Goal: Task Accomplishment & Management: Manage account settings

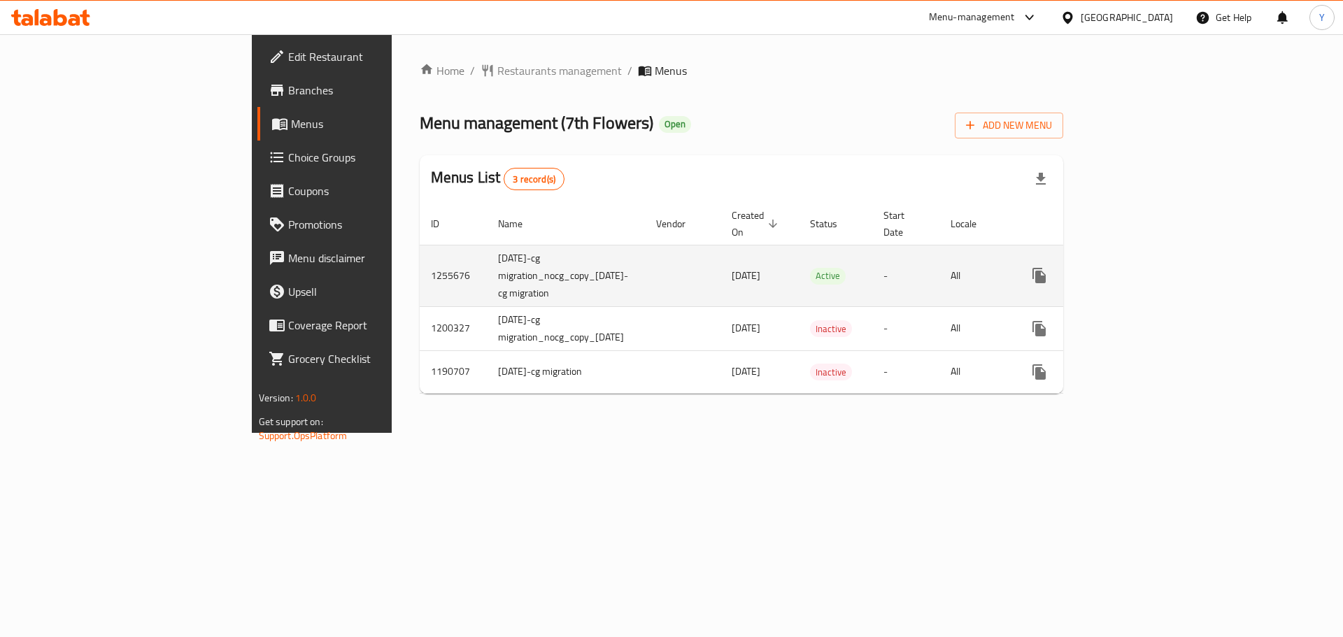
click at [1147, 269] on icon "enhanced table" at bounding box center [1140, 275] width 13 height 13
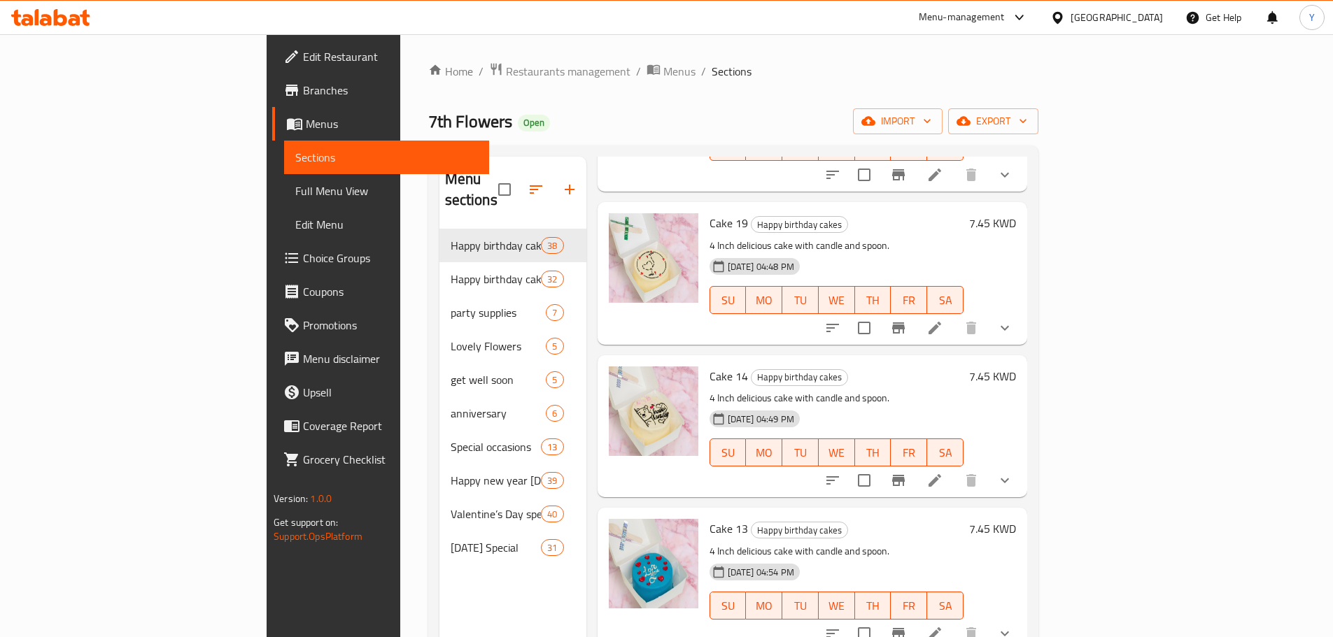
scroll to position [5206, 0]
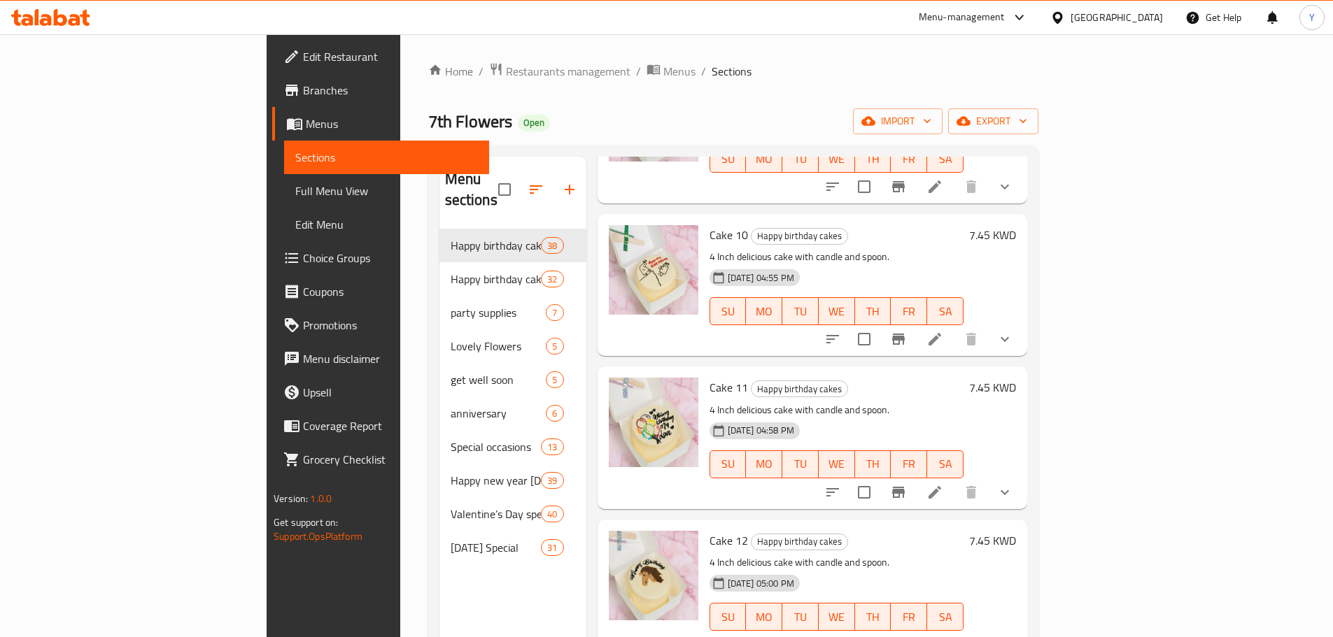
click at [1009, 337] on icon "show more" at bounding box center [1005, 339] width 8 height 5
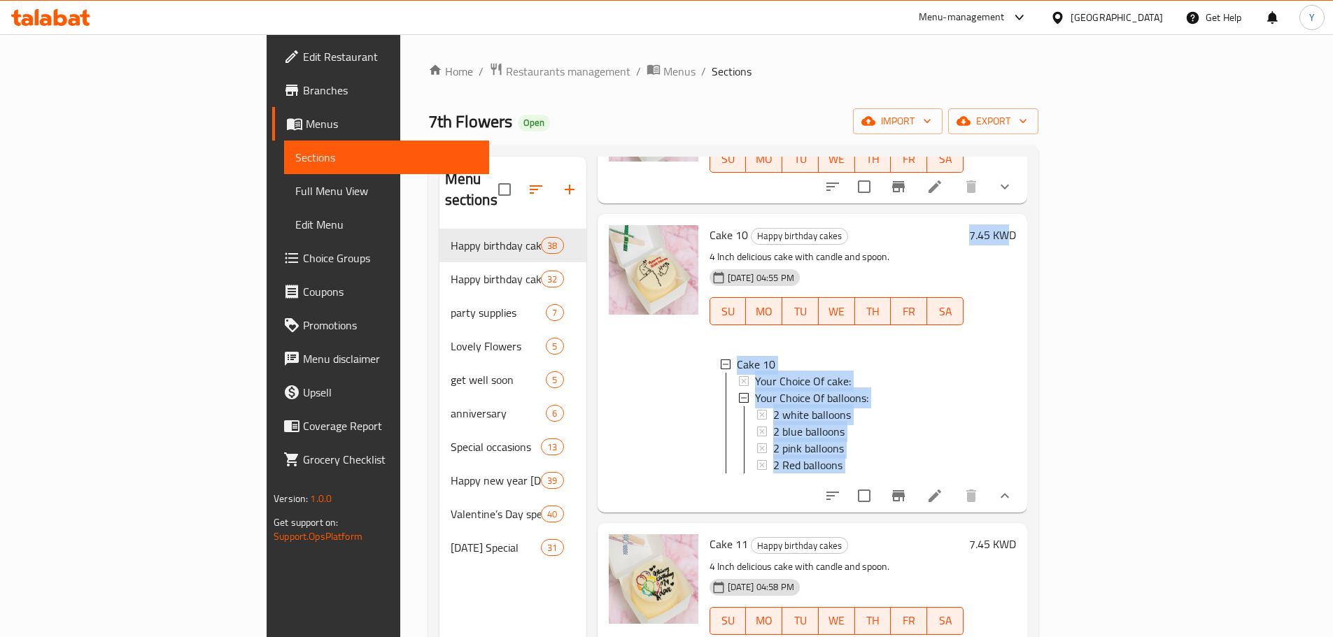
drag, startPoint x: 1264, startPoint y: 317, endPoint x: 670, endPoint y: 280, distance: 595.2
click at [704, 280] on div "Cake 10 Happy birthday cakes 4 Inch delicious cake with candle and spoon. [DATE…" at bounding box center [863, 364] width 318 height 288
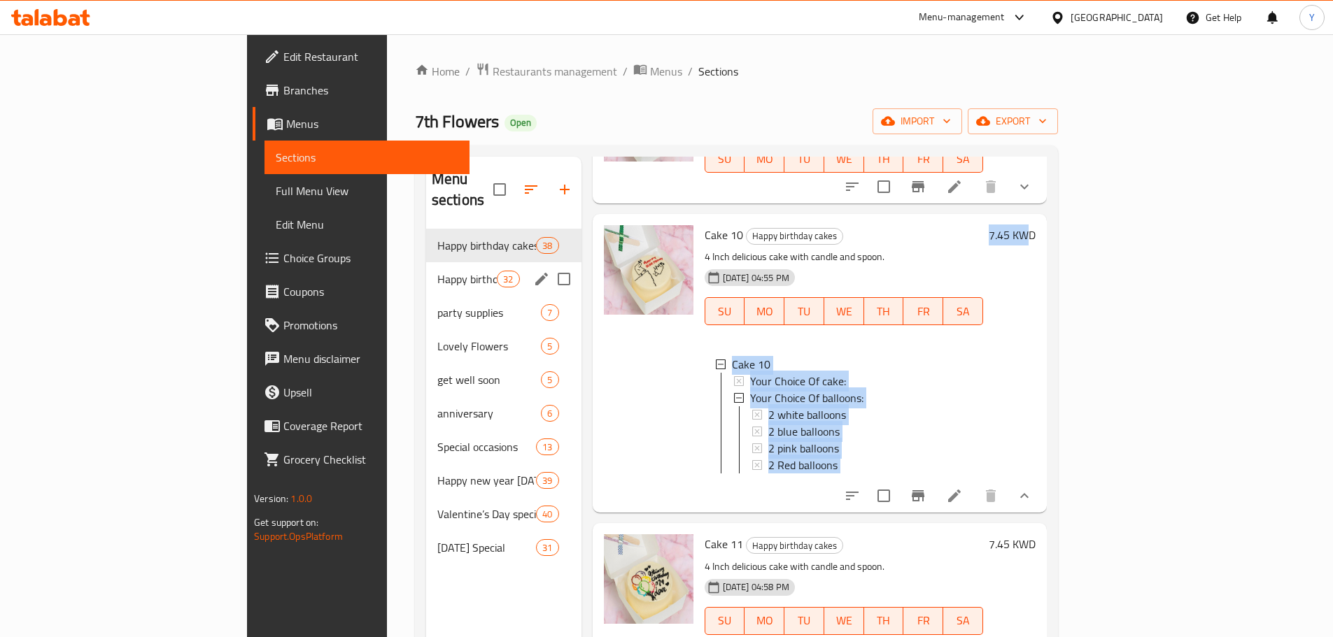
click at [437, 271] on span "Happy birthday cakes & flowers" at bounding box center [466, 279] width 59 height 17
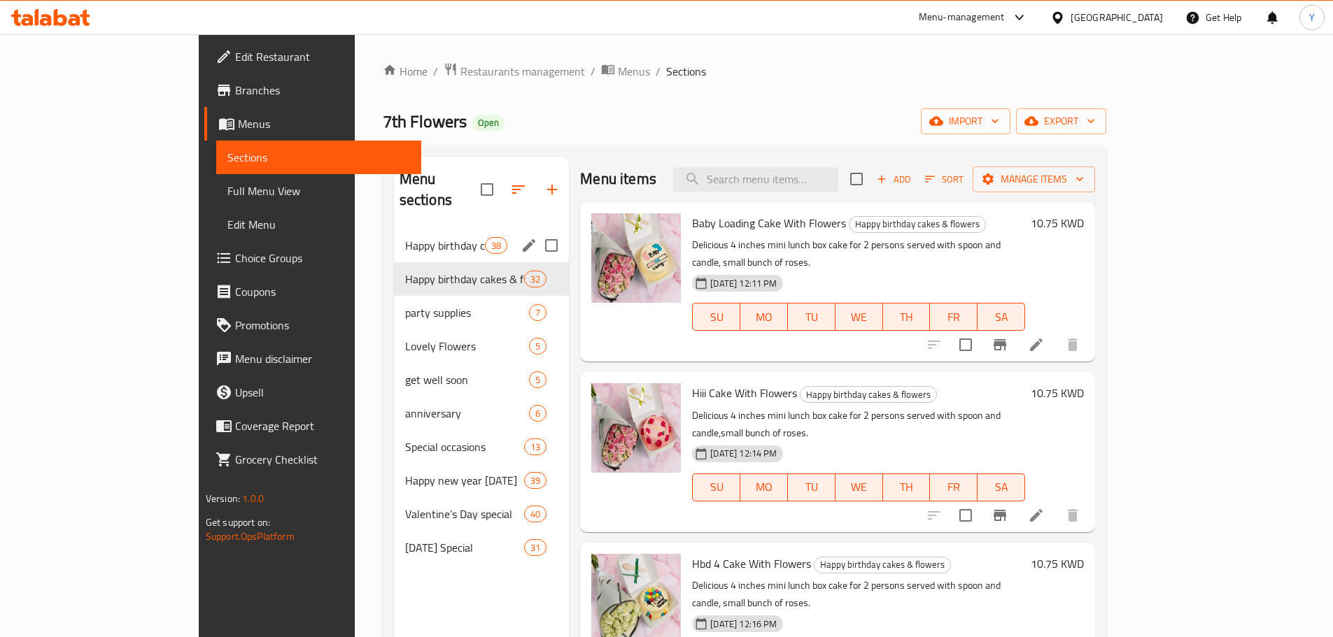
click at [405, 237] on span "Happy birthday cakes" at bounding box center [445, 245] width 80 height 17
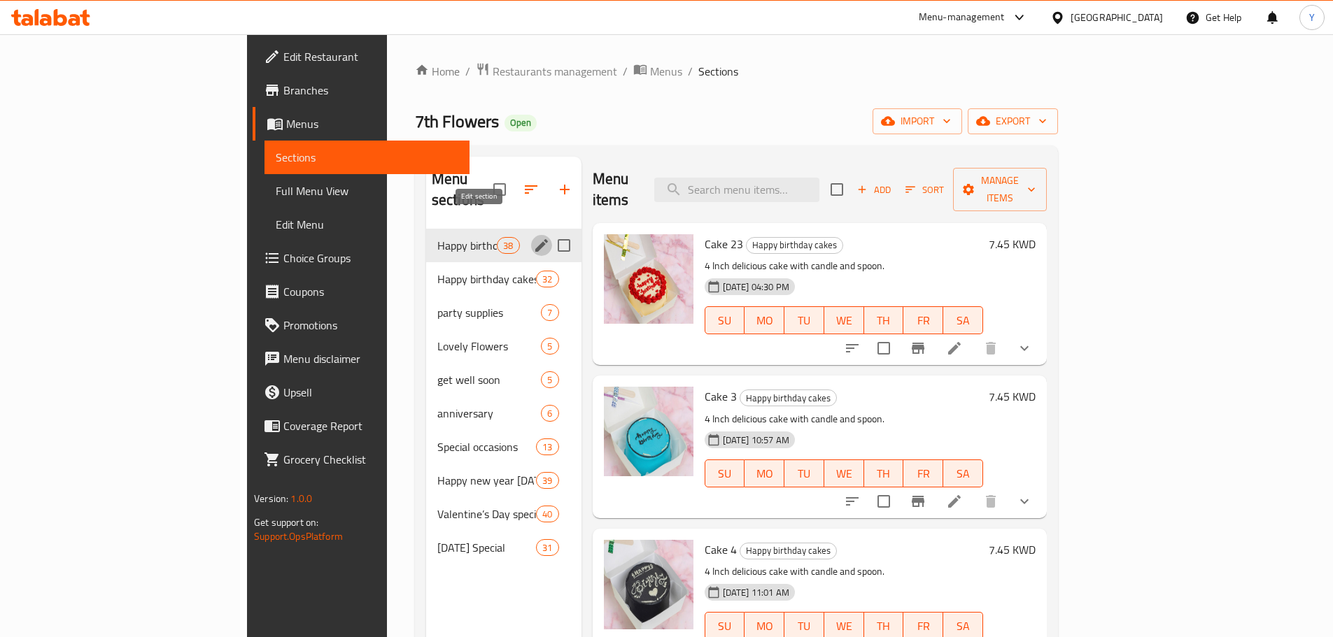
click at [533, 237] on icon "edit" at bounding box center [541, 245] width 17 height 17
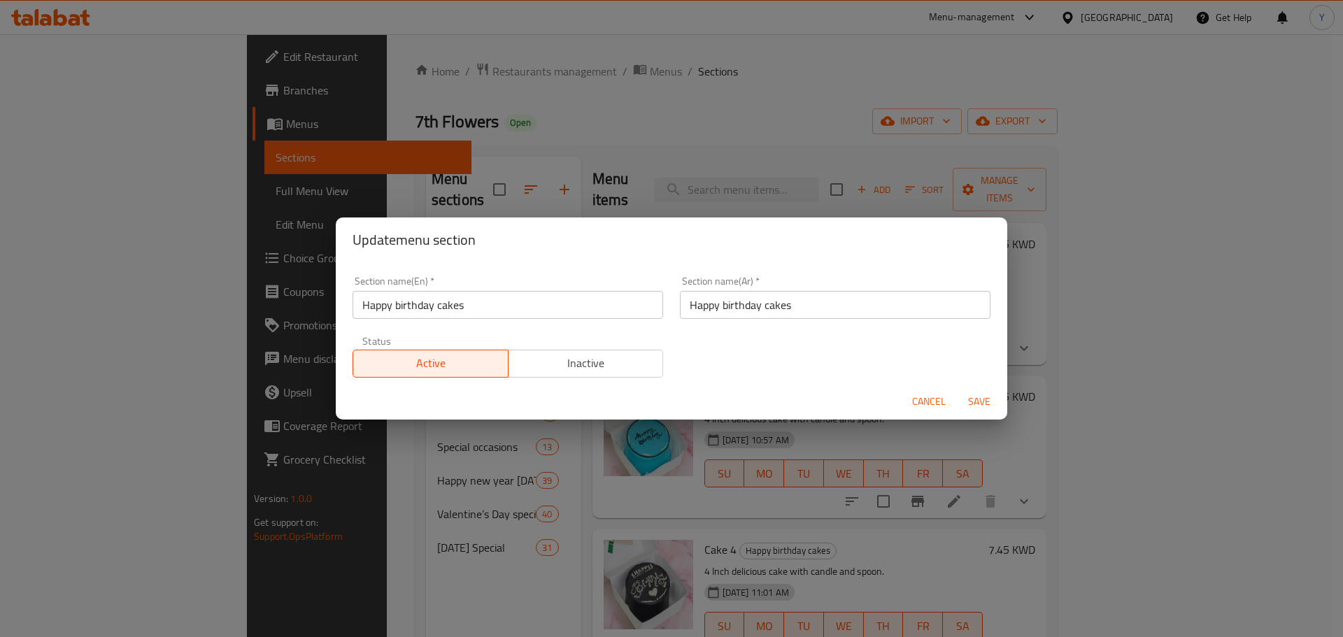
click at [450, 311] on input "Happy birthday cakes" at bounding box center [508, 305] width 311 height 28
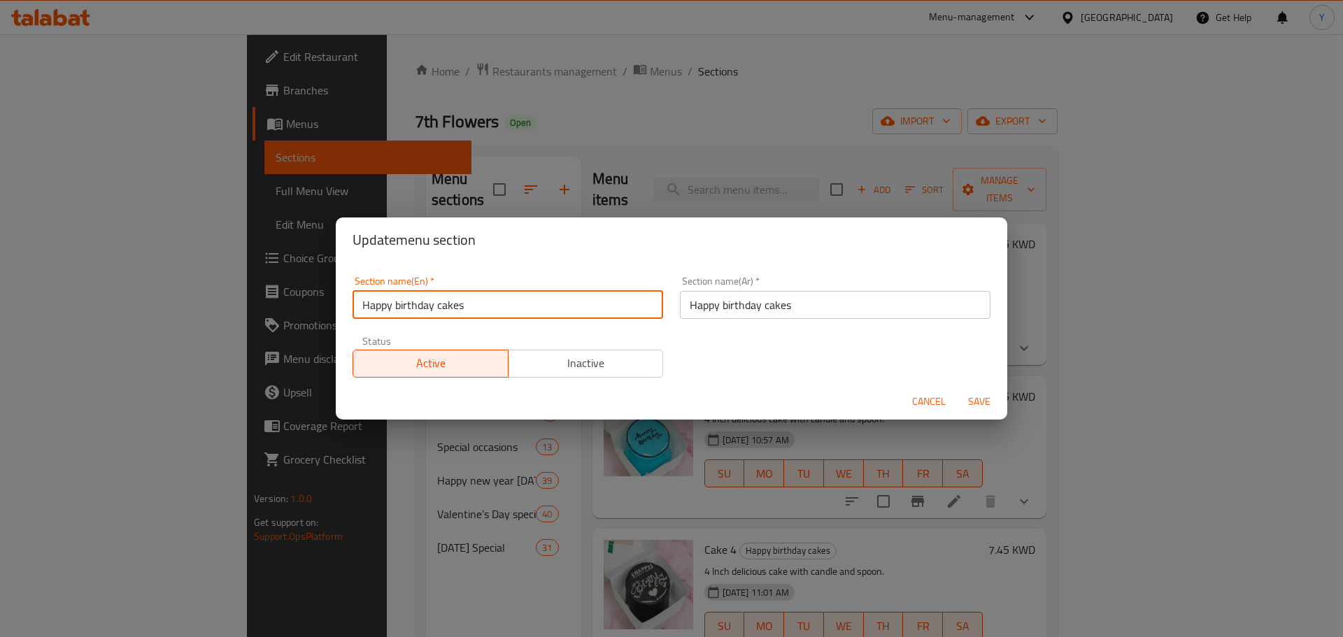
click at [450, 309] on input "Happy birthday cakes" at bounding box center [508, 305] width 311 height 28
type input "Happy birthday Cakes"
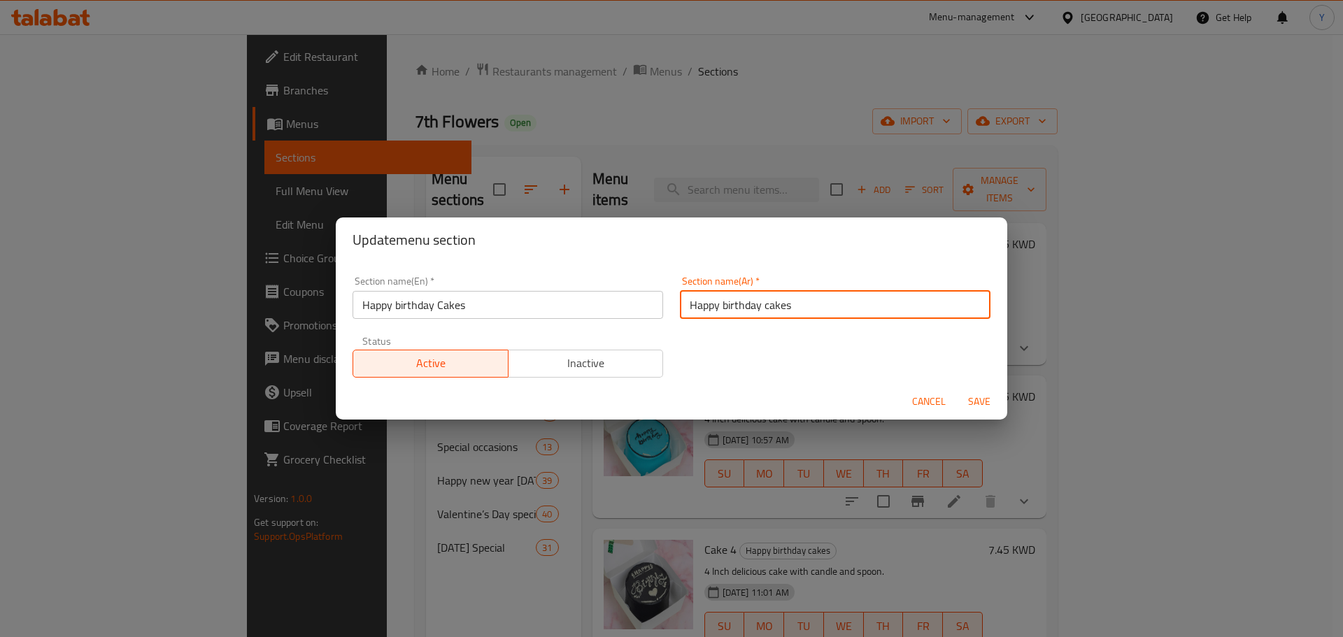
click at [872, 306] on input "Happy birthday cakes" at bounding box center [835, 305] width 311 height 28
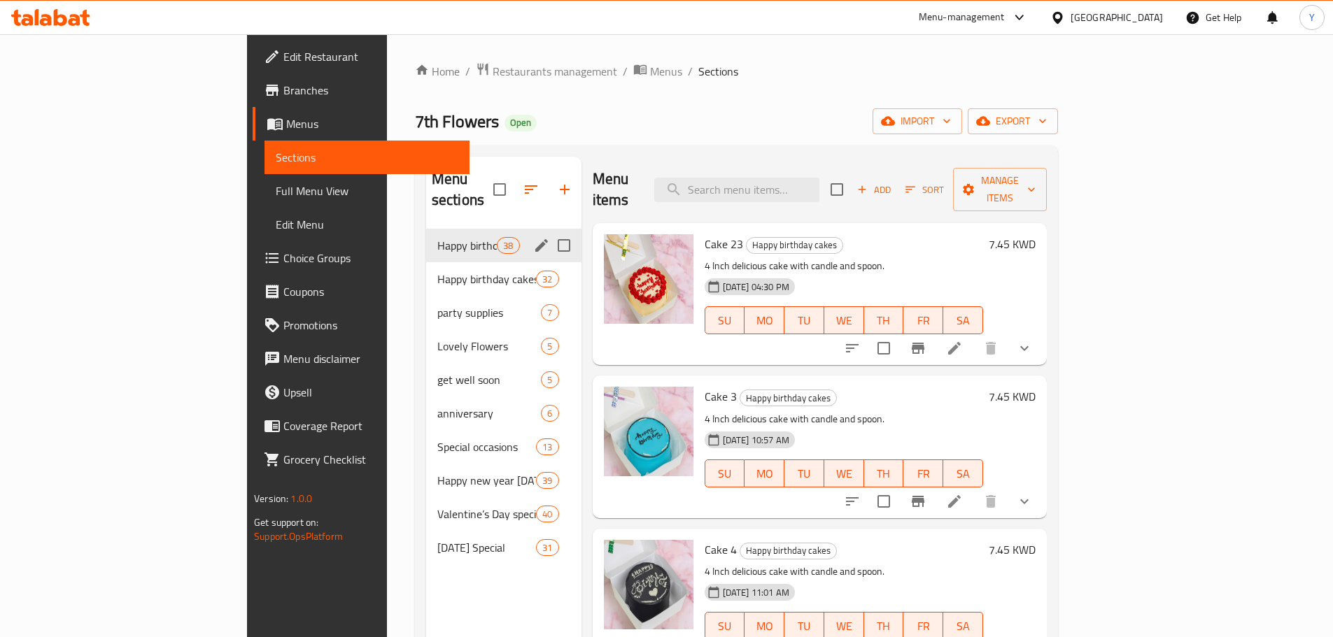
click at [535, 239] on icon "edit" at bounding box center [541, 245] width 13 height 13
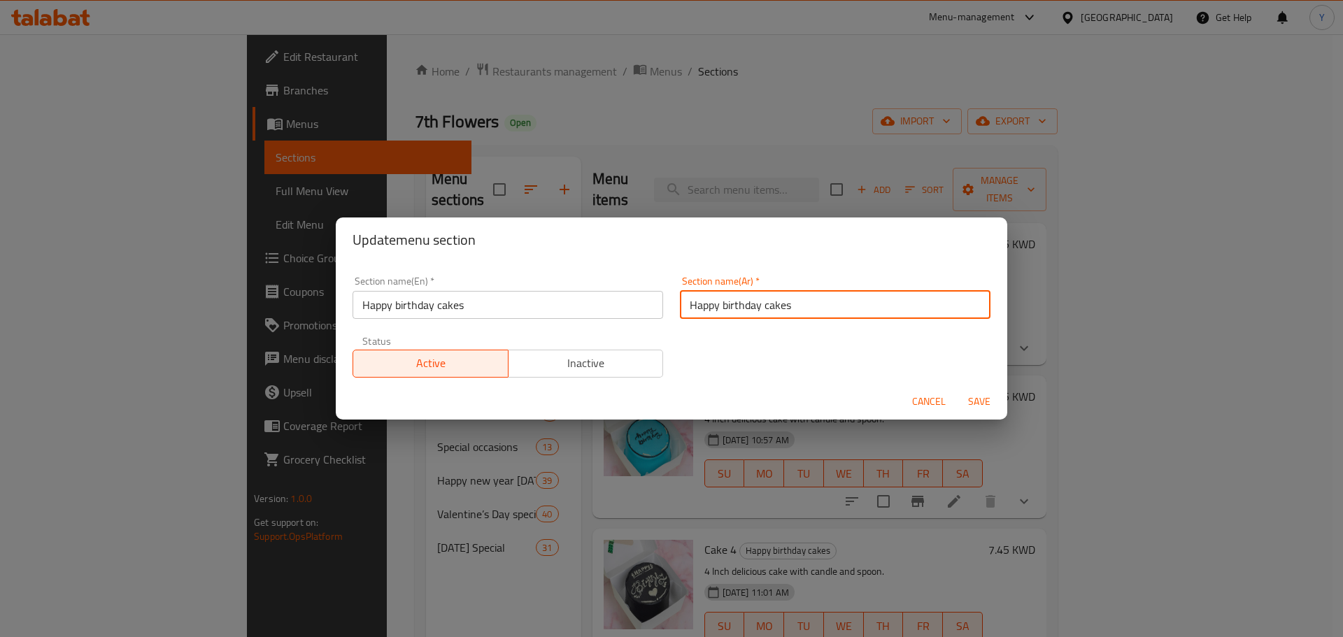
click at [773, 303] on input "Happy birthday cakes" at bounding box center [835, 305] width 311 height 28
paste input "كعكات [DATE]"
click at [773, 303] on input "كعكات [DATE]" at bounding box center [835, 305] width 311 height 28
type input "كعكات [DATE]"
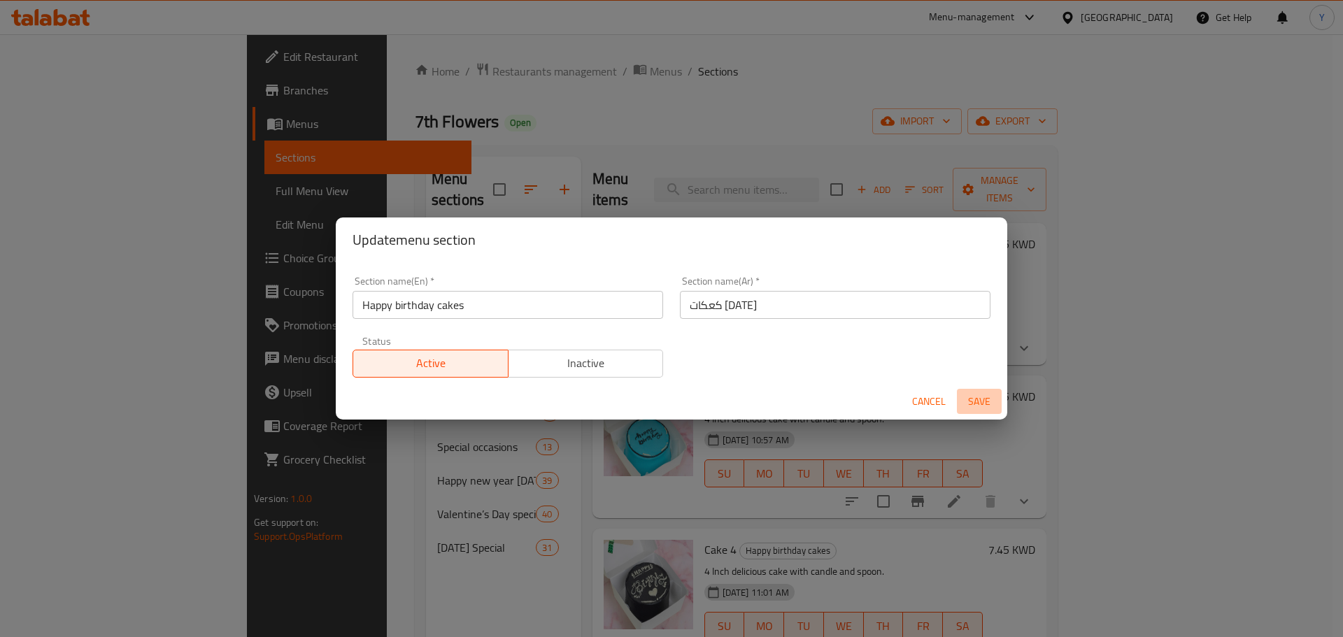
click at [978, 401] on span "Save" at bounding box center [980, 401] width 34 height 17
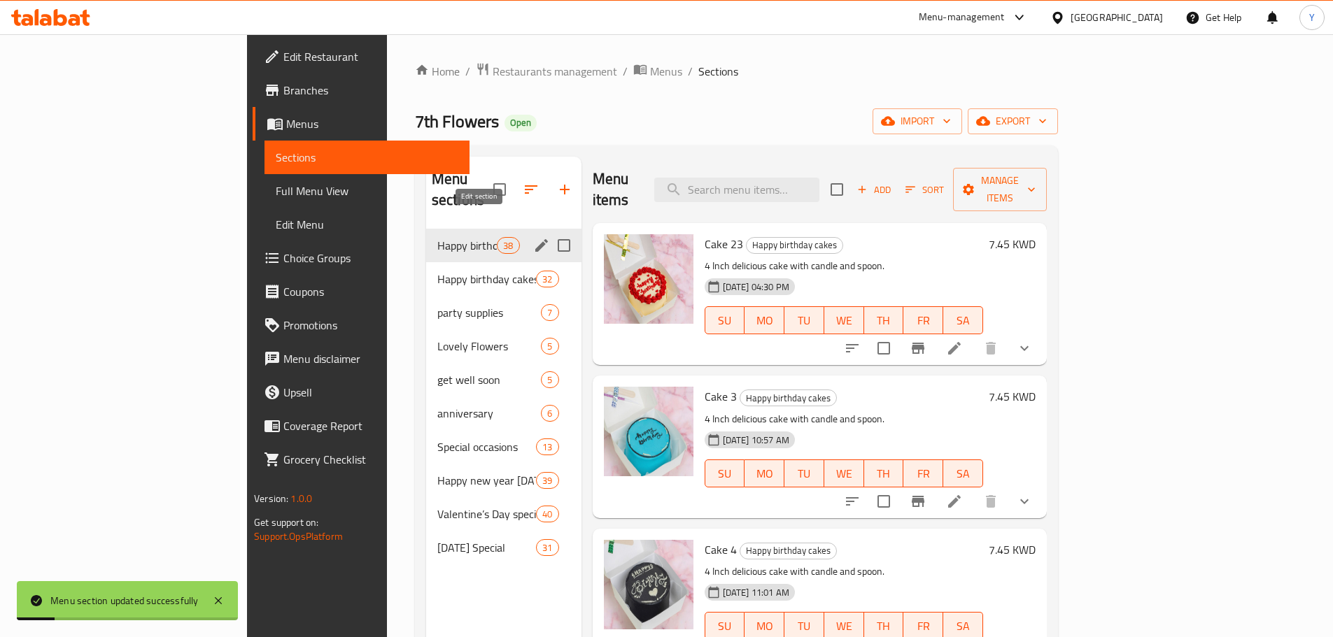
click at [535, 239] on icon "edit" at bounding box center [541, 245] width 13 height 13
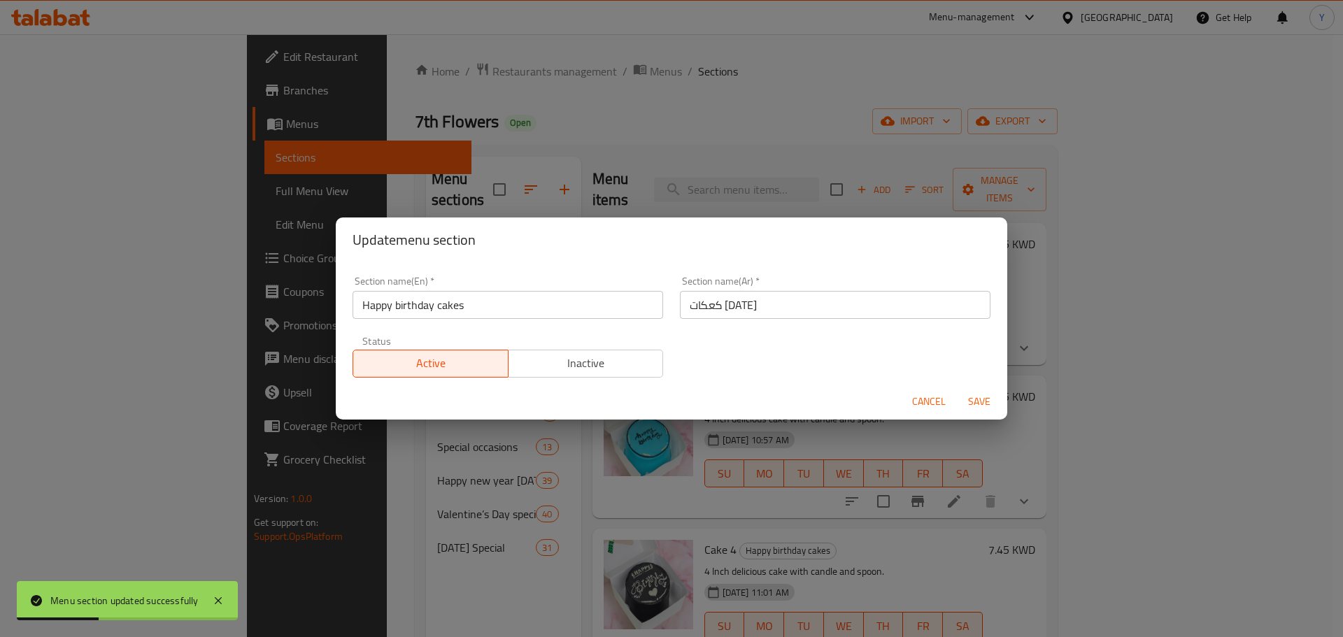
click at [918, 400] on span "Cancel" at bounding box center [929, 401] width 34 height 17
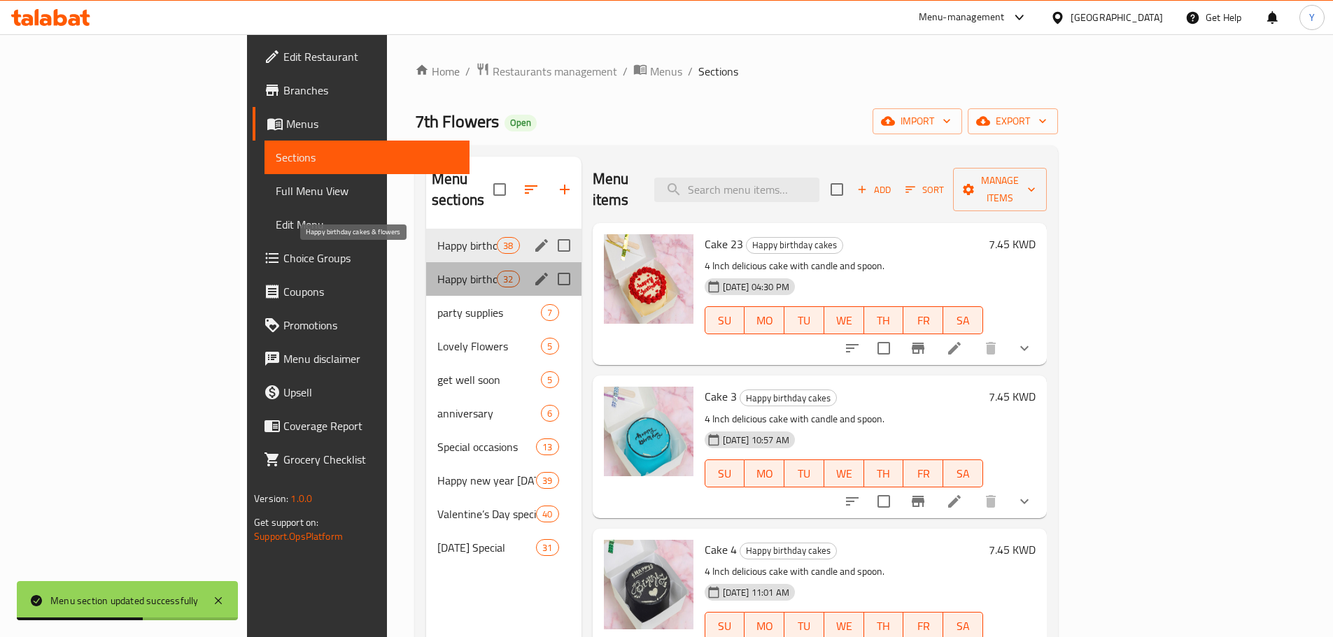
click at [437, 271] on span "Happy birthday cakes & flowers" at bounding box center [466, 279] width 59 height 17
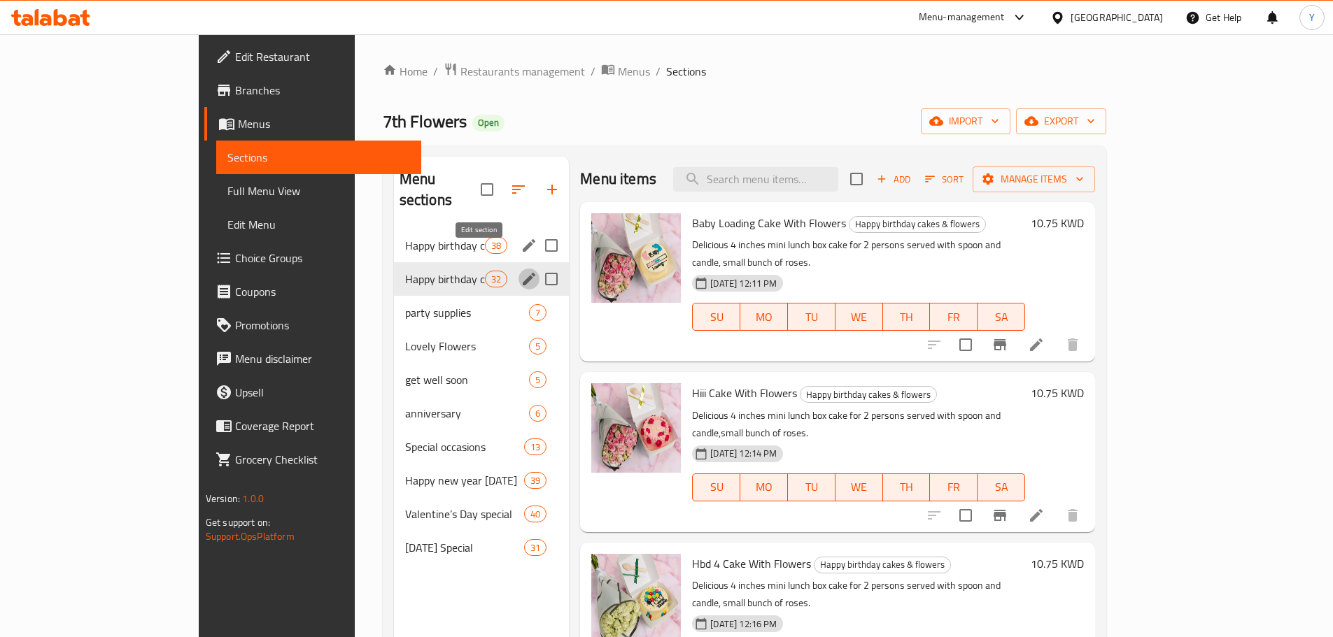
click at [521, 271] on icon "edit" at bounding box center [529, 279] width 17 height 17
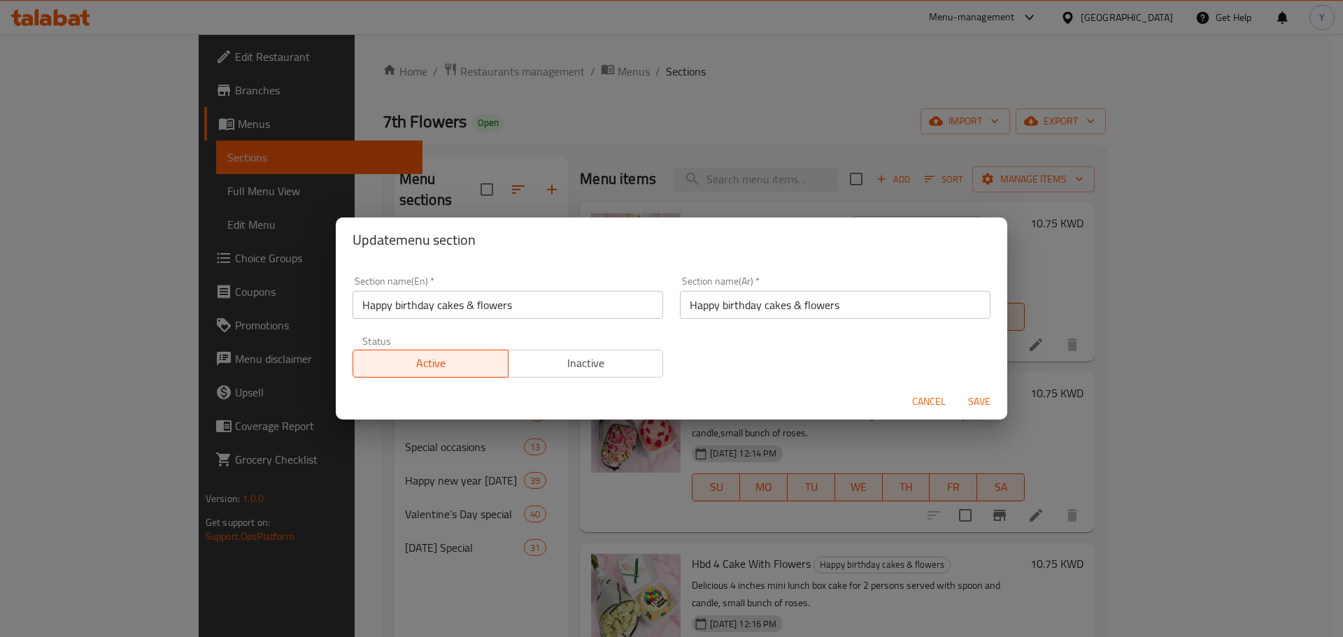
click at [515, 307] on input "Happy birthday cakes & flowers" at bounding box center [508, 305] width 311 height 28
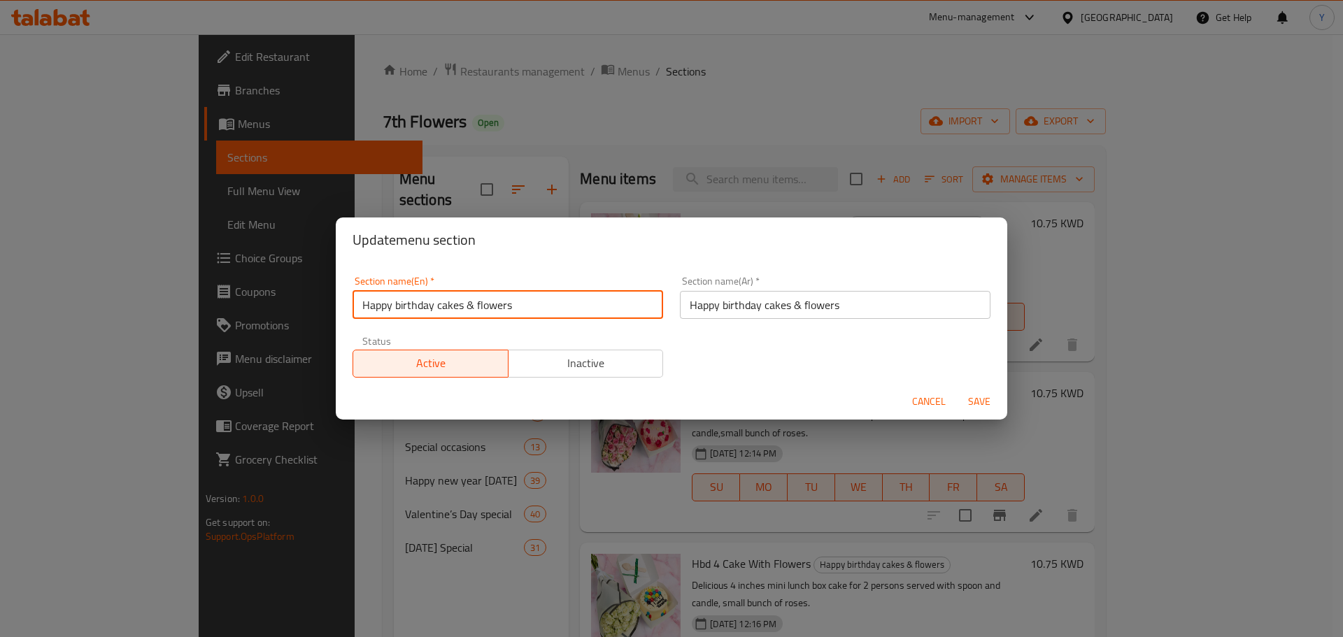
click at [515, 307] on input "Happy birthday cakes & flowers" at bounding box center [508, 305] width 311 height 28
type input "Cake & Flower Bundles"
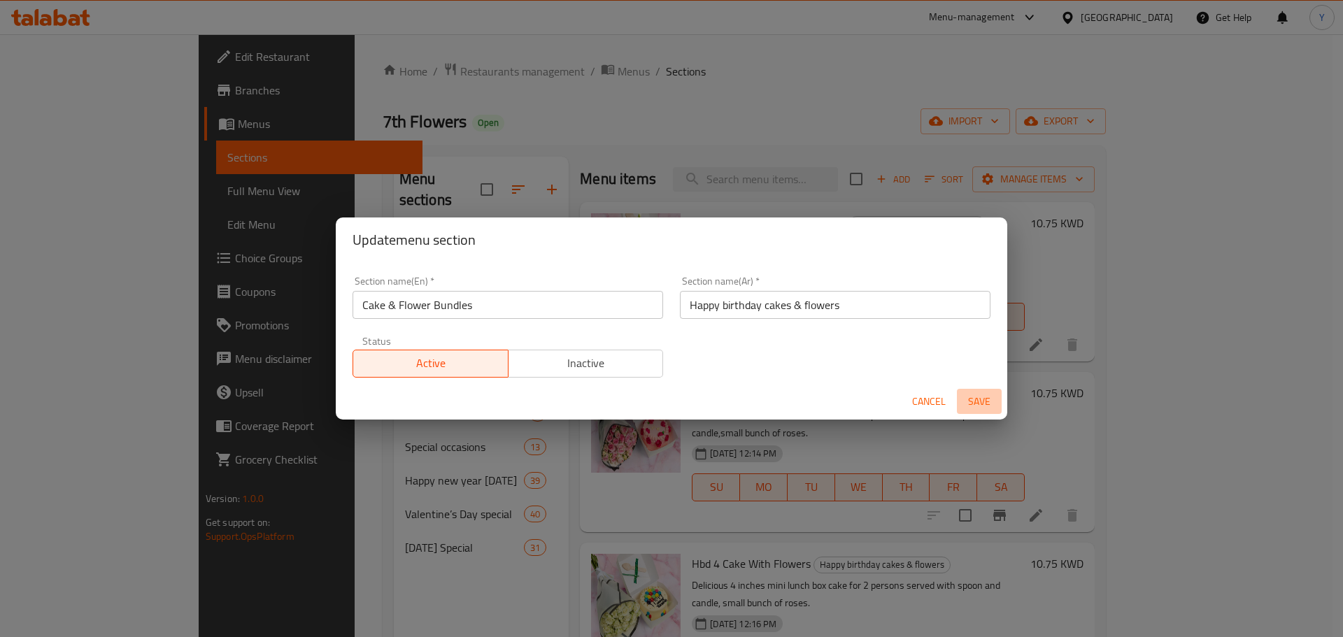
click at [995, 398] on span "Save" at bounding box center [980, 401] width 34 height 17
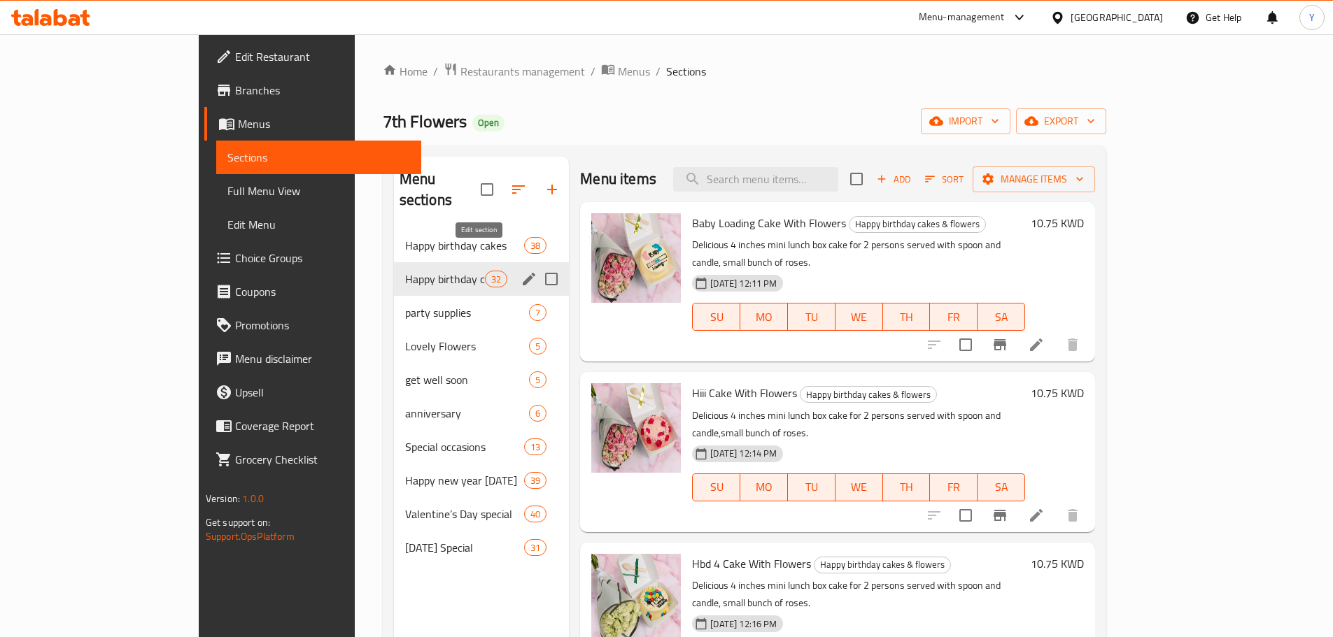
click at [521, 271] on icon "edit" at bounding box center [529, 279] width 17 height 17
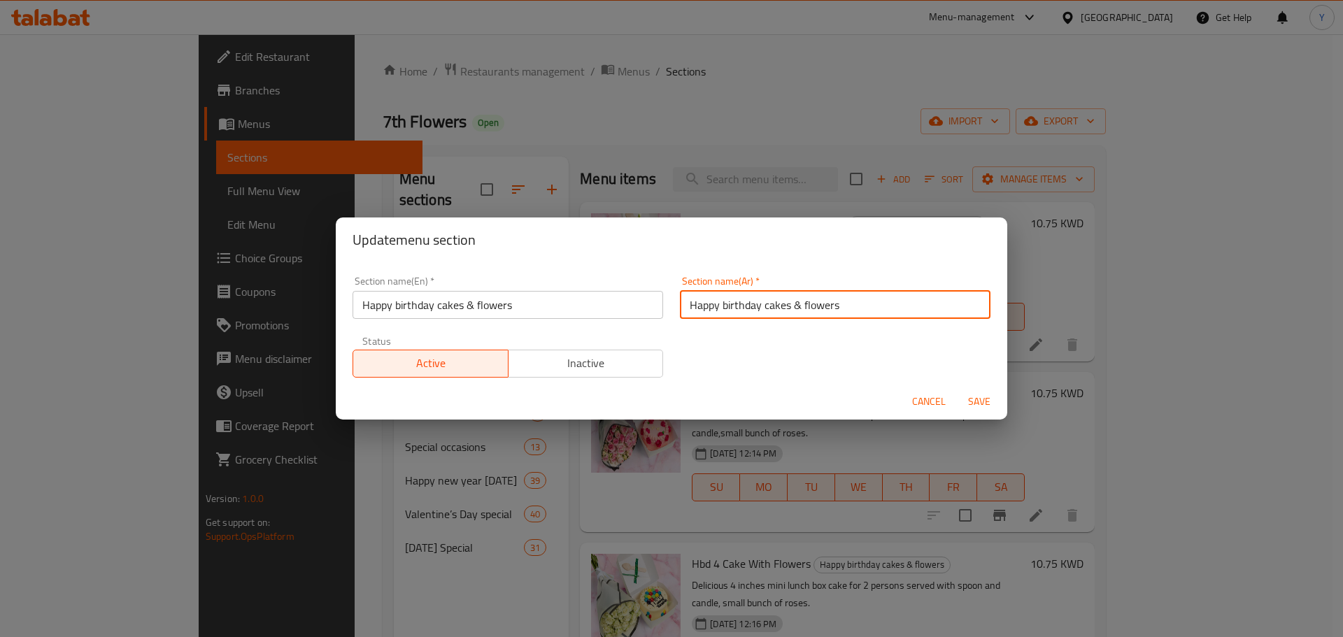
click at [848, 299] on input "Happy birthday cakes & flowers" at bounding box center [835, 305] width 311 height 28
paste input "كيك مع ورد"
type input "كيك مع ورد"
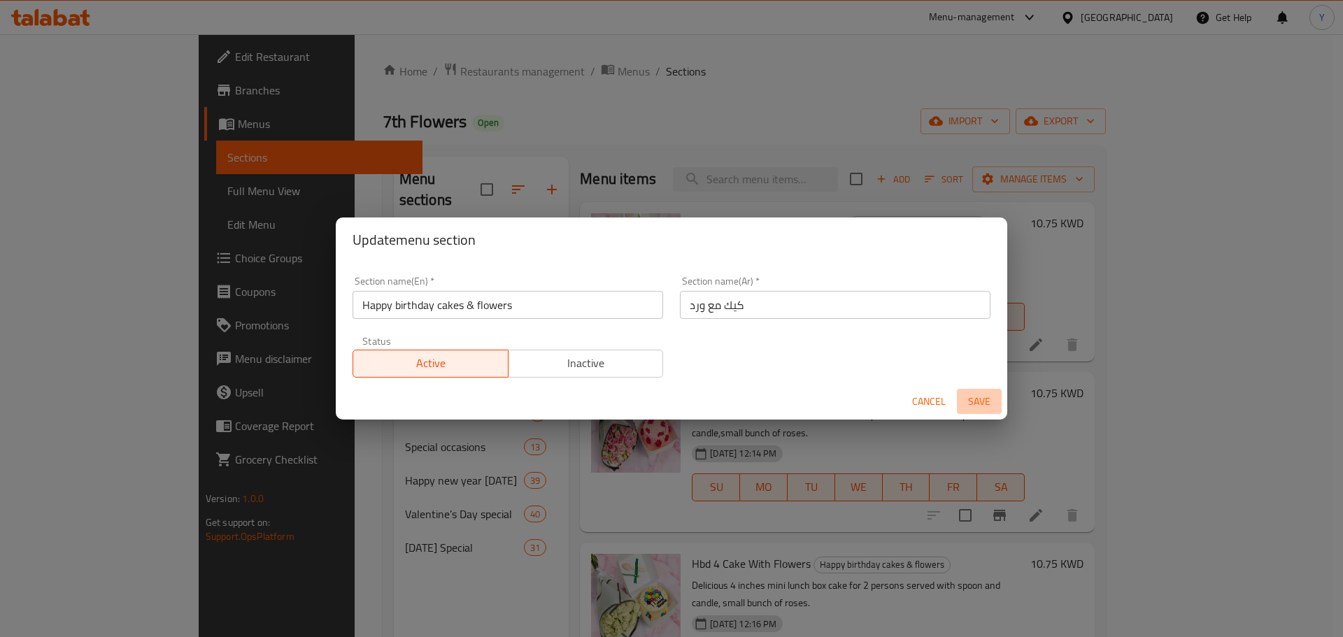
click at [981, 395] on span "Save" at bounding box center [980, 401] width 34 height 17
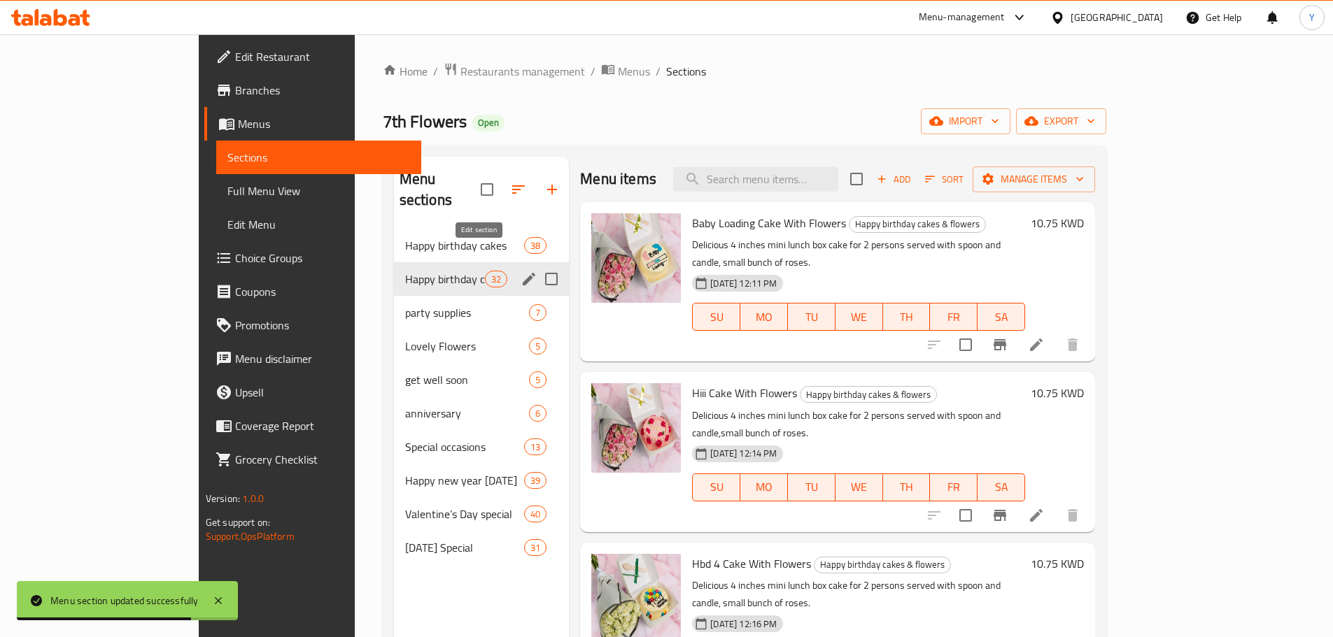
click at [523, 273] on icon "edit" at bounding box center [529, 279] width 13 height 13
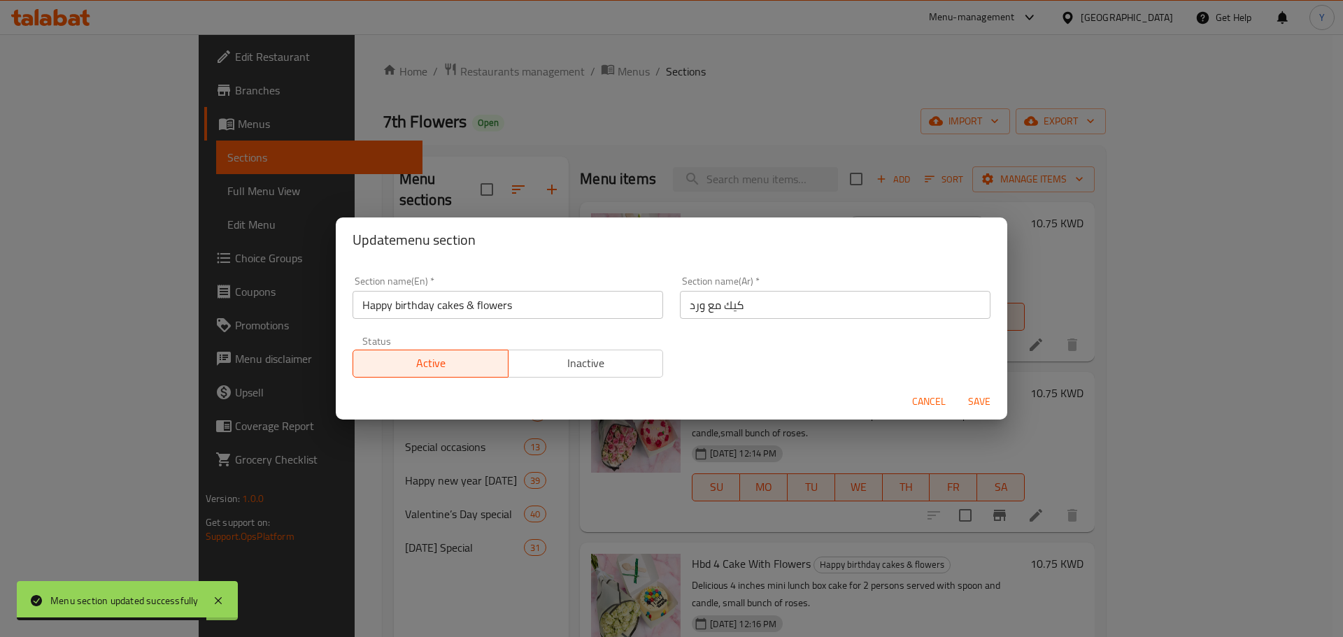
click at [544, 302] on input "Happy birthday cakes & flowers" at bounding box center [508, 305] width 311 height 28
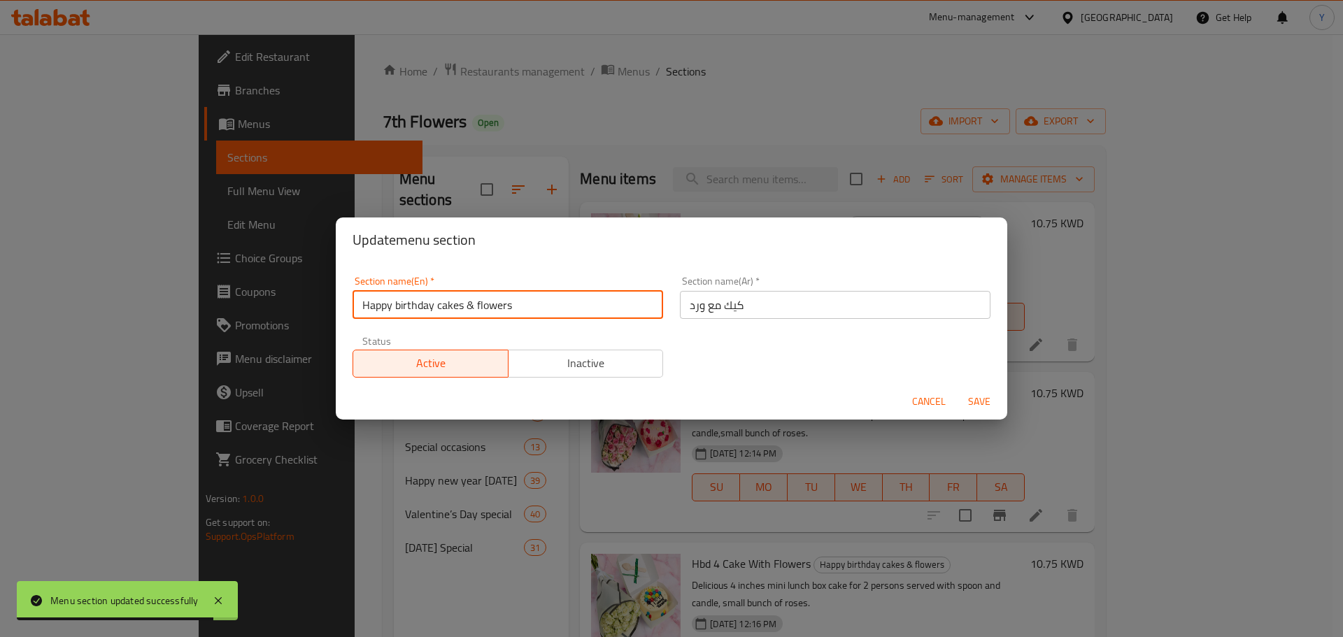
click at [544, 302] on input "Happy birthday cakes & flowers" at bounding box center [508, 305] width 311 height 28
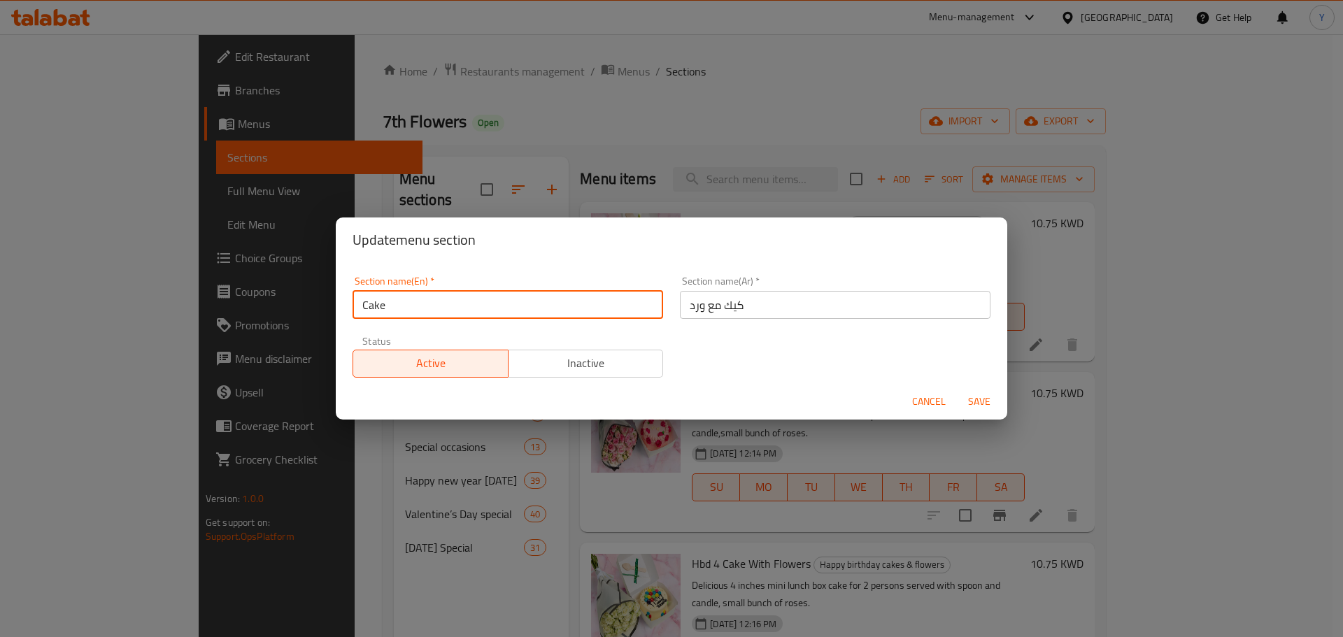
type input "Cake"
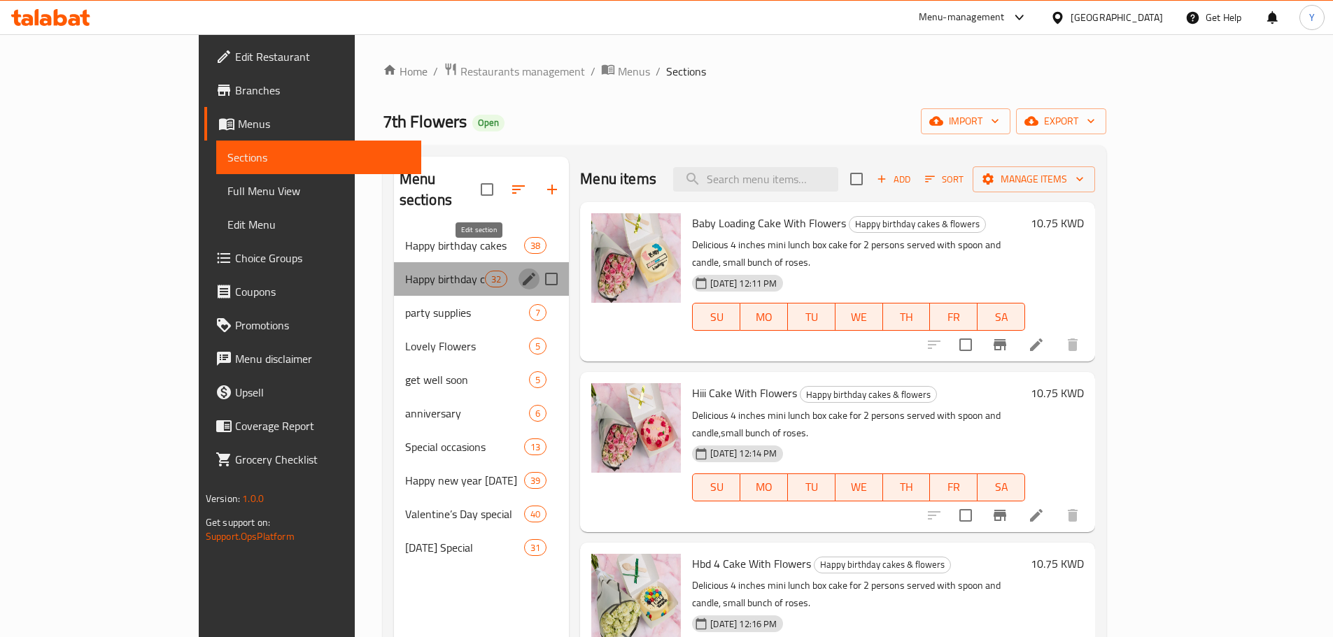
click at [523, 273] on icon "edit" at bounding box center [529, 279] width 13 height 13
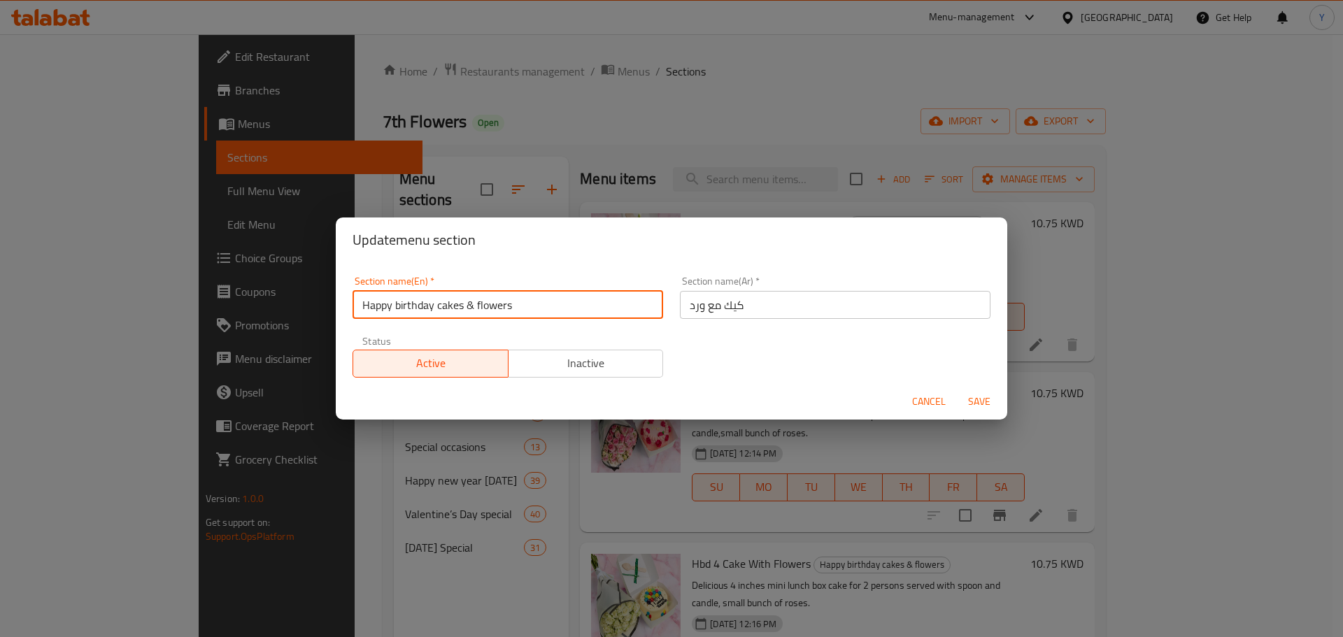
click at [486, 304] on input "Happy birthday cakes & flowers" at bounding box center [508, 305] width 311 height 28
type input "ca"
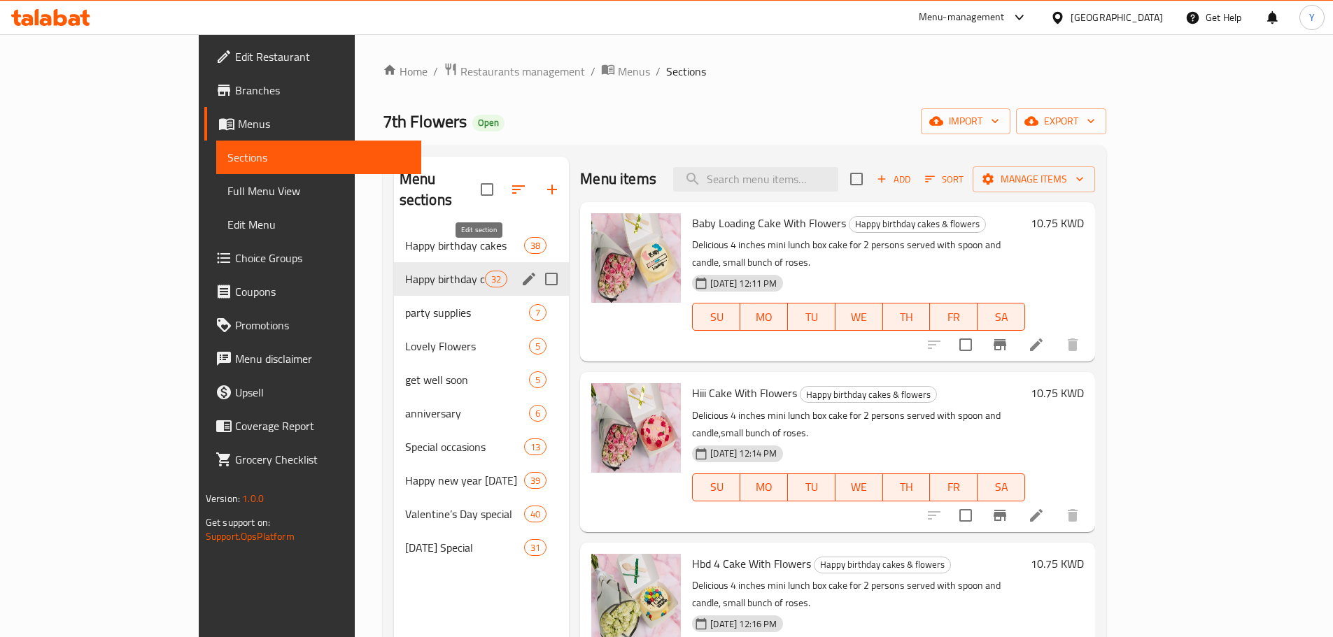
click at [523, 273] on icon "edit" at bounding box center [529, 279] width 13 height 13
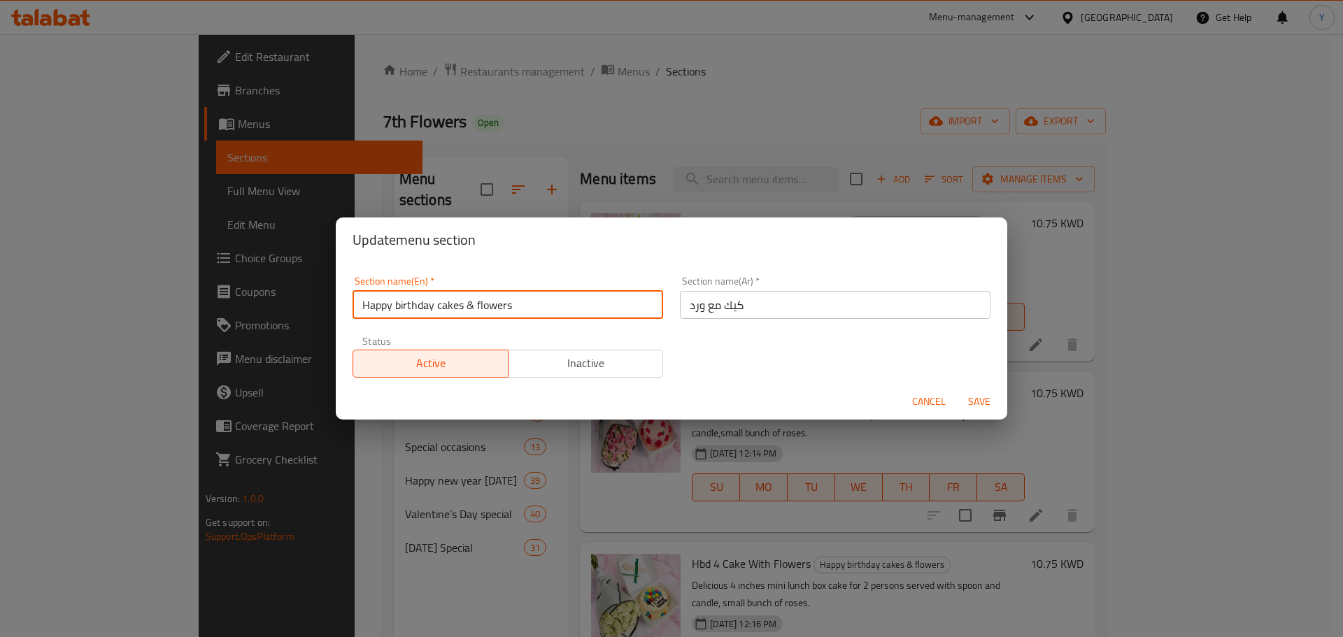
click at [504, 309] on input "Happy birthday cakes & flowers" at bounding box center [508, 305] width 311 height 28
click at [505, 309] on input "Happy birthday cakes & flowers" at bounding box center [508, 305] width 311 height 28
type input "ca"
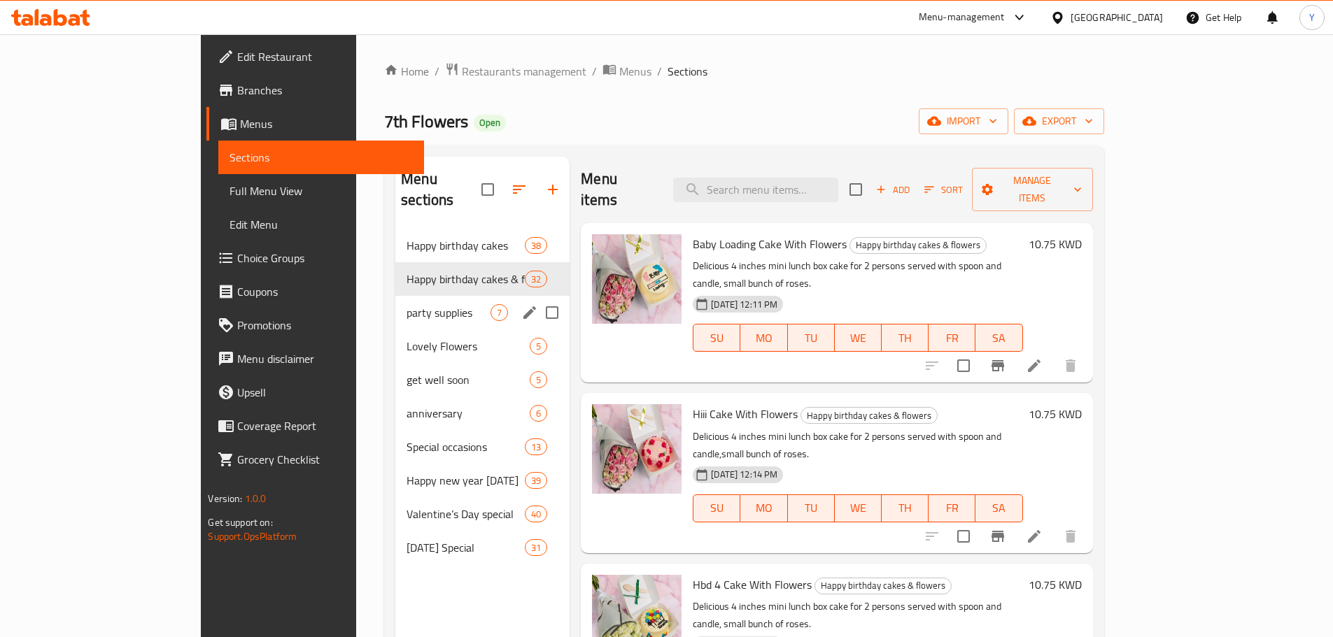
click at [407, 304] on span "party supplies" at bounding box center [449, 312] width 84 height 17
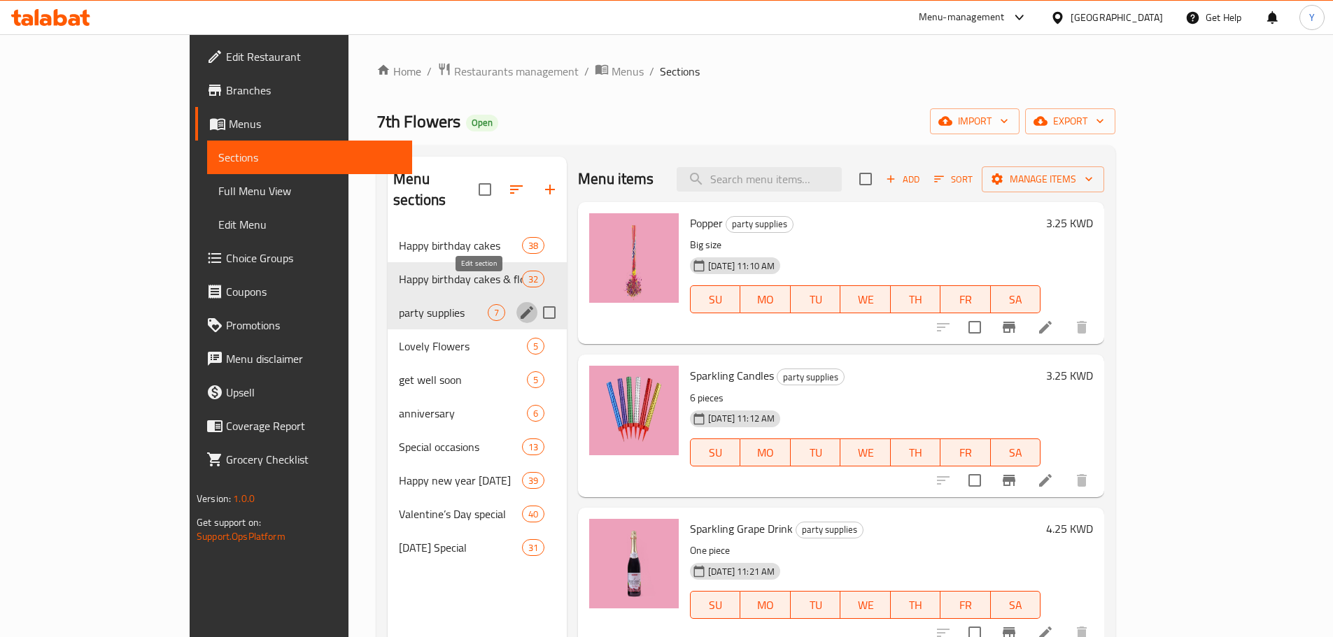
click at [518, 304] on icon "edit" at bounding box center [526, 312] width 17 height 17
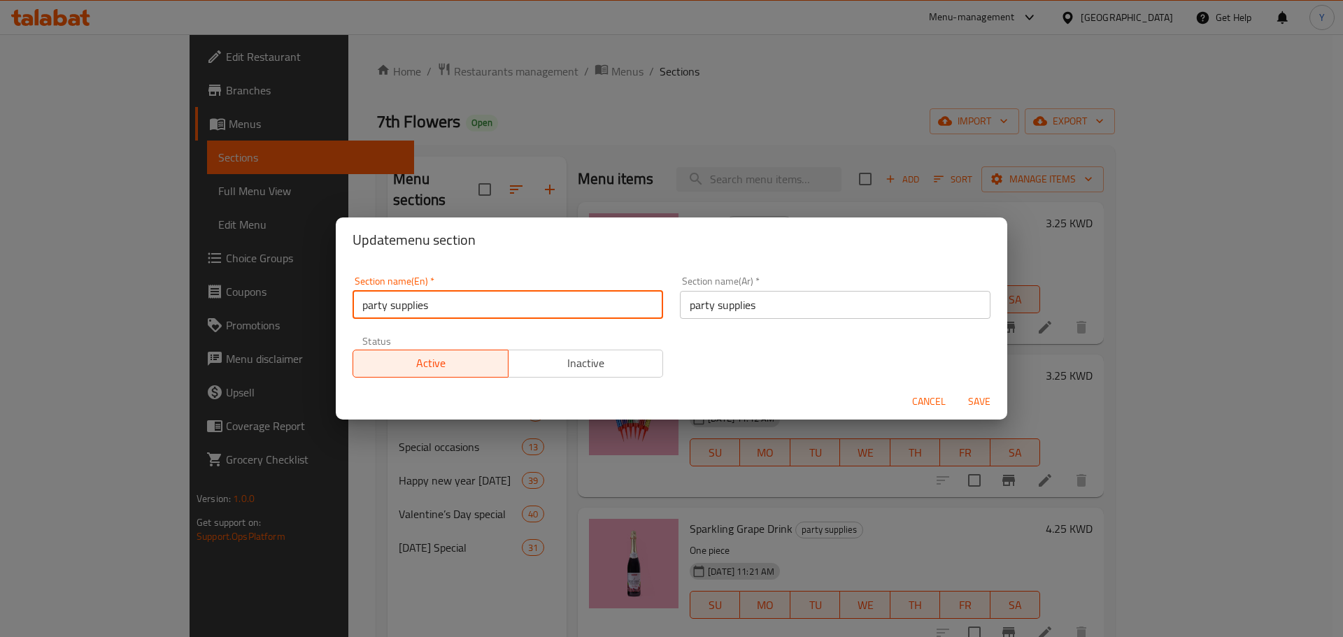
click at [474, 311] on input "party supplies" at bounding box center [508, 305] width 311 height 28
type input "p"
type input "Party Accessories"
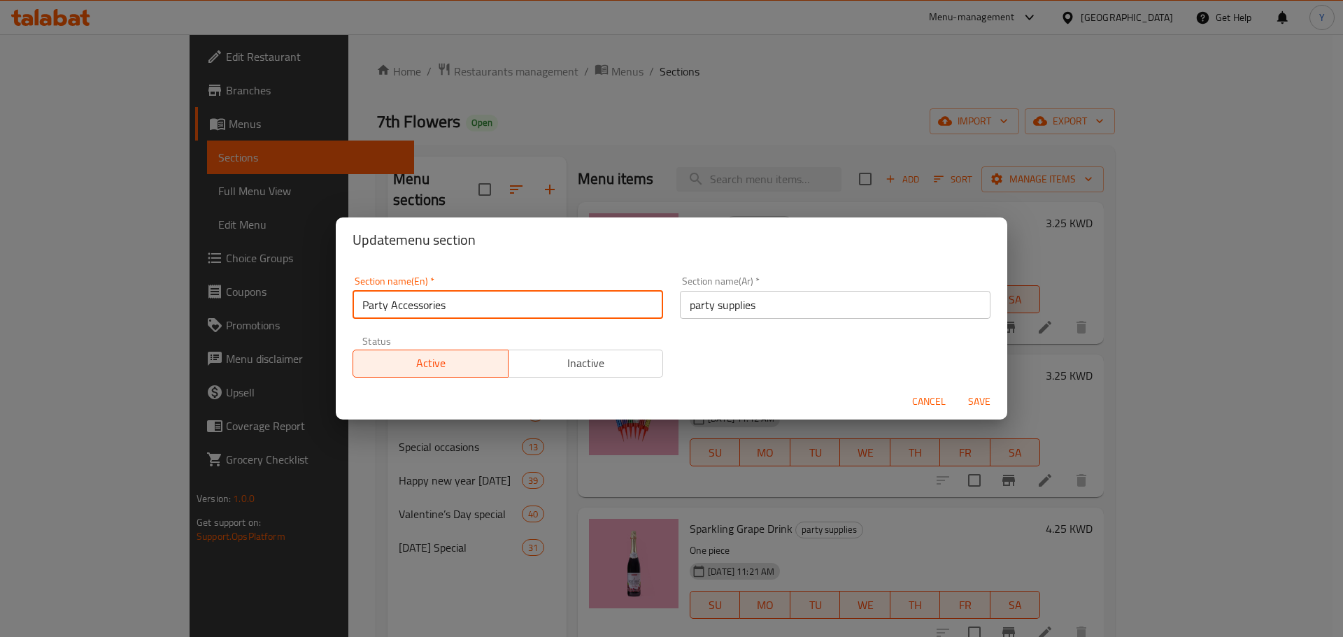
click at [1001, 402] on button "Save" at bounding box center [979, 402] width 45 height 26
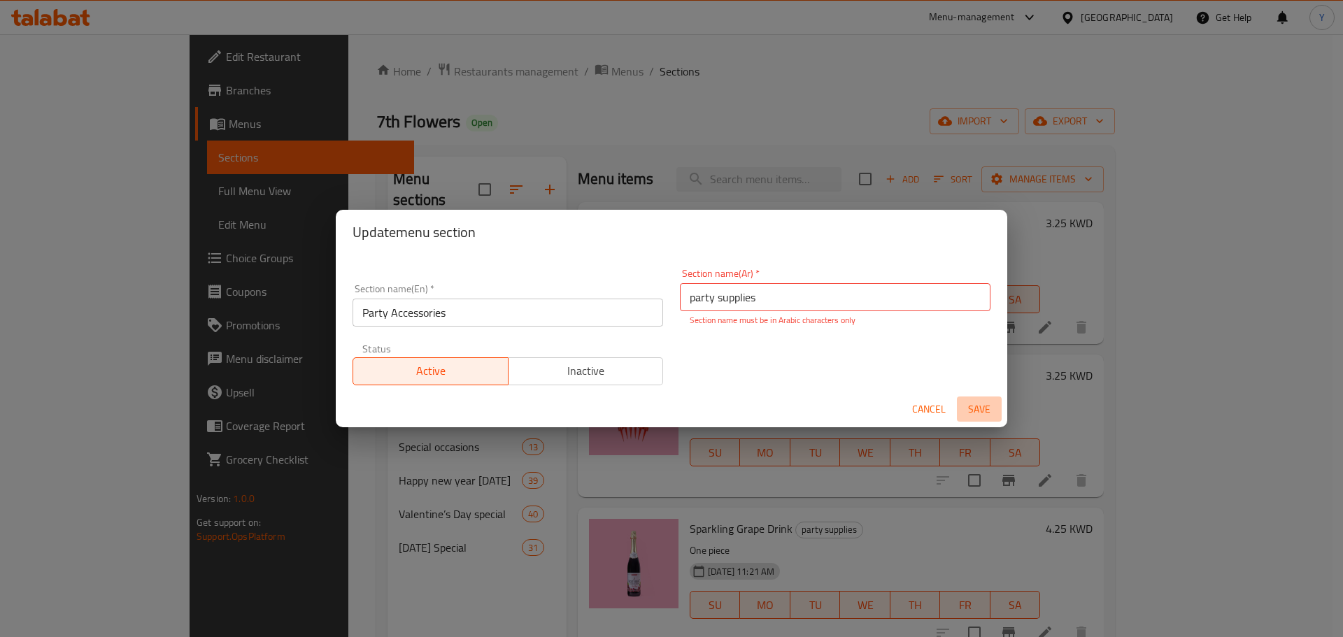
click at [996, 402] on button "Save" at bounding box center [979, 410] width 45 height 26
click at [518, 301] on input "Party Accessories" at bounding box center [508, 313] width 311 height 28
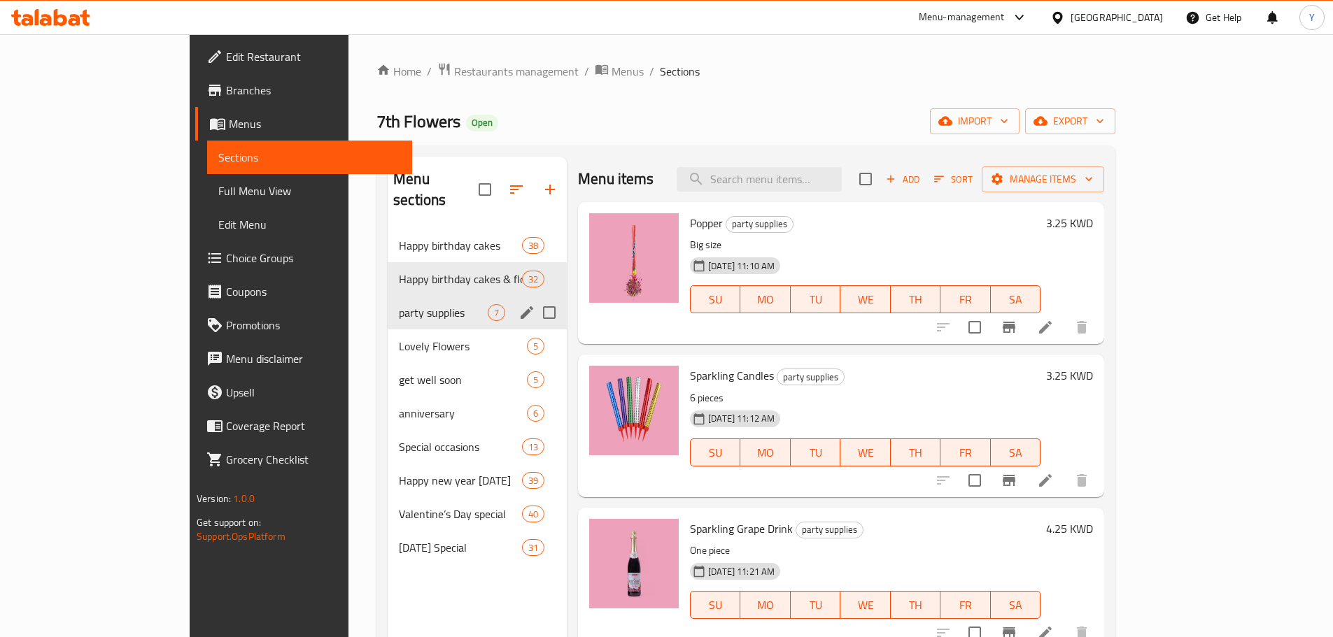
click at [521, 306] on icon "edit" at bounding box center [527, 312] width 13 height 13
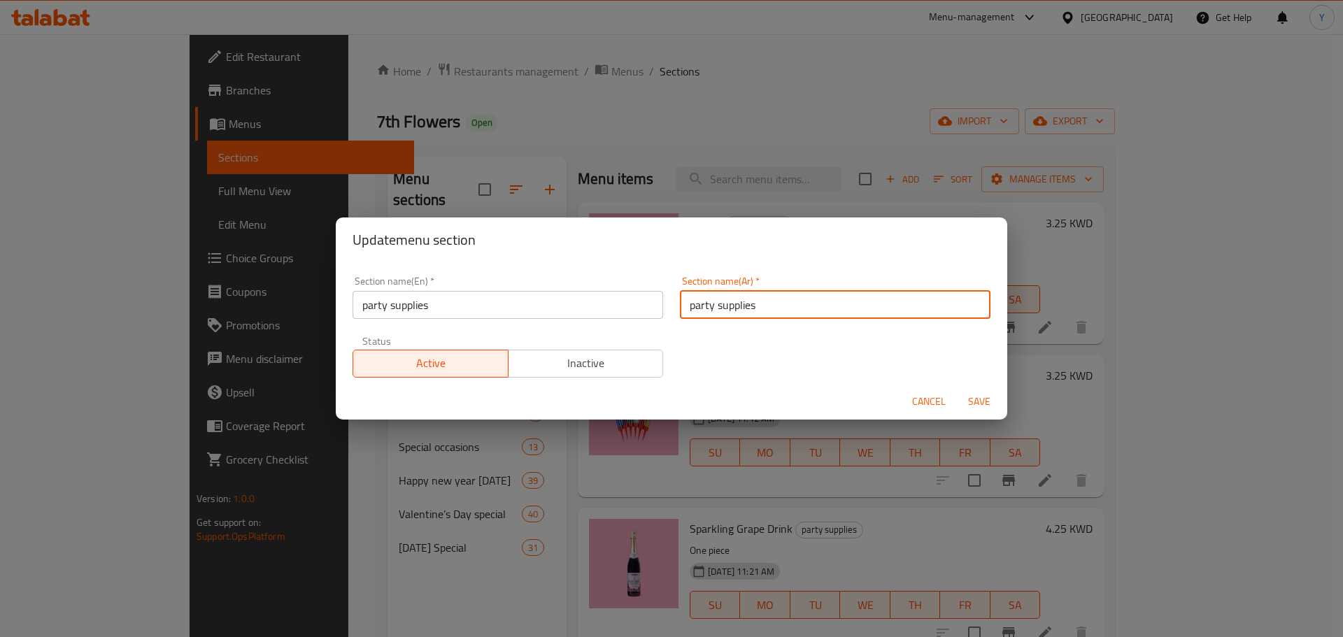
click at [763, 309] on input "party supplies" at bounding box center [835, 305] width 311 height 28
paste input "مستلزمات الحفلات"
click at [763, 309] on input "مستلزمات الحفلات" at bounding box center [835, 305] width 311 height 28
type input "مستلزمات الحفلات"
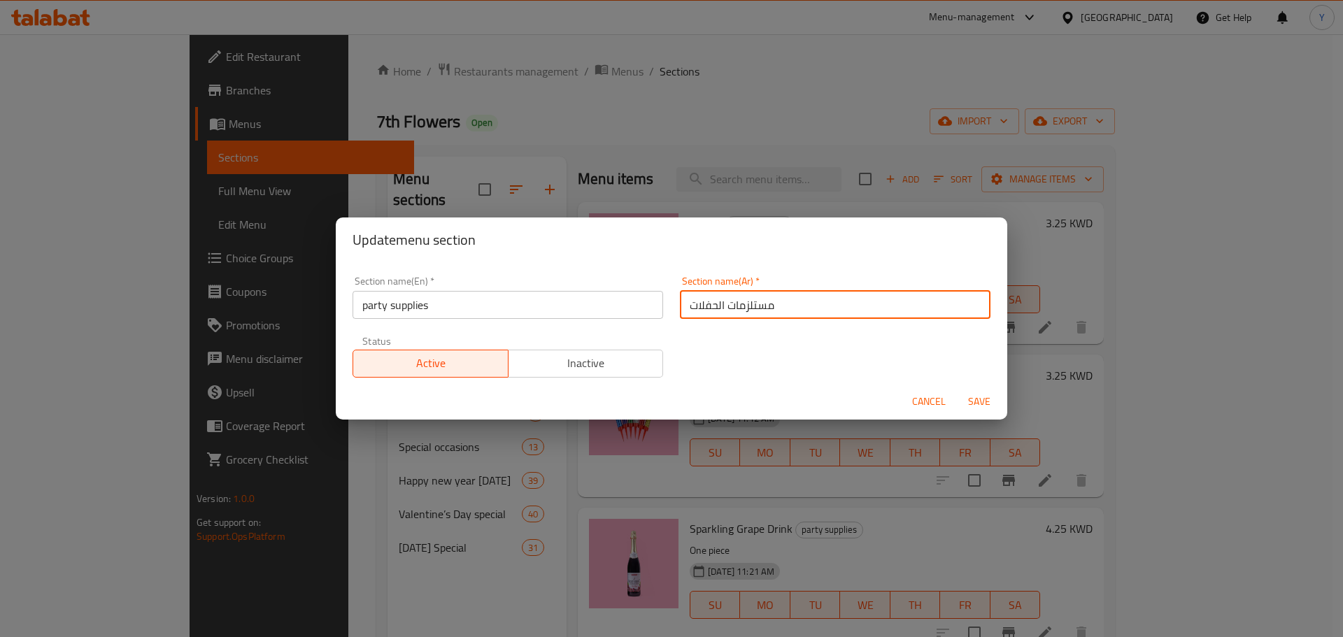
click at [982, 406] on span "Save" at bounding box center [980, 401] width 34 height 17
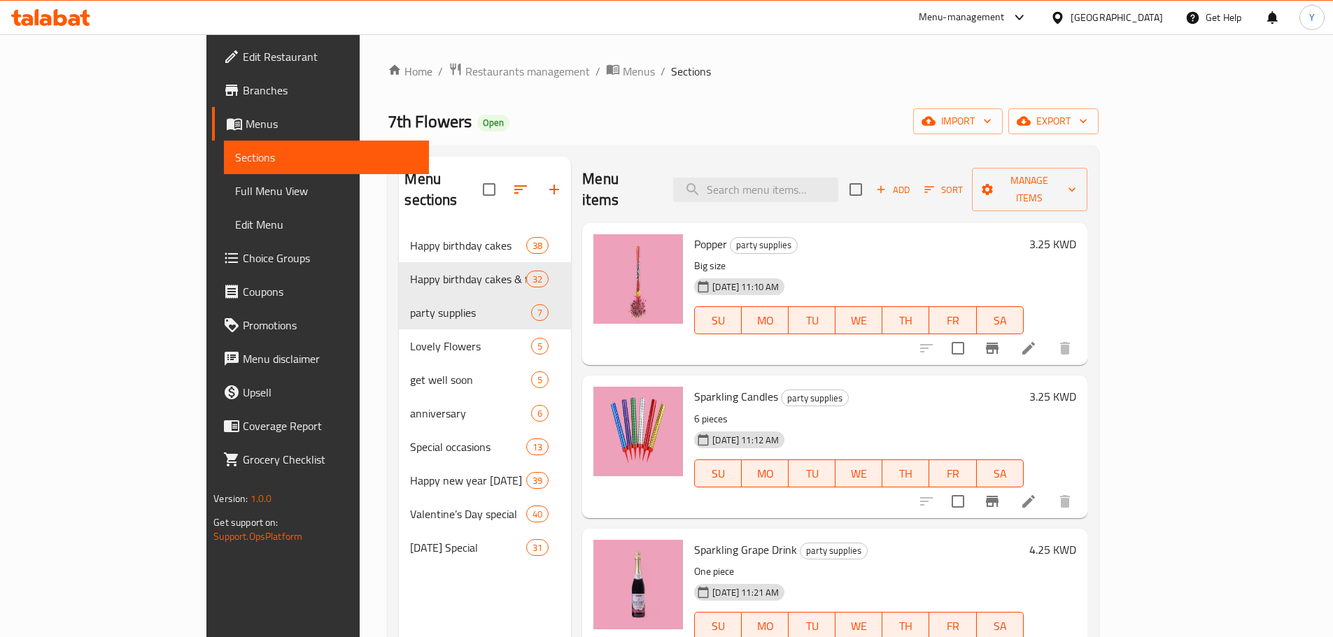
click at [856, 166] on div "Menu items Add Sort Manage items" at bounding box center [834, 190] width 504 height 66
click at [838, 181] on input "search" at bounding box center [755, 190] width 165 height 24
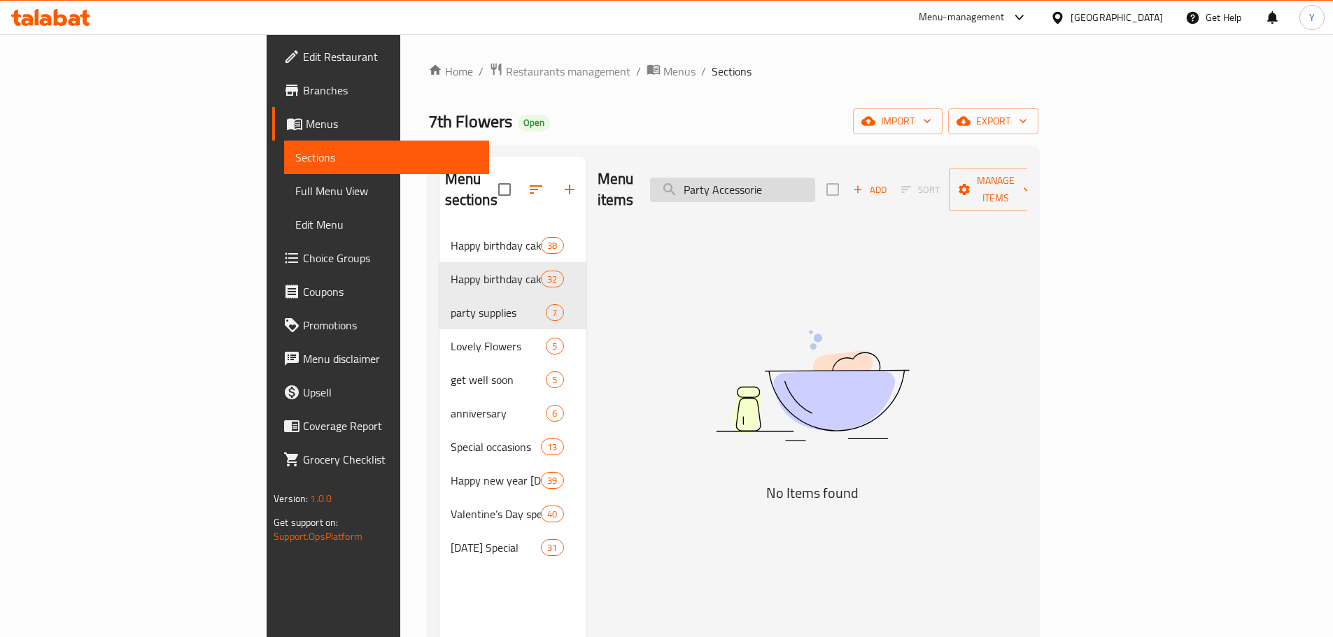
type input "Party Accessories"
click at [815, 181] on input "Party Accessories" at bounding box center [732, 190] width 165 height 24
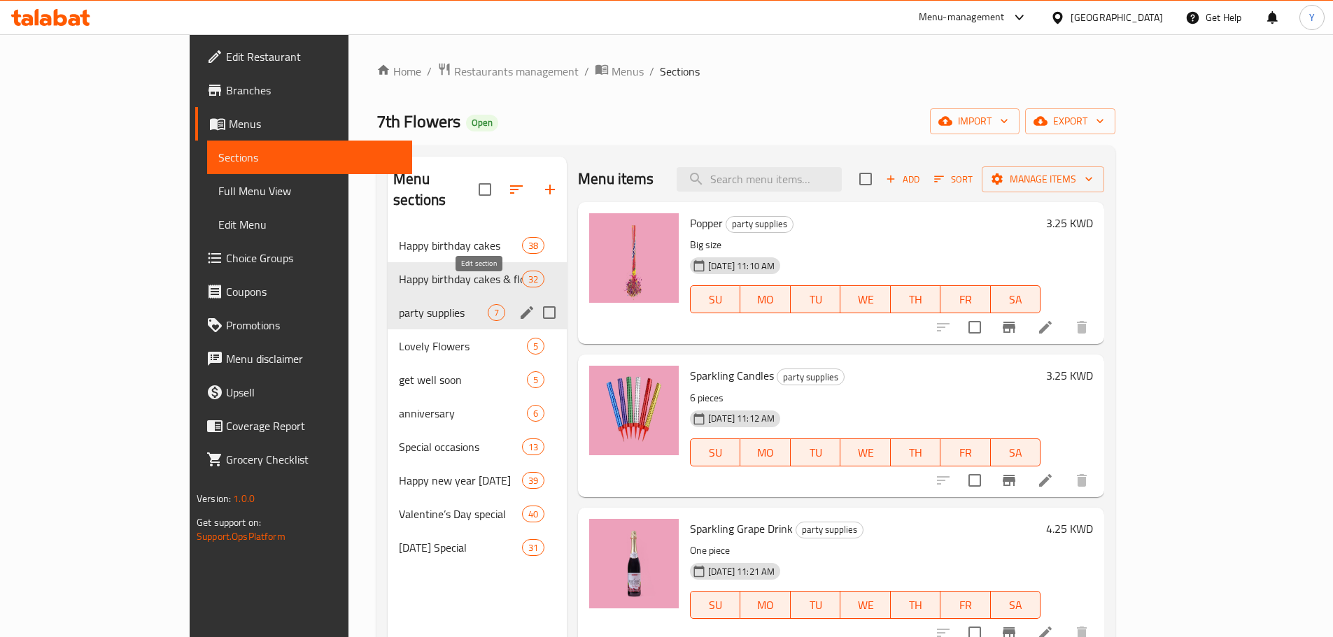
click at [521, 306] on icon "edit" at bounding box center [527, 312] width 13 height 13
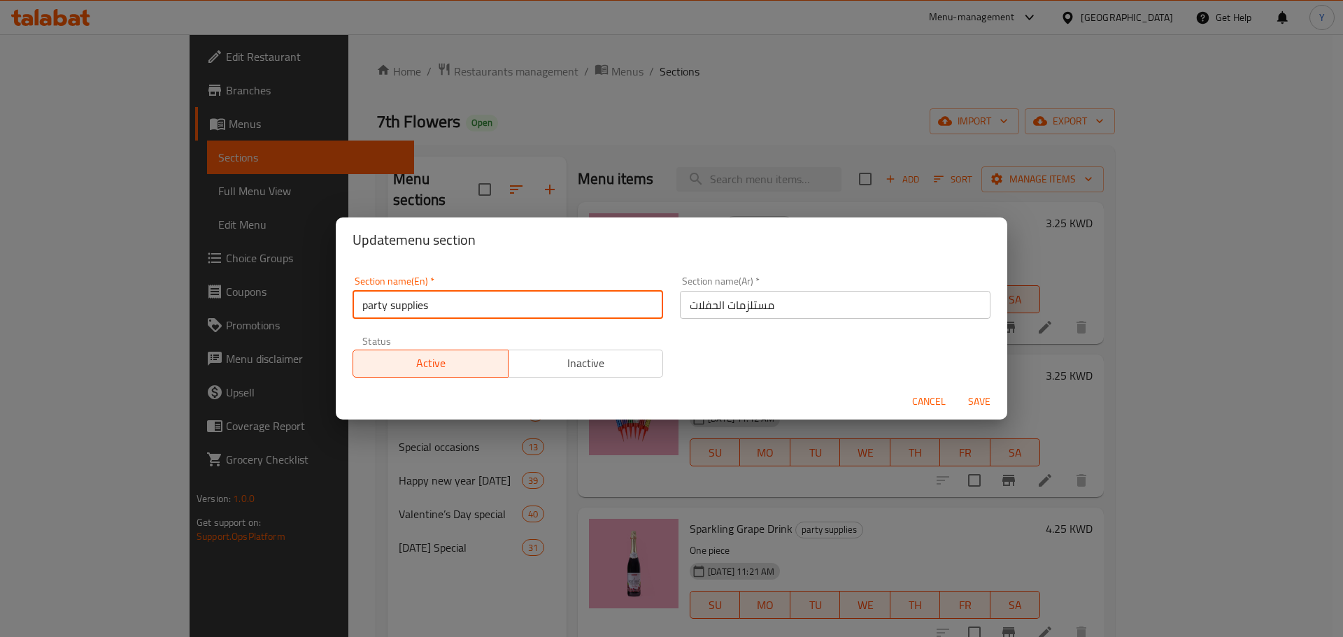
click at [590, 305] on input "party supplies" at bounding box center [508, 305] width 311 height 28
paste input "Party Accessor"
click at [590, 305] on input "Party Accessories" at bounding box center [508, 305] width 311 height 28
type input "Party Accessories"
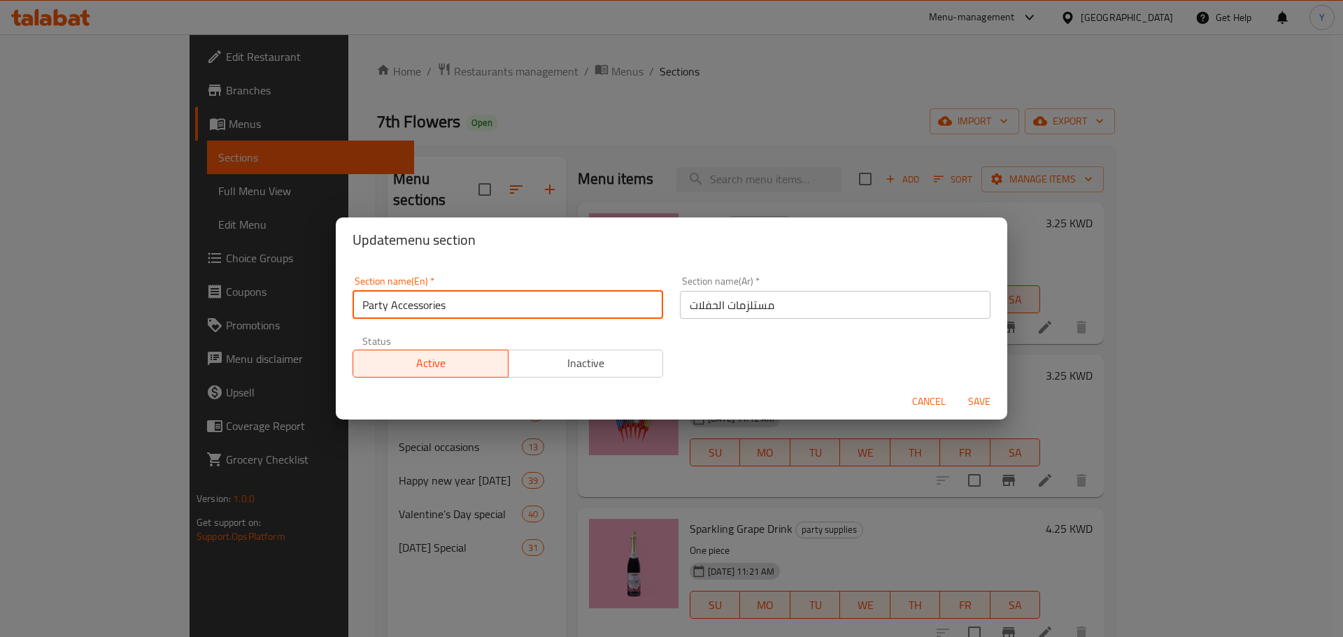
click at [975, 403] on span "Save" at bounding box center [980, 401] width 34 height 17
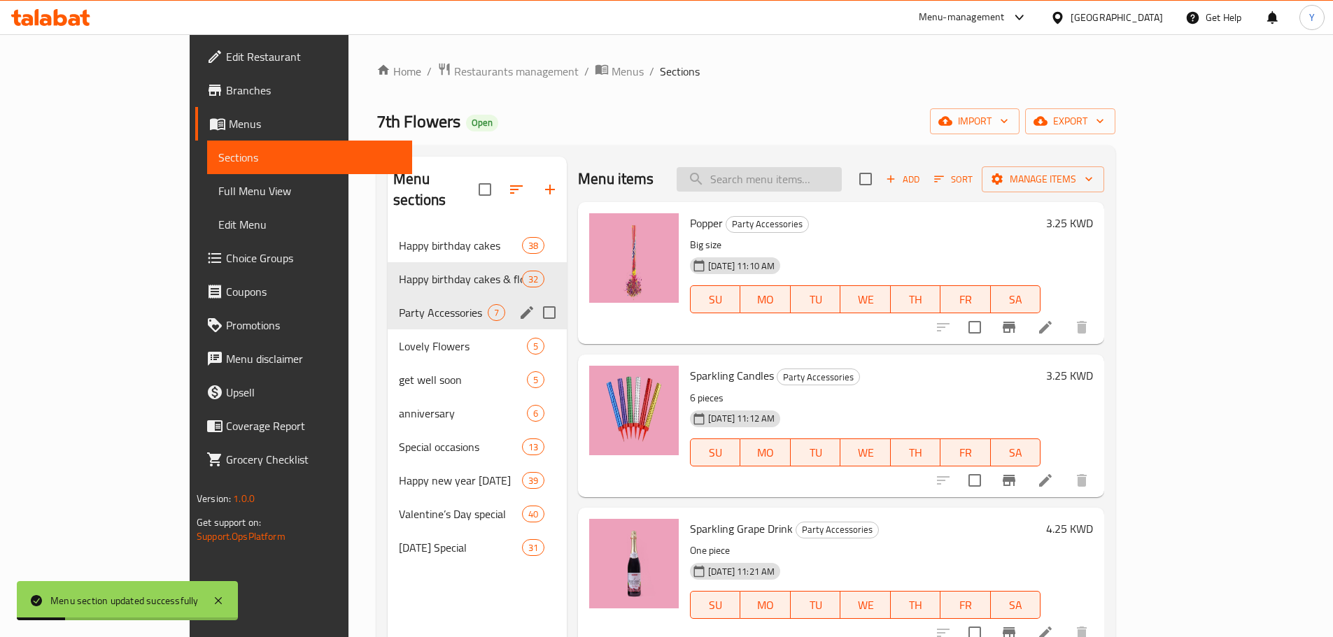
click at [814, 182] on input "search" at bounding box center [759, 179] width 165 height 24
type input "Cake & Flower Bundles"
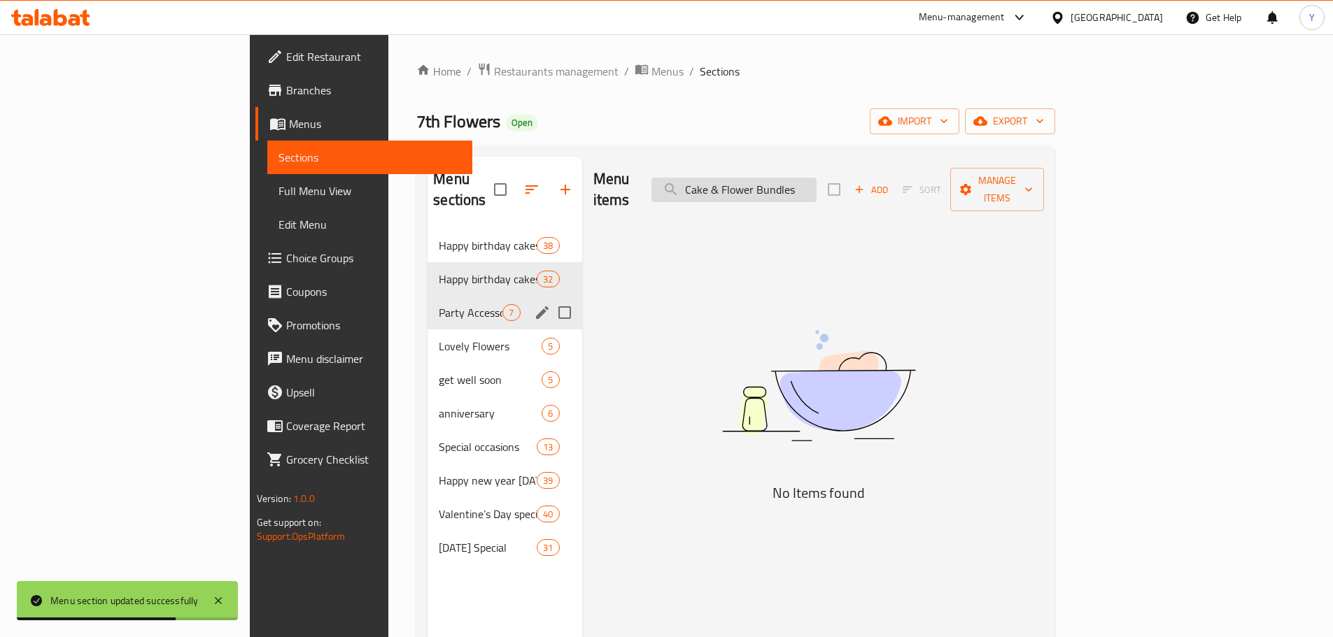
click at [817, 181] on input "Cake & Flower Bundles" at bounding box center [733, 190] width 165 height 24
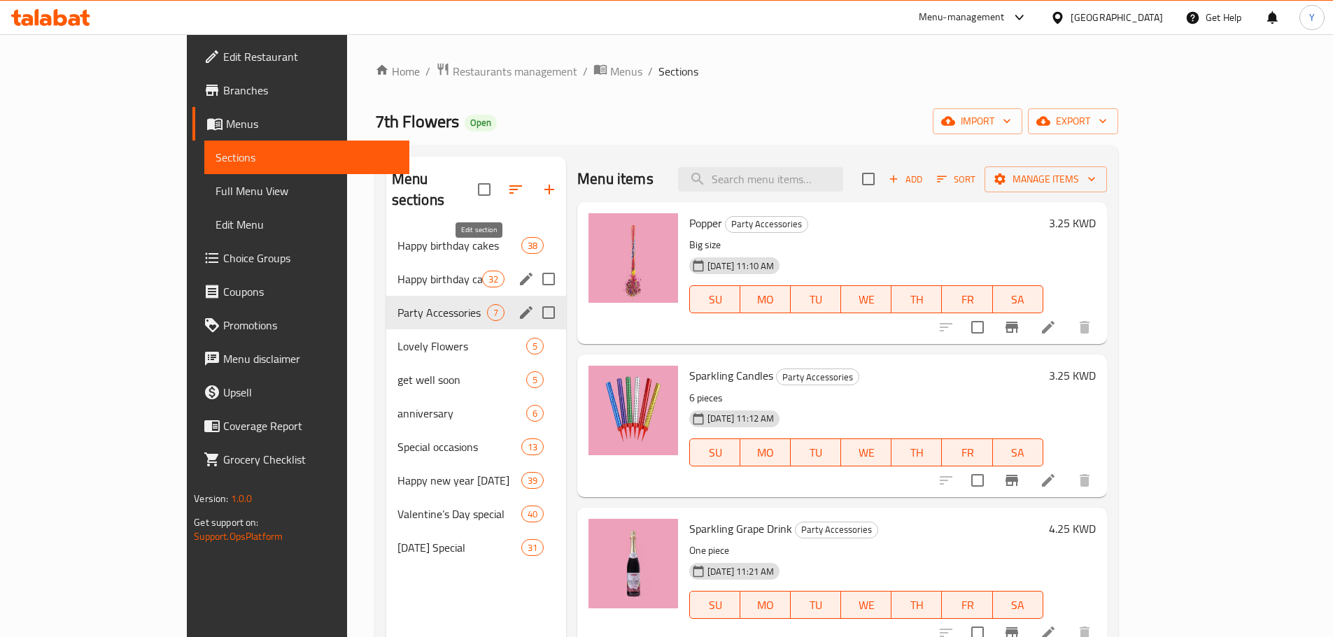
click at [518, 271] on icon "edit" at bounding box center [526, 279] width 17 height 17
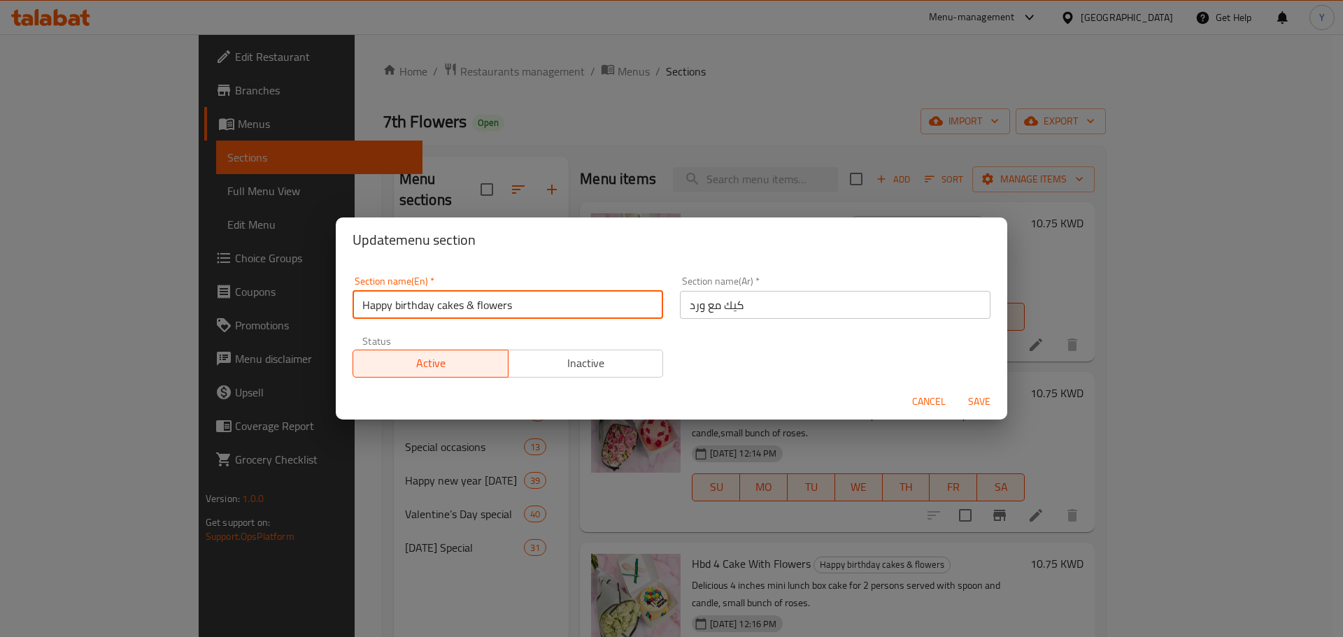
click at [535, 299] on input "Happy birthday cakes & flowers" at bounding box center [508, 305] width 311 height 28
paste input "Cake & Flower Bundle"
type input "Cake & Flower Bundles"
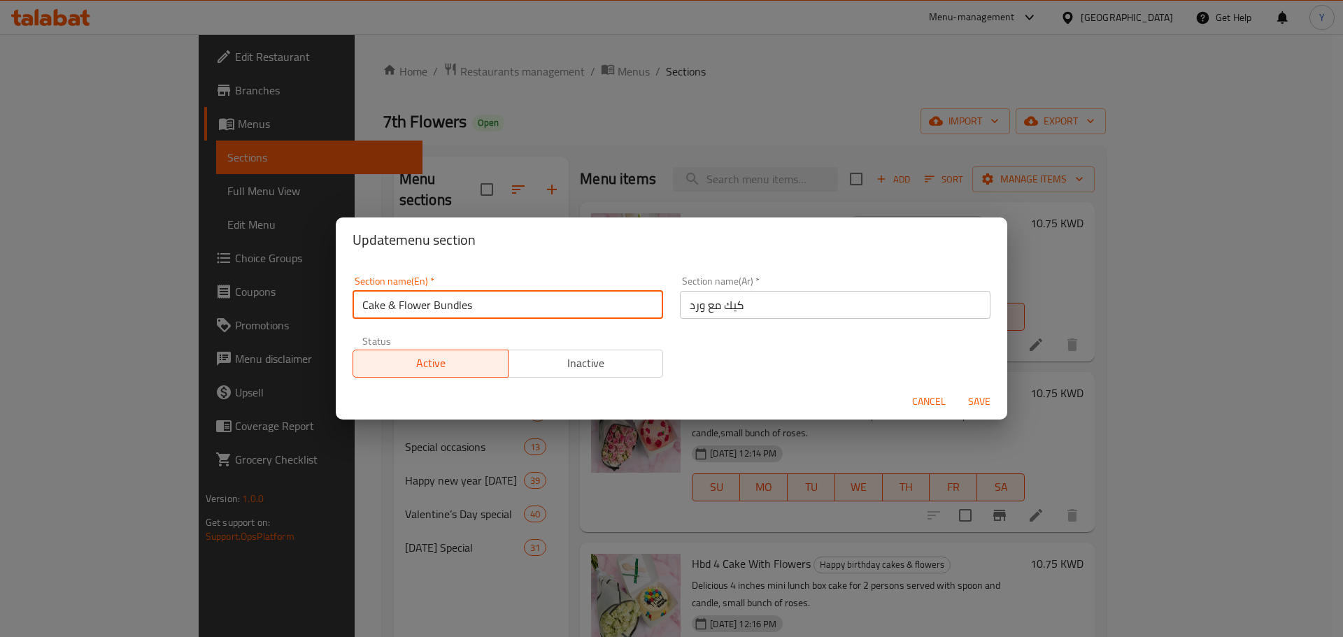
click at [981, 396] on span "Save" at bounding box center [980, 401] width 34 height 17
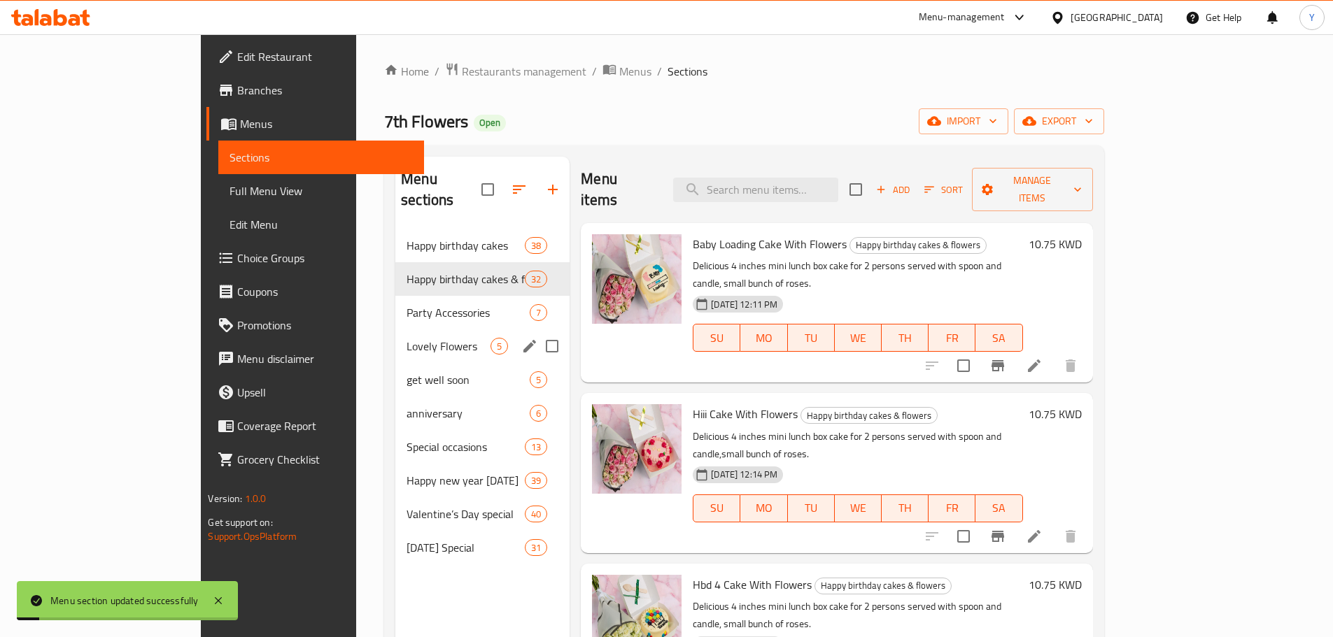
click at [407, 338] on span "Lovely Flowers" at bounding box center [449, 346] width 84 height 17
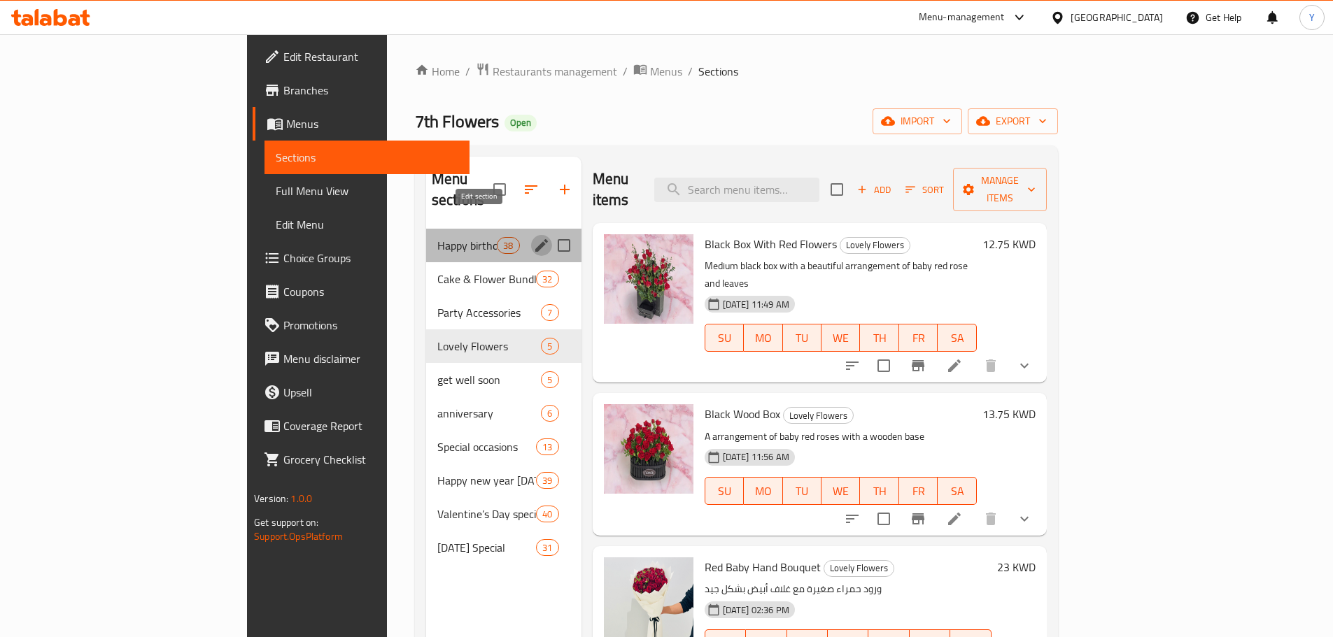
click at [531, 235] on button "edit" at bounding box center [541, 245] width 21 height 21
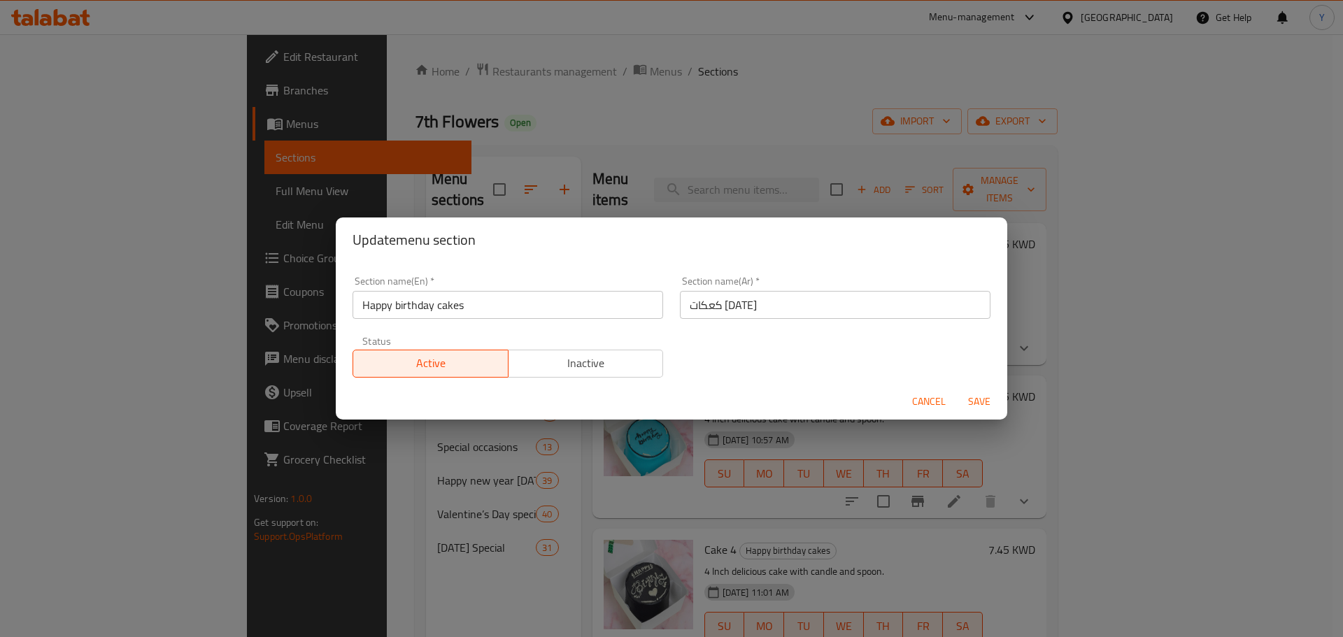
click at [912, 406] on button "Cancel" at bounding box center [929, 402] width 45 height 26
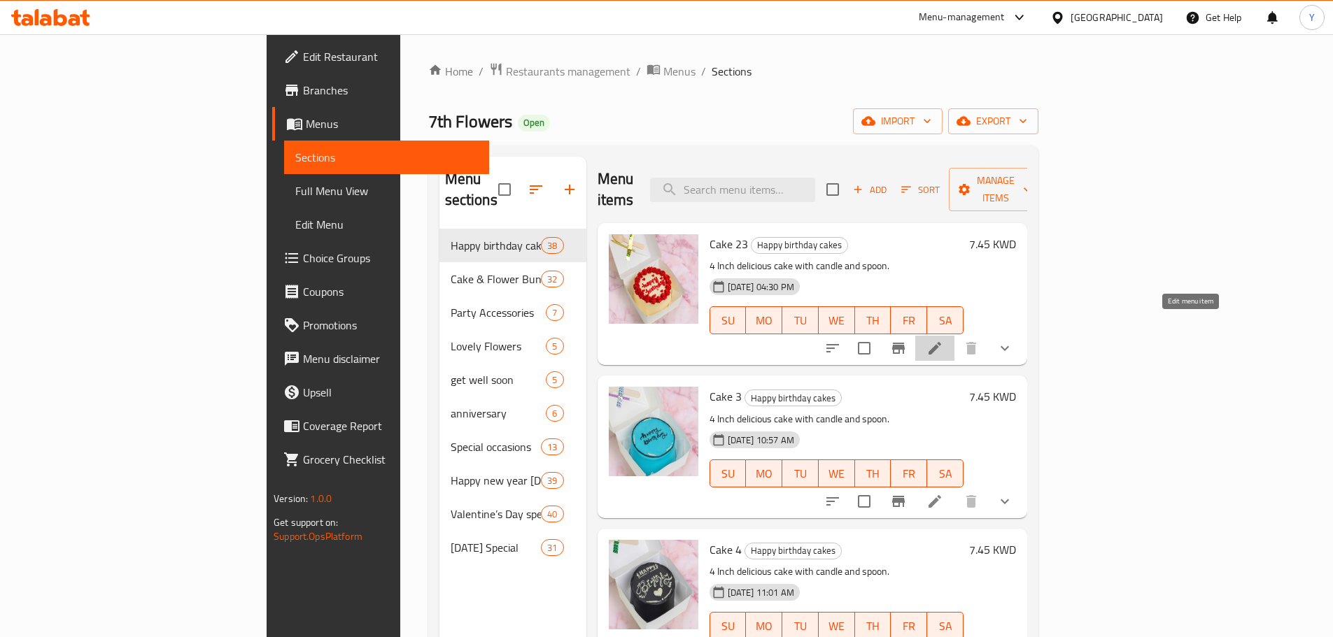
click at [941, 342] on icon at bounding box center [934, 348] width 13 height 13
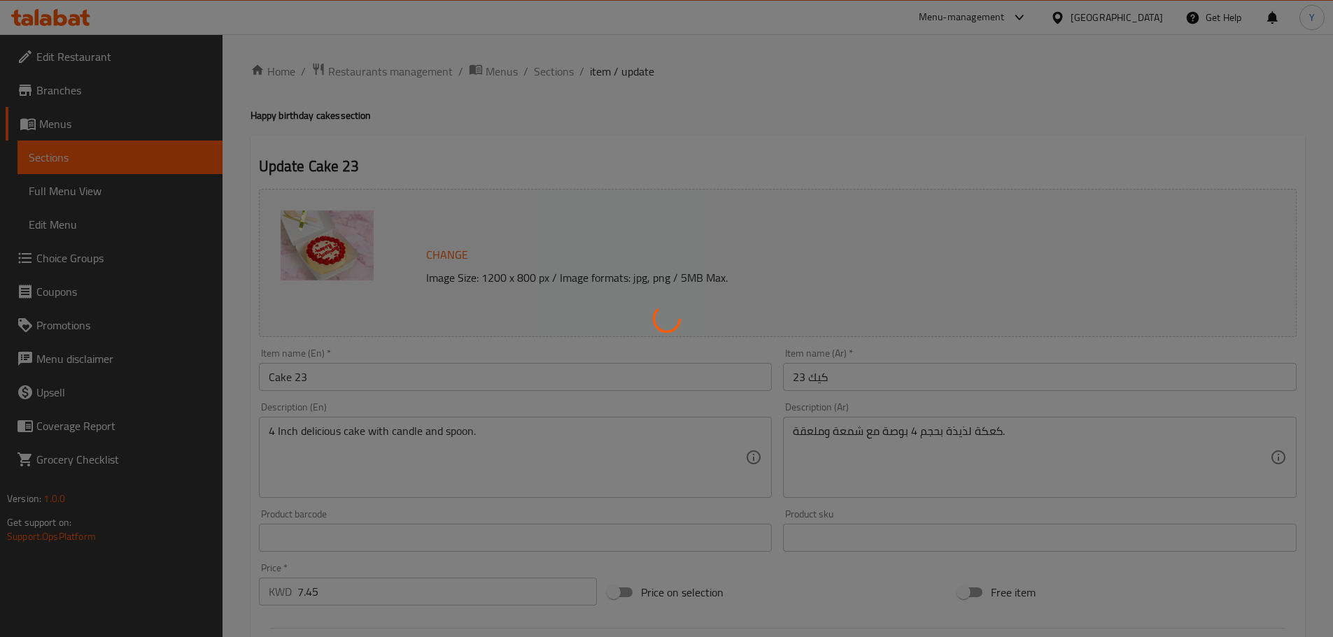
scroll to position [84, 0]
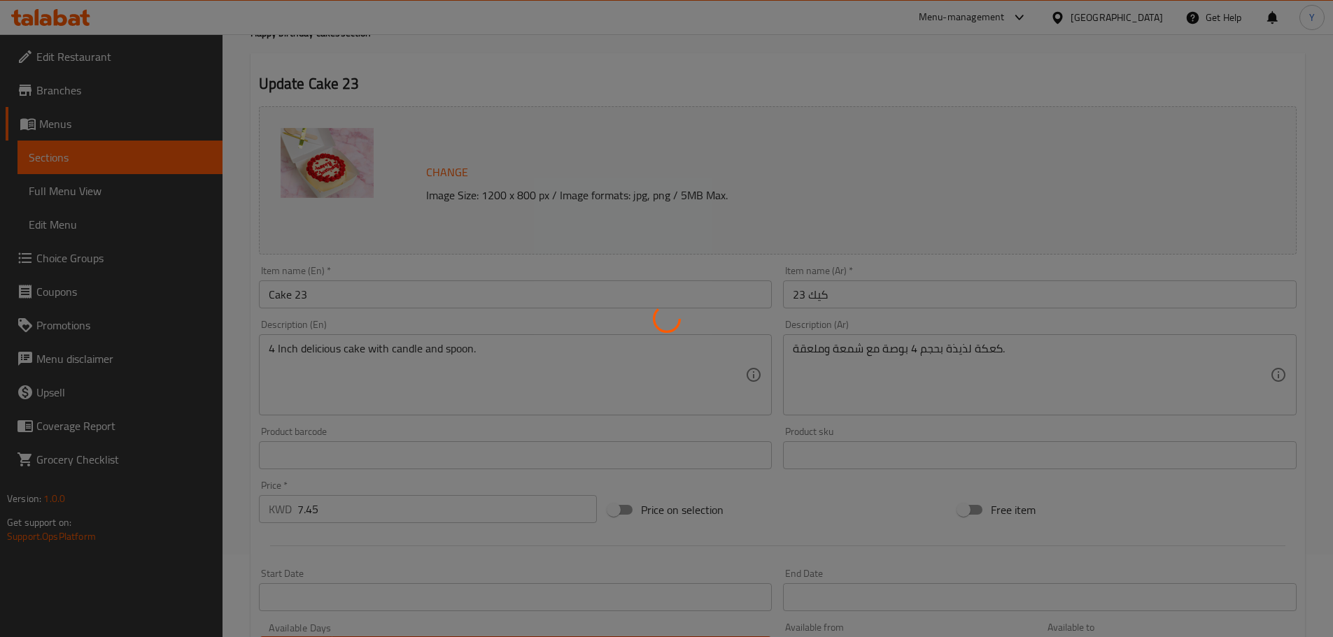
type input "اختيارك من الكعكة:"
type input "1"
type input "Your Choice Of balloons:"
type input "0"
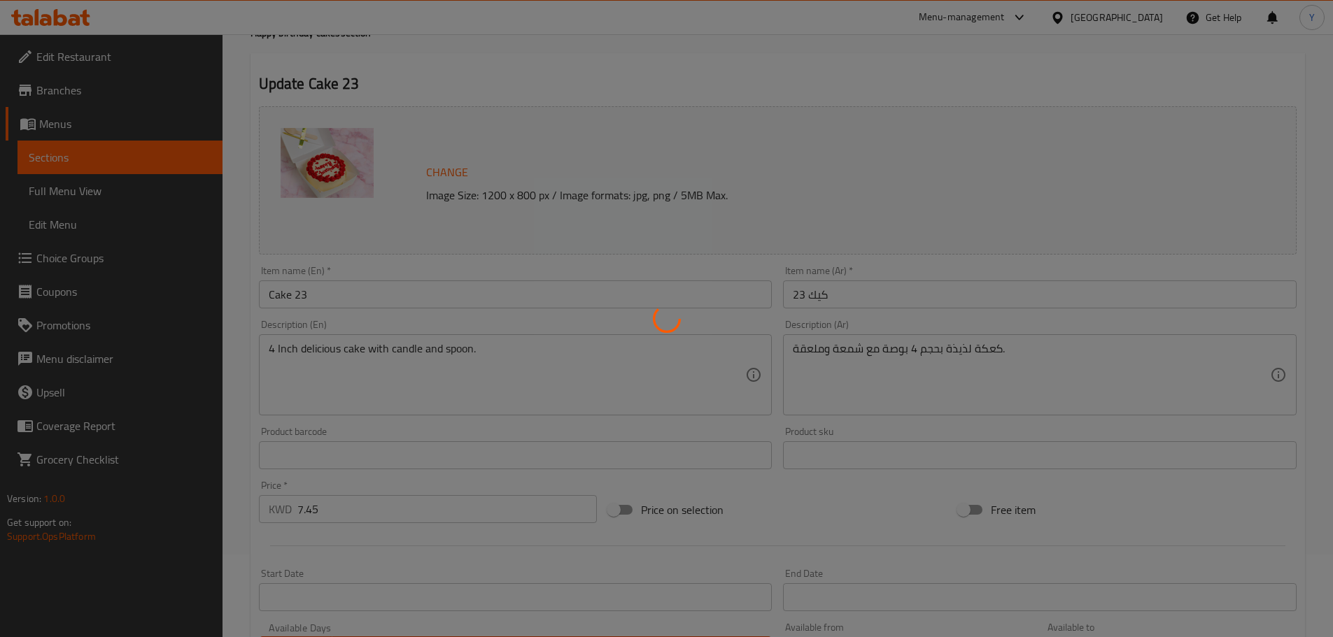
type input "1"
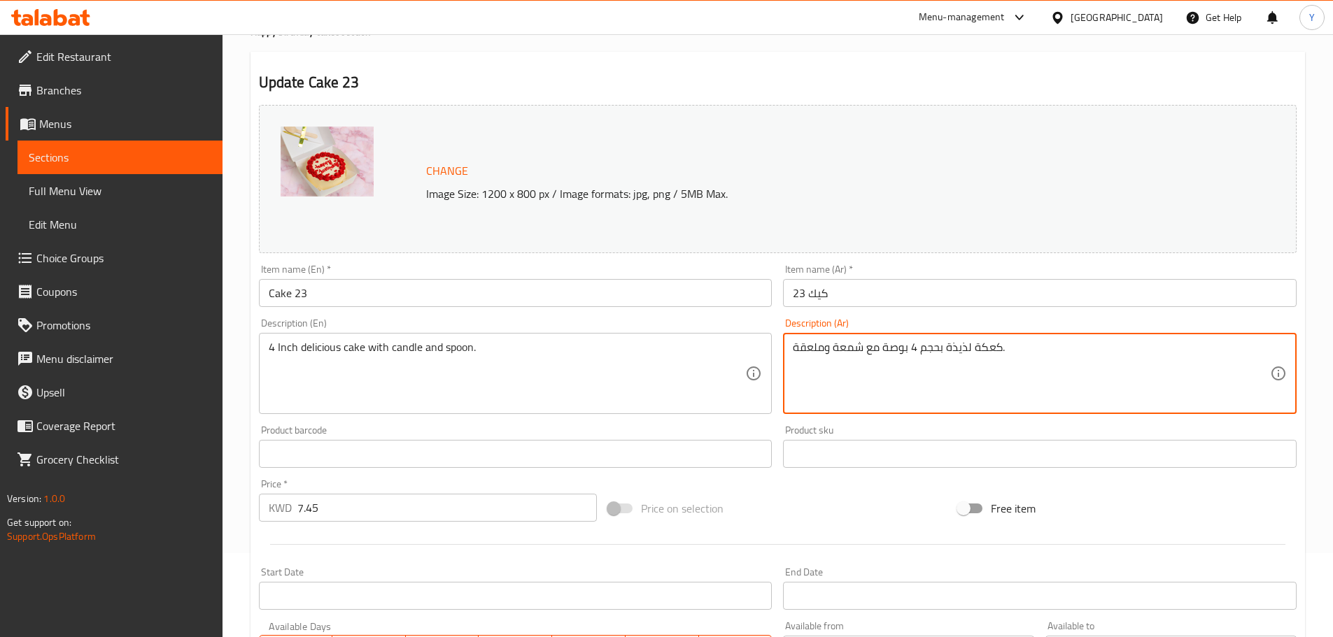
scroll to position [0, 0]
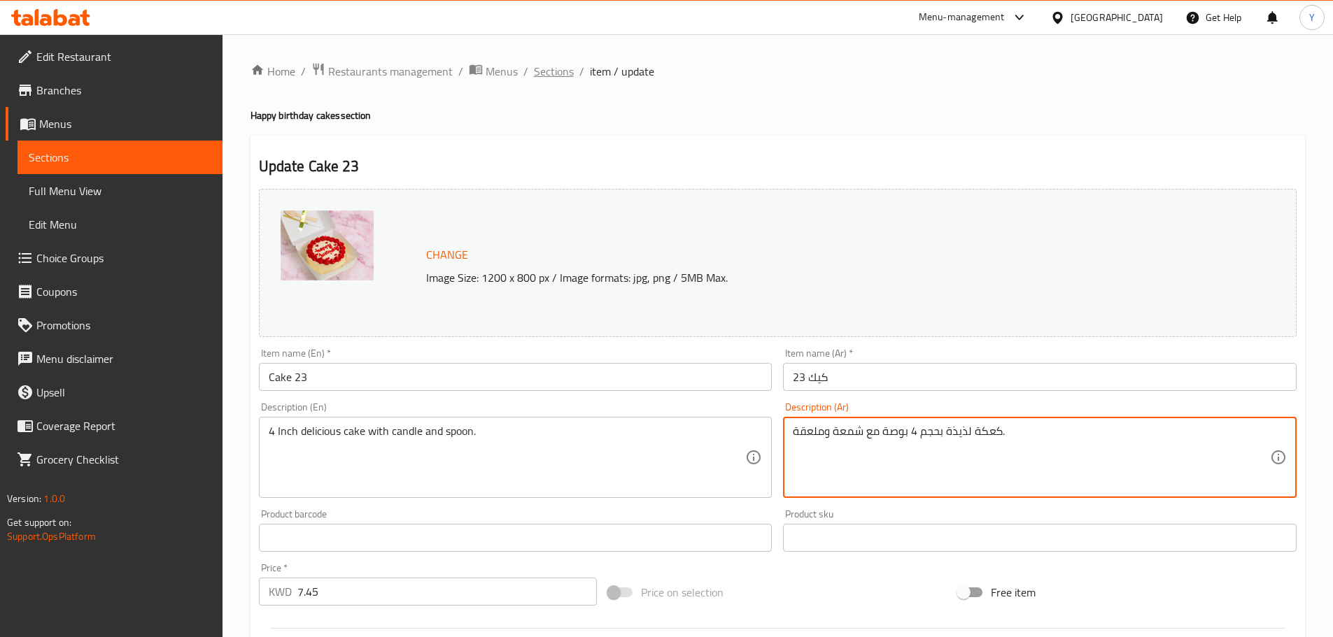
click at [553, 69] on span "Sections" at bounding box center [554, 71] width 40 height 17
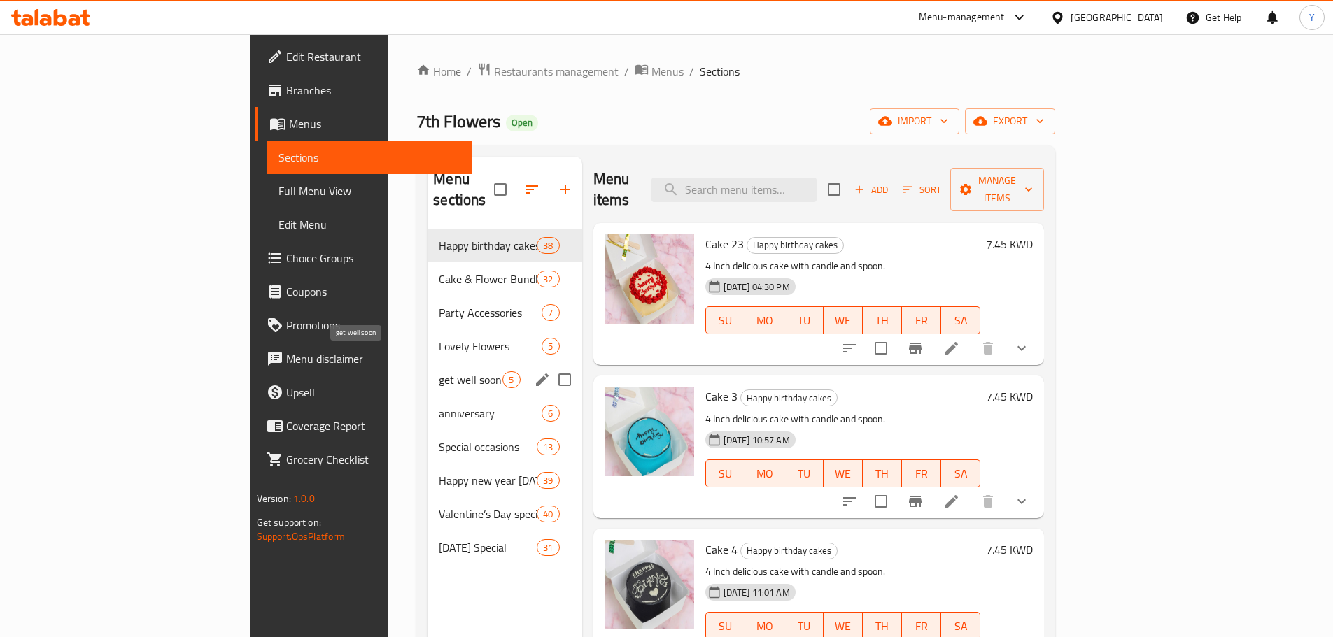
click at [439, 372] on span "get well soon" at bounding box center [471, 380] width 64 height 17
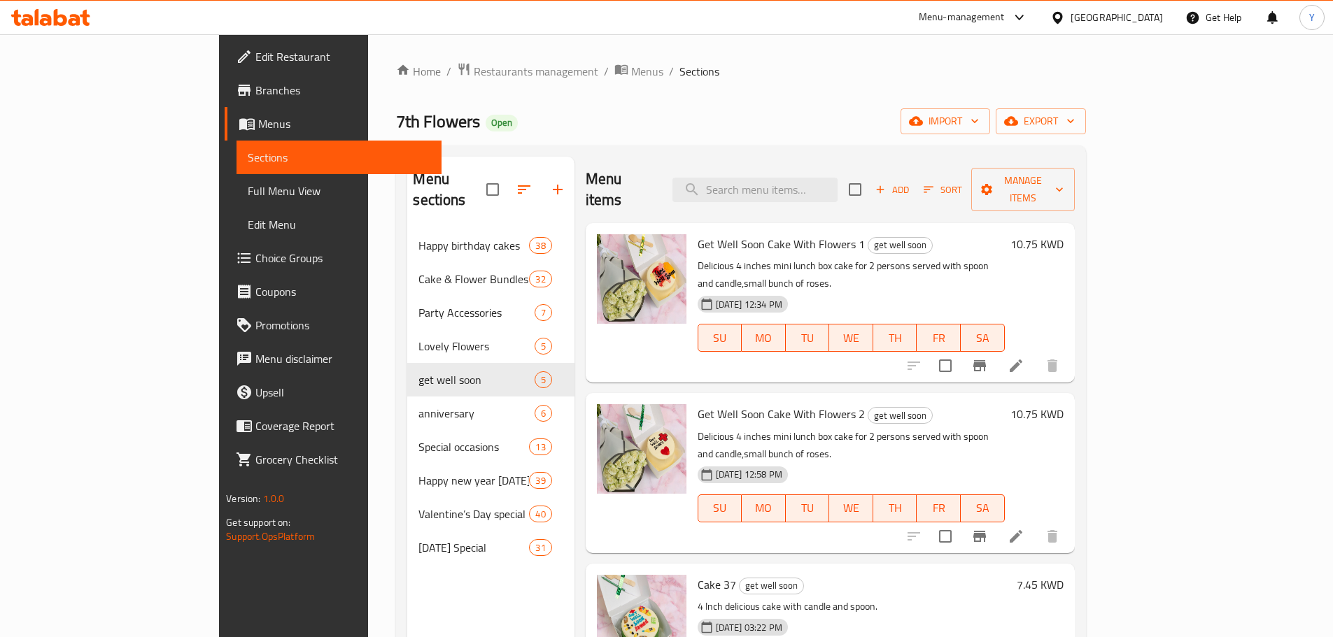
scroll to position [162, 0]
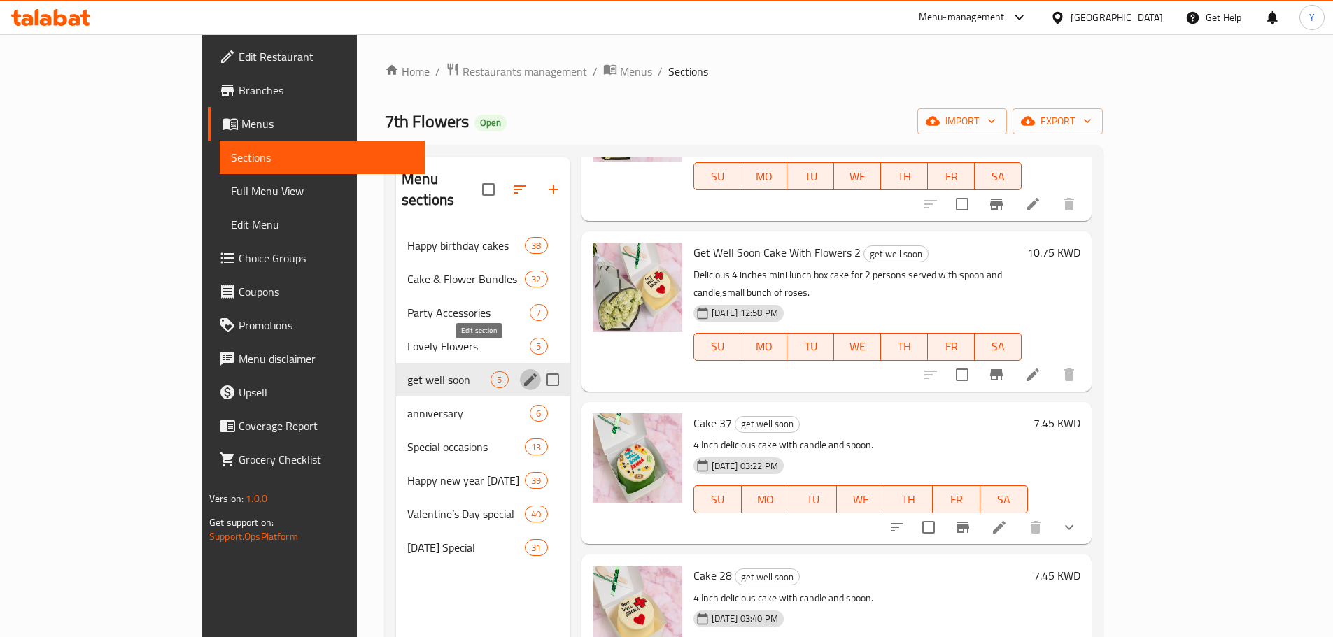
click at [522, 372] on icon "edit" at bounding box center [530, 380] width 17 height 17
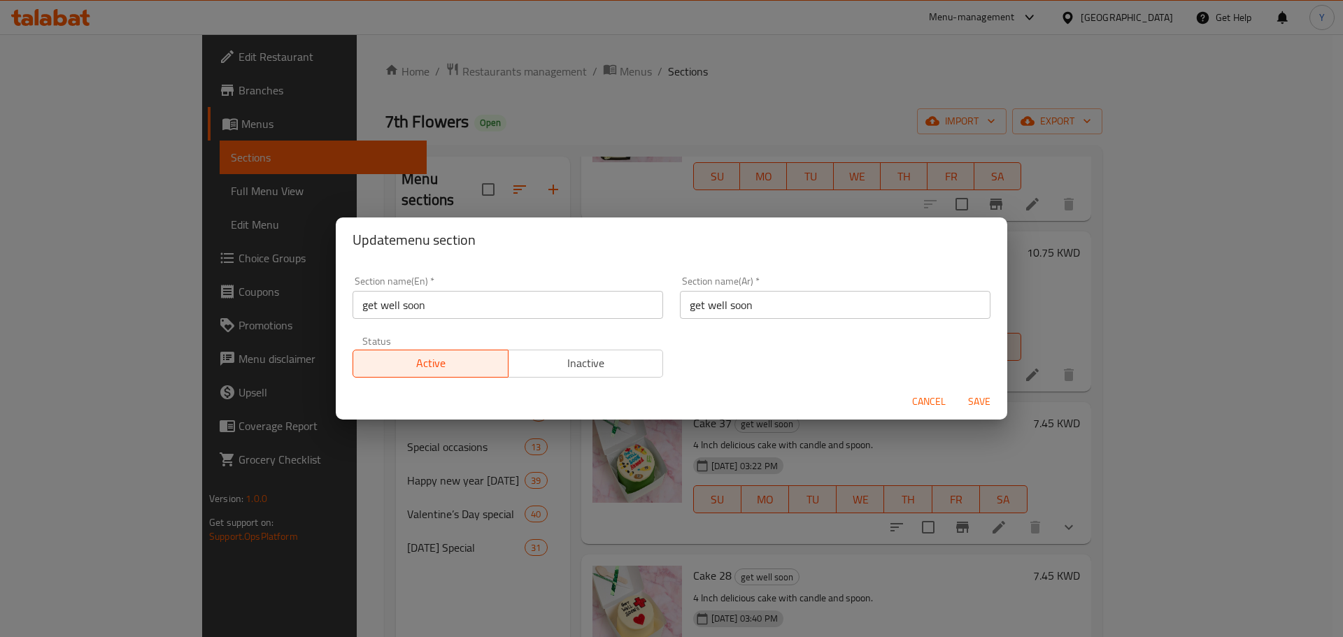
drag, startPoint x: 597, startPoint y: 321, endPoint x: 586, endPoint y: 311, distance: 15.3
click at [586, 311] on div "Section name(En)   * get well soon Section name(En) *" at bounding box center [507, 297] width 327 height 59
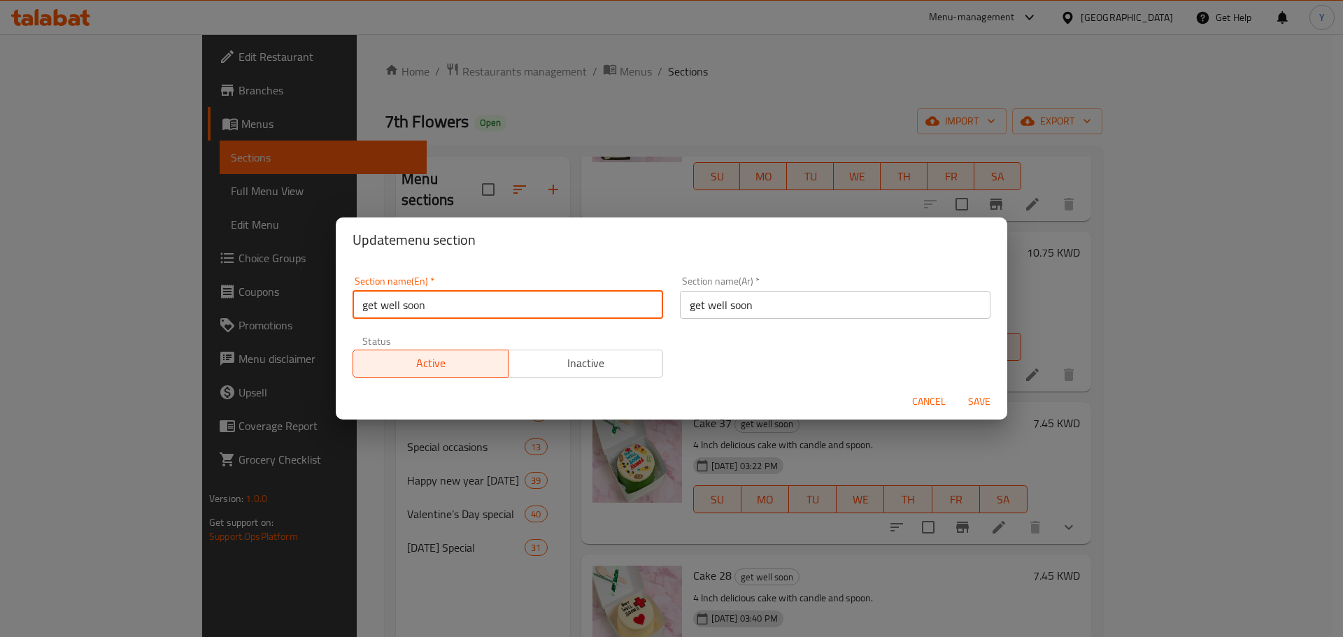
click at [586, 311] on input "get well soon" at bounding box center [508, 305] width 311 height 28
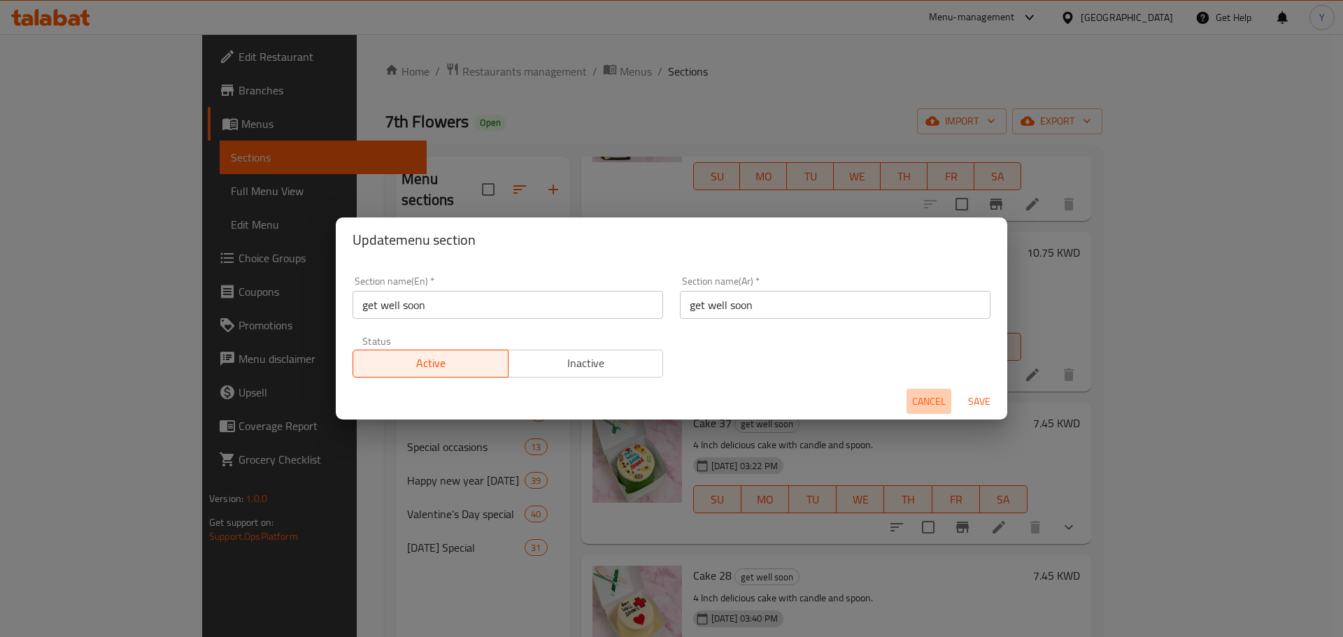
click at [923, 395] on span "Cancel" at bounding box center [929, 401] width 34 height 17
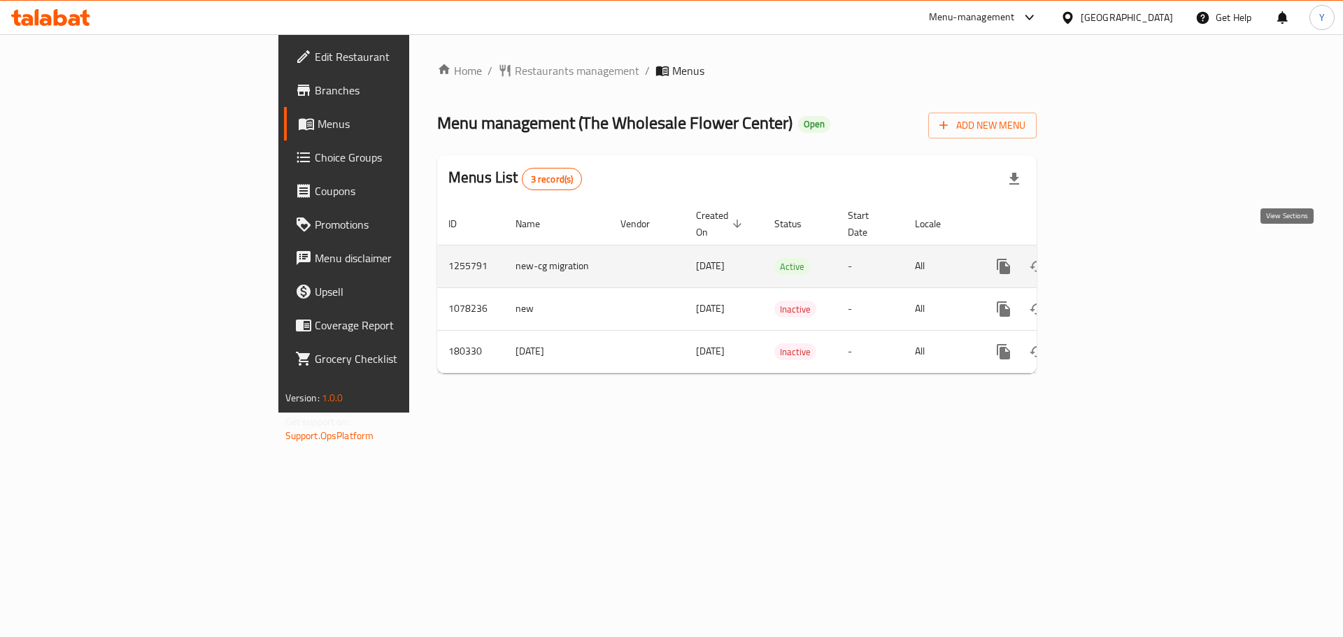
click at [1113, 258] on icon "enhanced table" at bounding box center [1104, 266] width 17 height 17
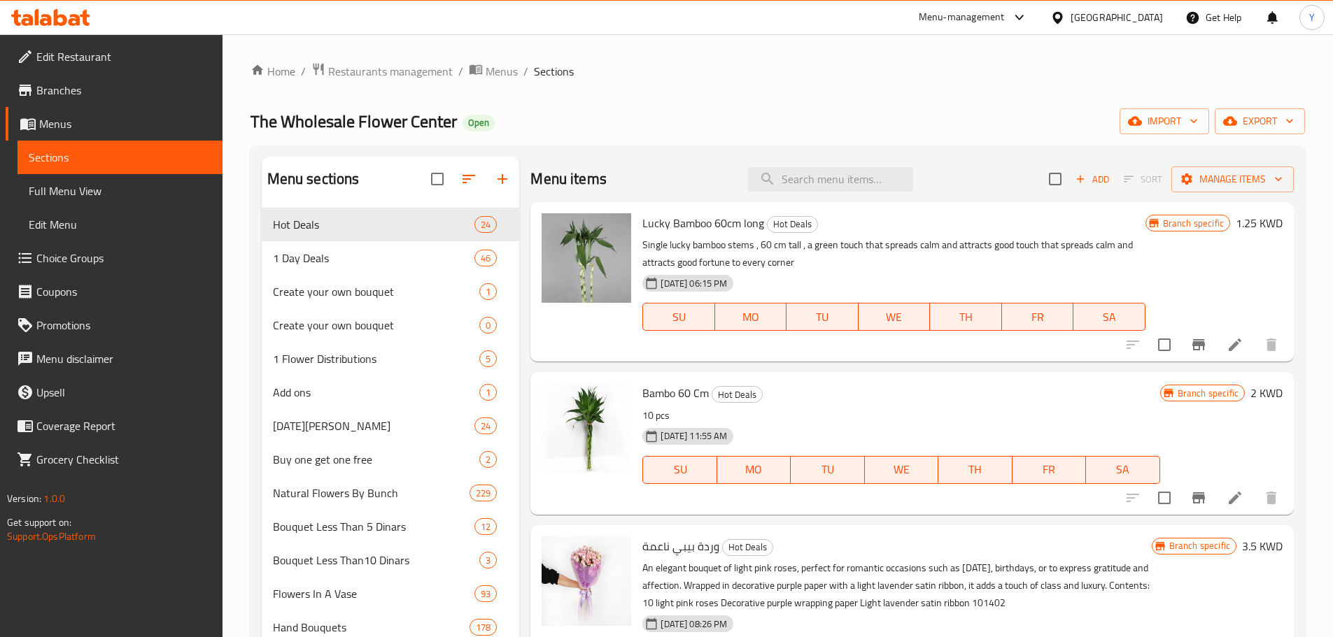
click at [702, 182] on div "Menu items Add Sort Manage items" at bounding box center [911, 179] width 763 height 45
click at [397, 260] on span "1 Day Deals" at bounding box center [354, 258] width 163 height 17
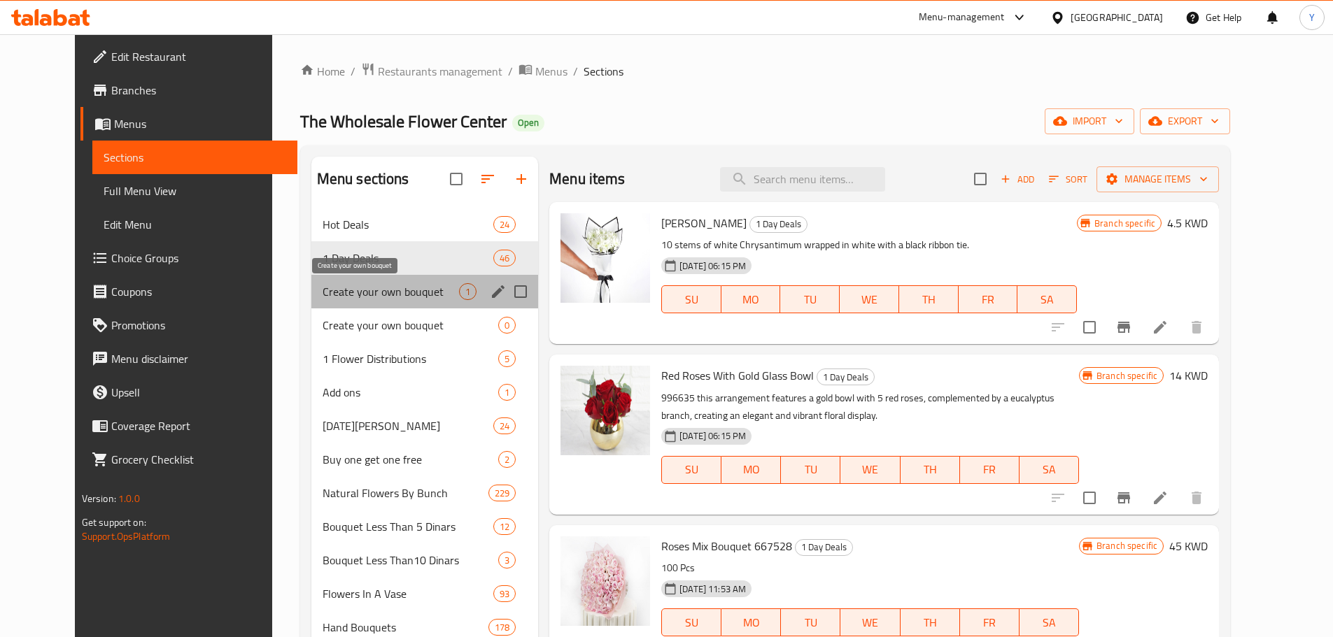
click at [339, 283] on span "Create your own bouquet" at bounding box center [391, 291] width 136 height 17
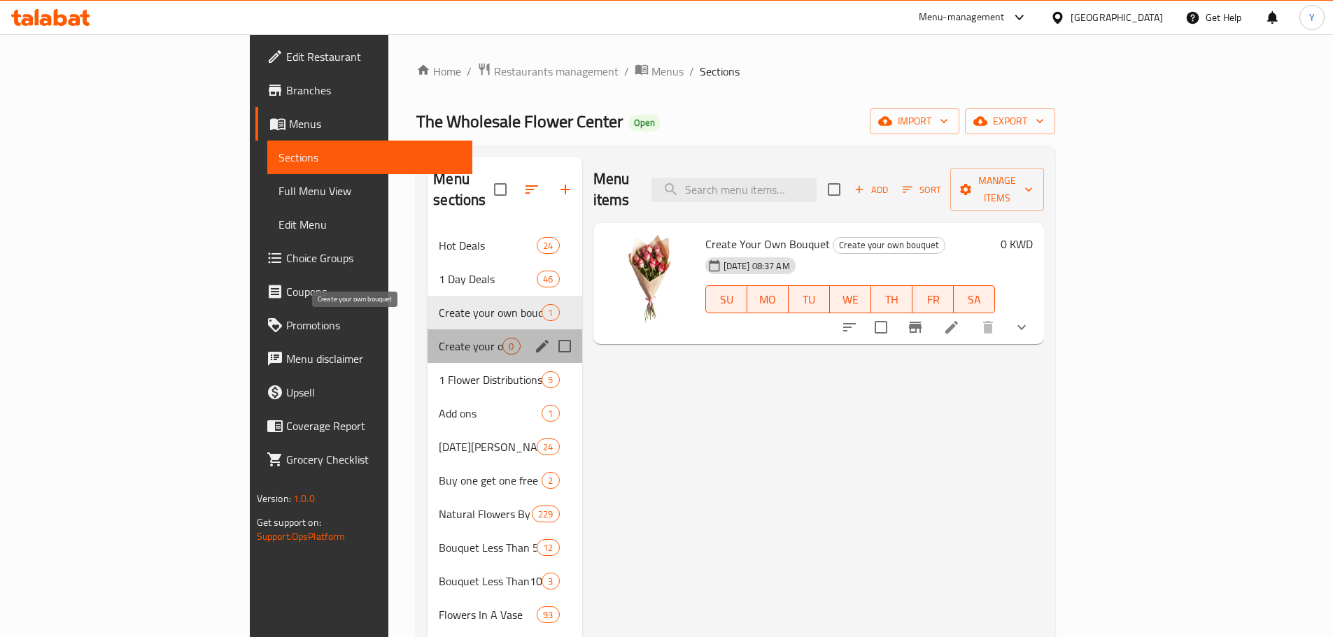
click at [439, 338] on span "Create your own bouquet" at bounding box center [471, 346] width 64 height 17
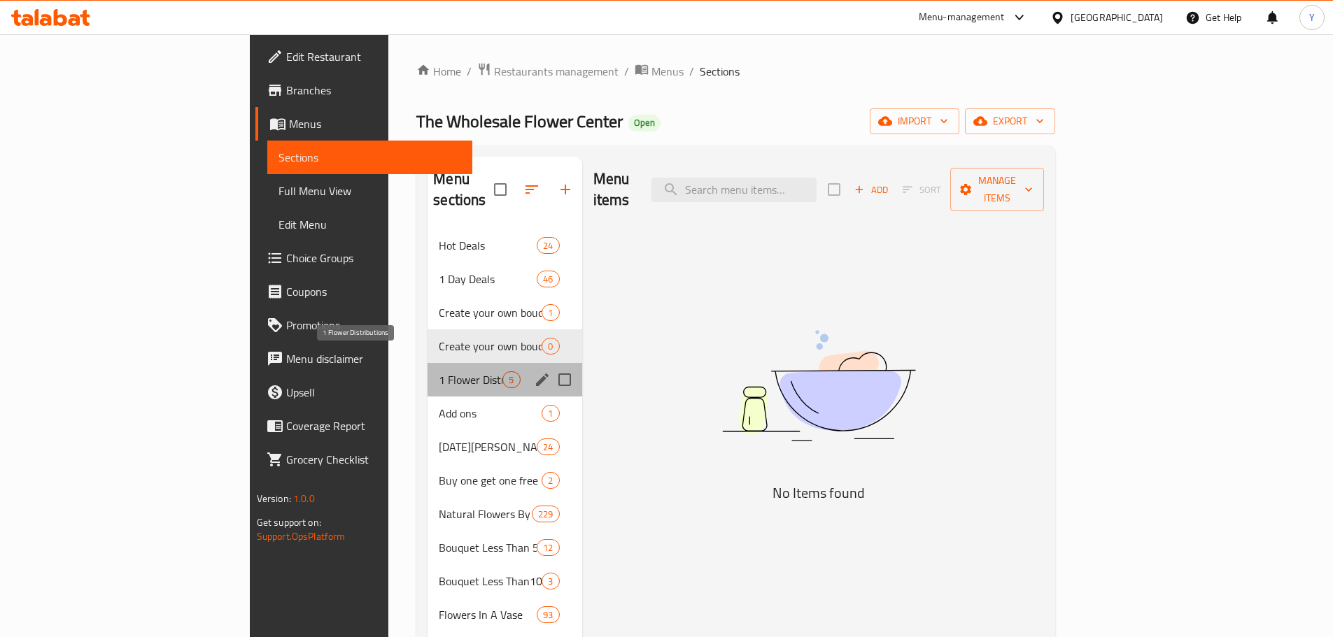
click at [439, 372] on span "1 Flower Distributions" at bounding box center [471, 380] width 64 height 17
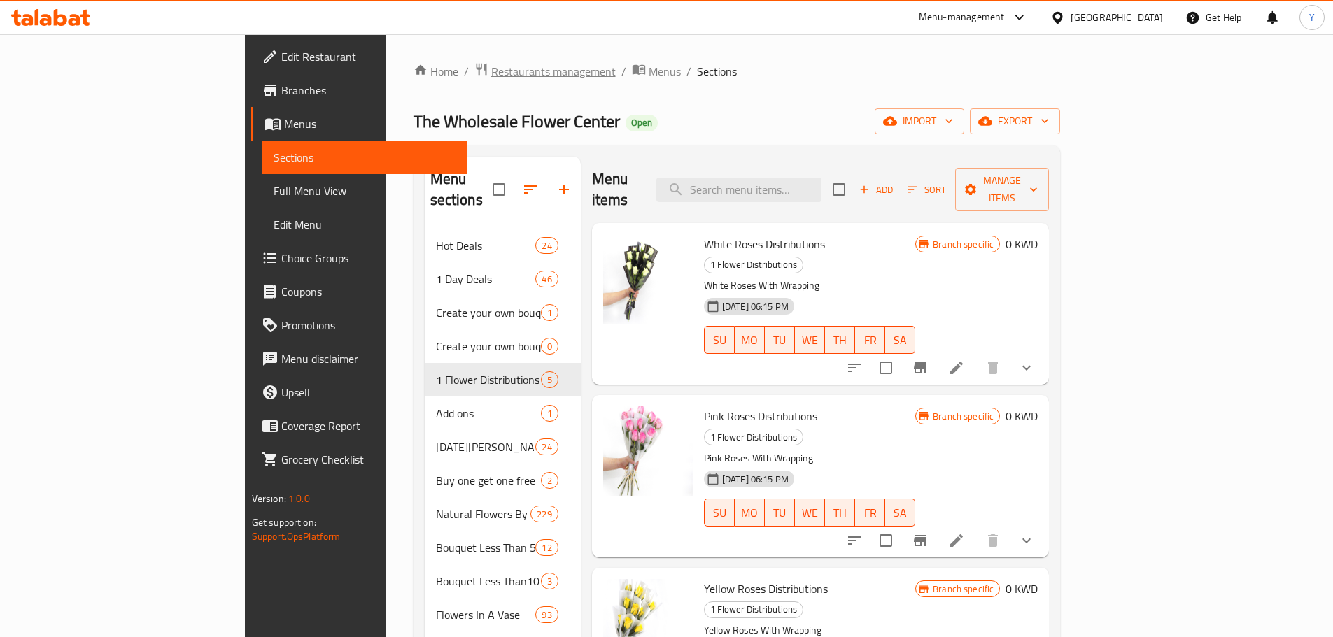
click at [491, 71] on span "Restaurants management" at bounding box center [553, 71] width 125 height 17
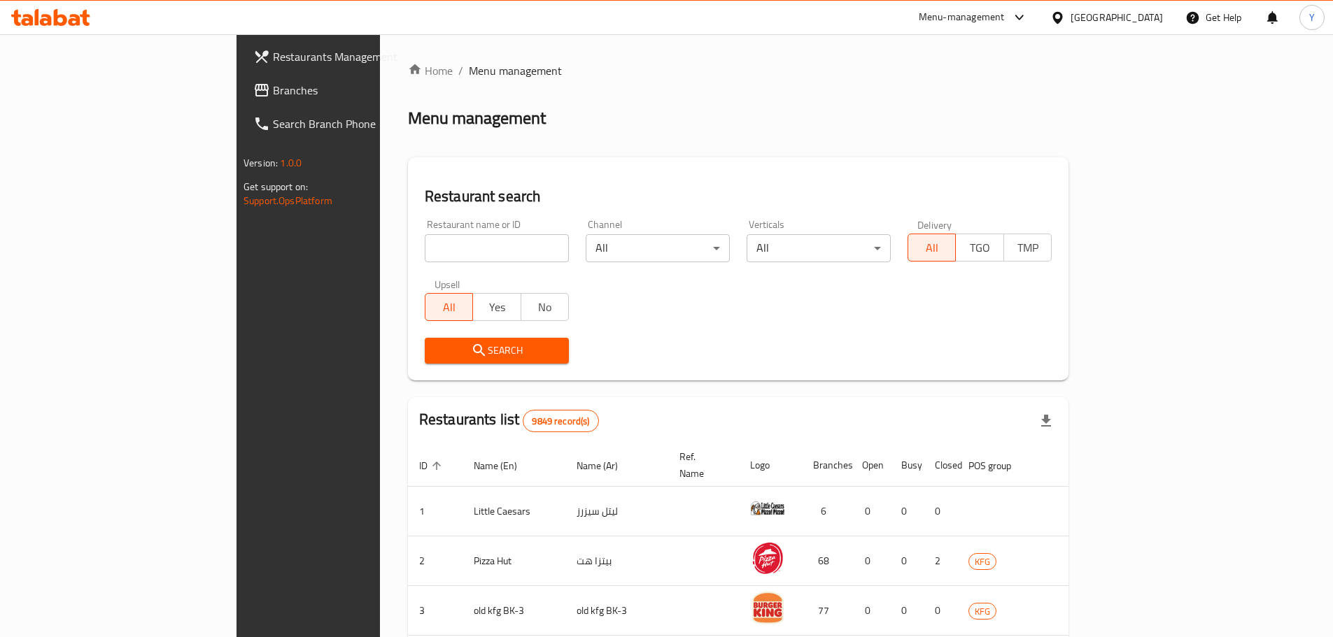
click at [416, 255] on div "Home / Menu management Menu management Restaurant search Restaurant name or ID …" at bounding box center [738, 535] width 660 height 947
paste input "Flower Outlet"
click at [425, 255] on input "Flower Outlet" at bounding box center [497, 248] width 144 height 28
type input "Flower Outlet"
click at [436, 357] on span "Search" at bounding box center [497, 350] width 122 height 17
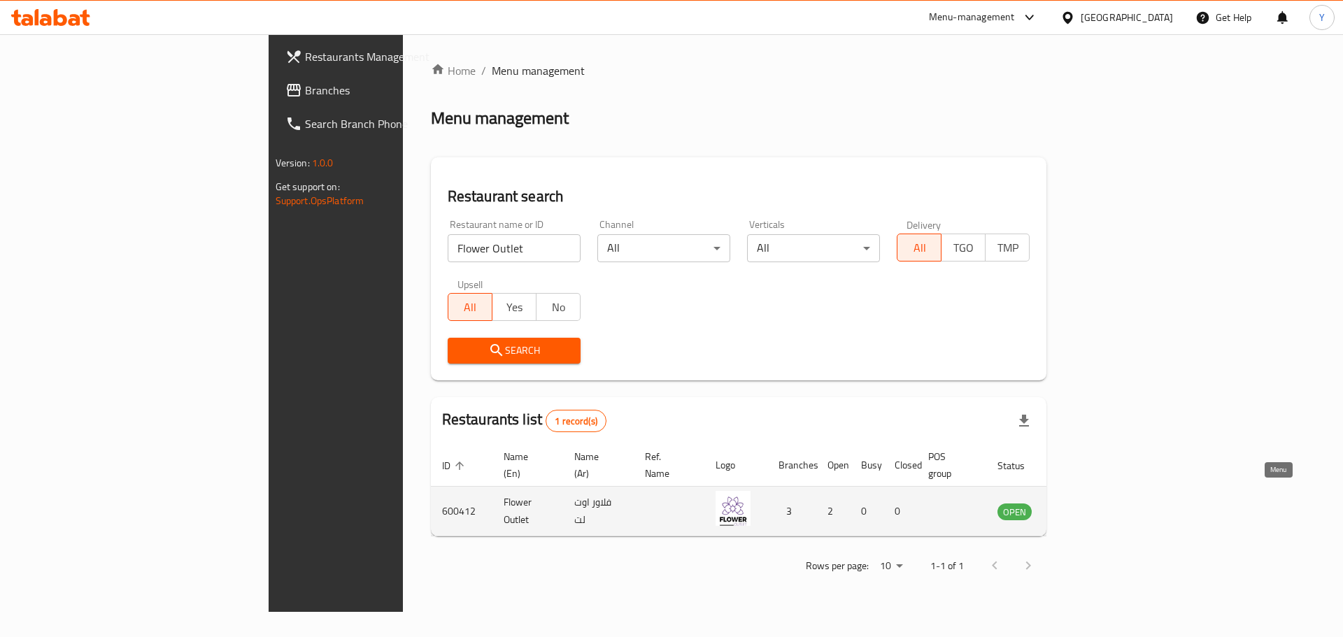
click at [1088, 503] on icon "enhanced table" at bounding box center [1079, 511] width 17 height 17
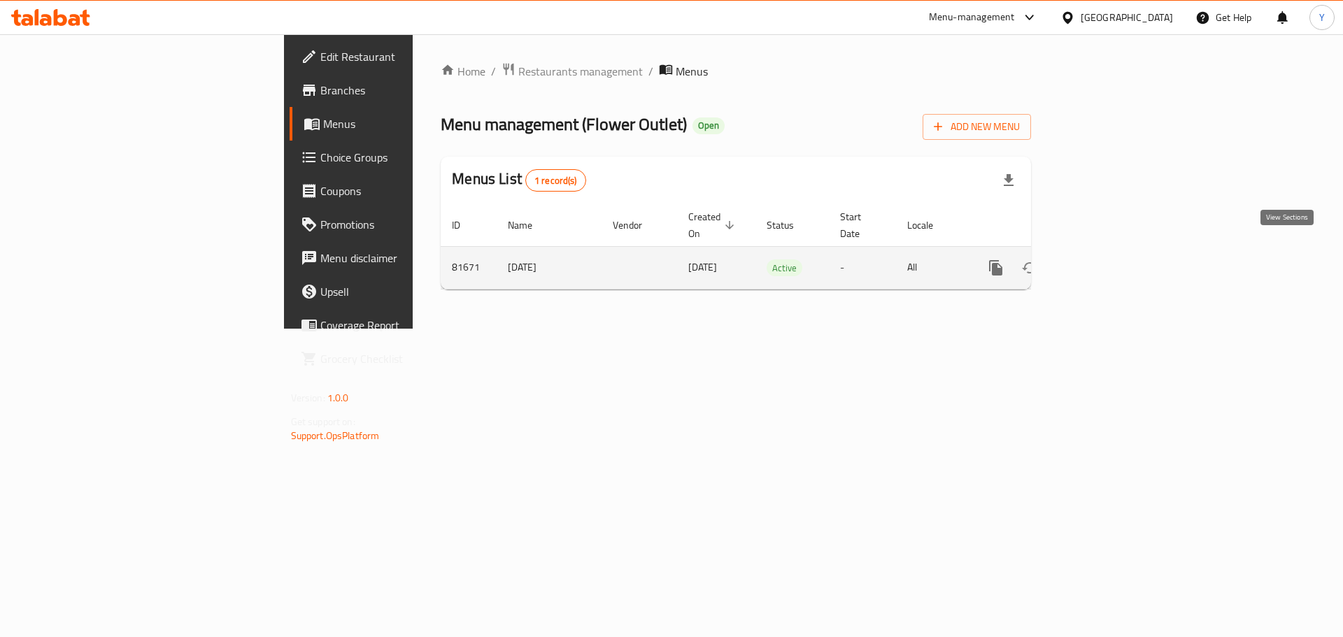
click at [1105, 260] on icon "enhanced table" at bounding box center [1097, 268] width 17 height 17
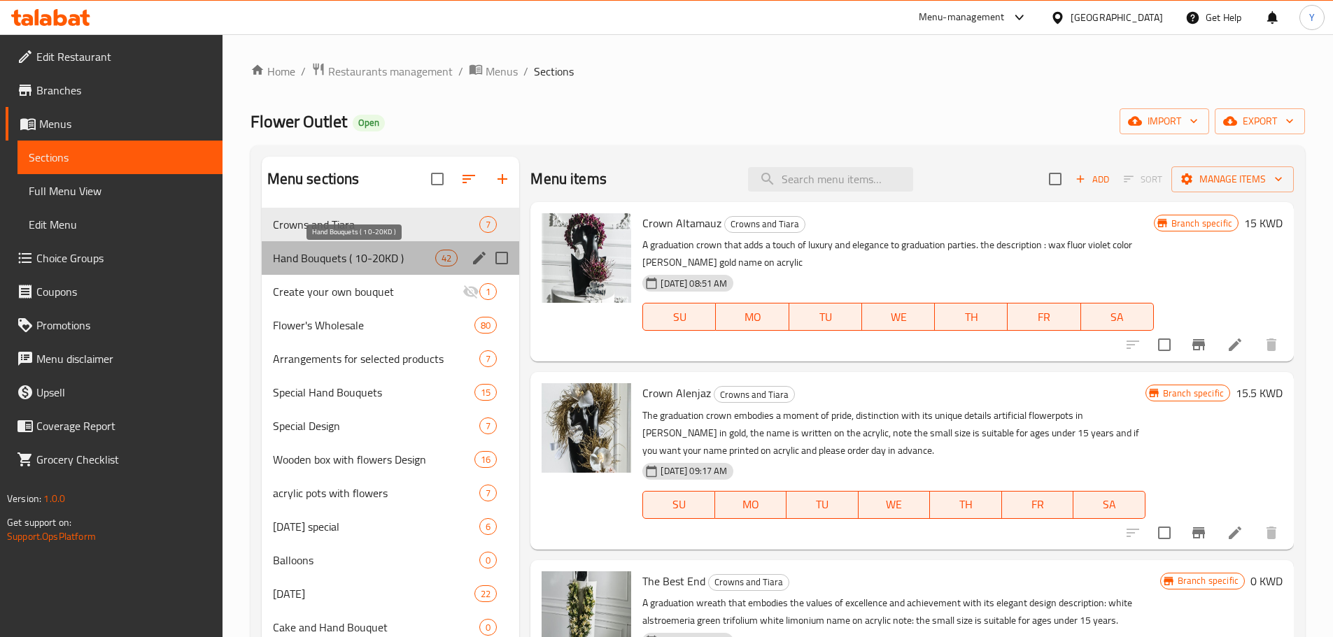
click at [362, 260] on span "Hand Bouquets ( 10-20KD )" at bounding box center [354, 258] width 163 height 17
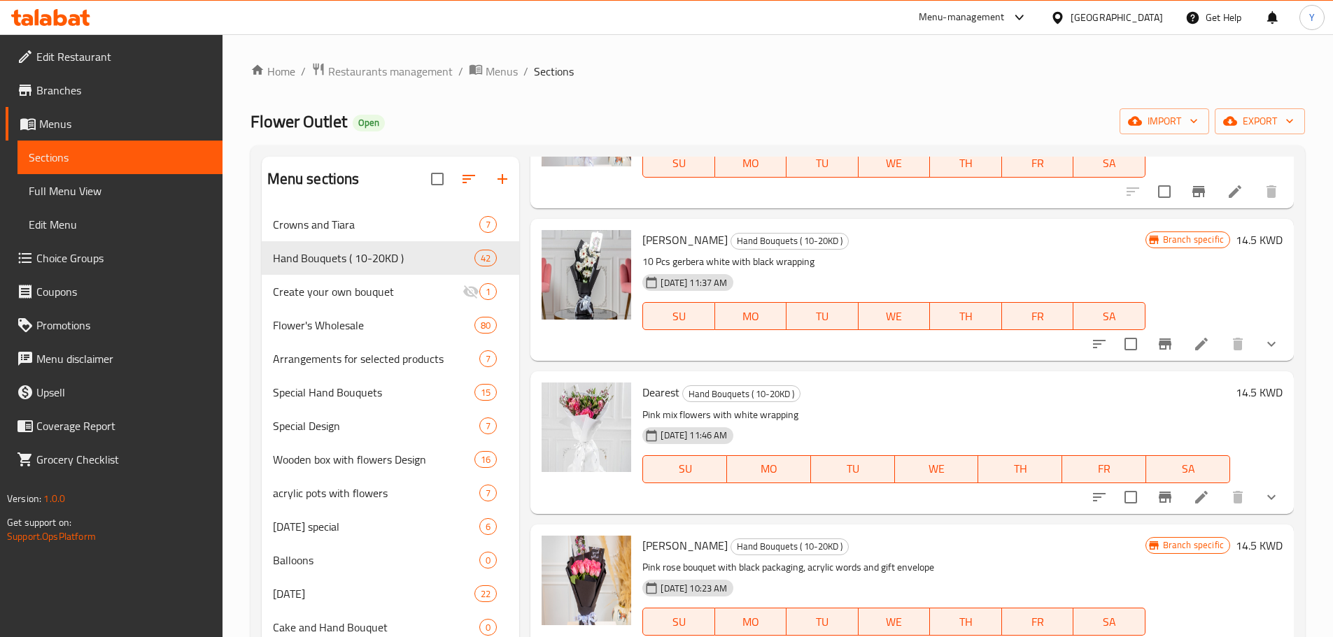
scroll to position [3736, 0]
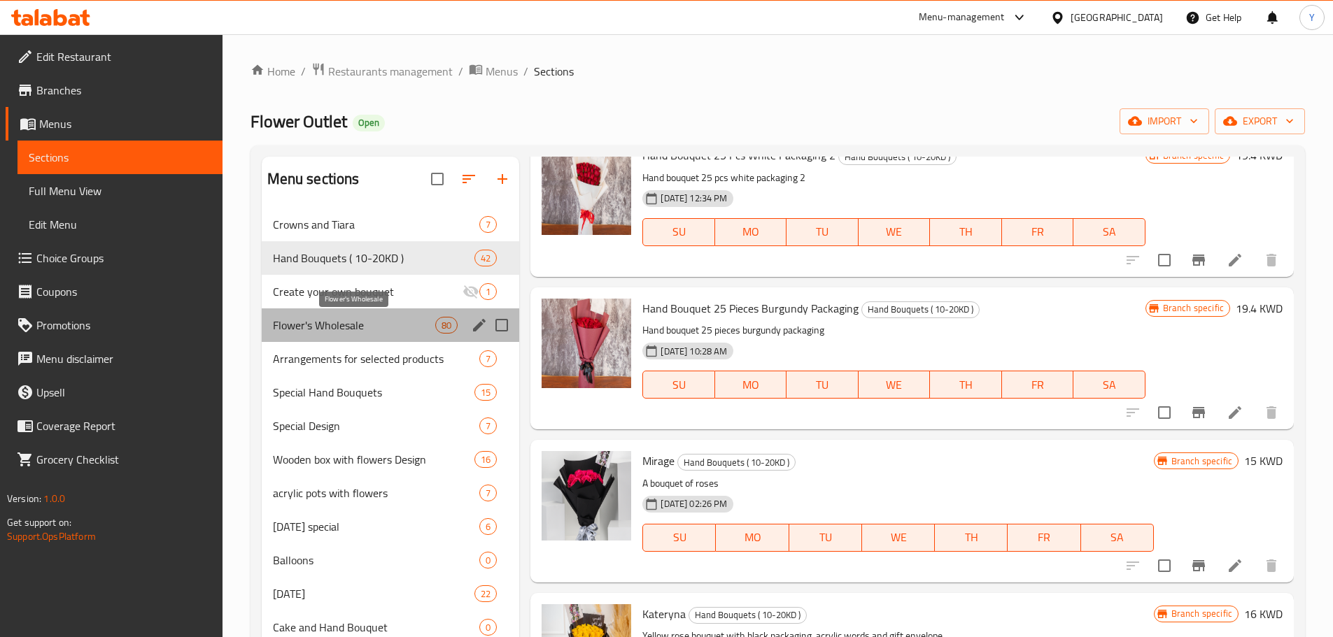
click at [367, 325] on span "Flower's Wholesale" at bounding box center [354, 325] width 163 height 17
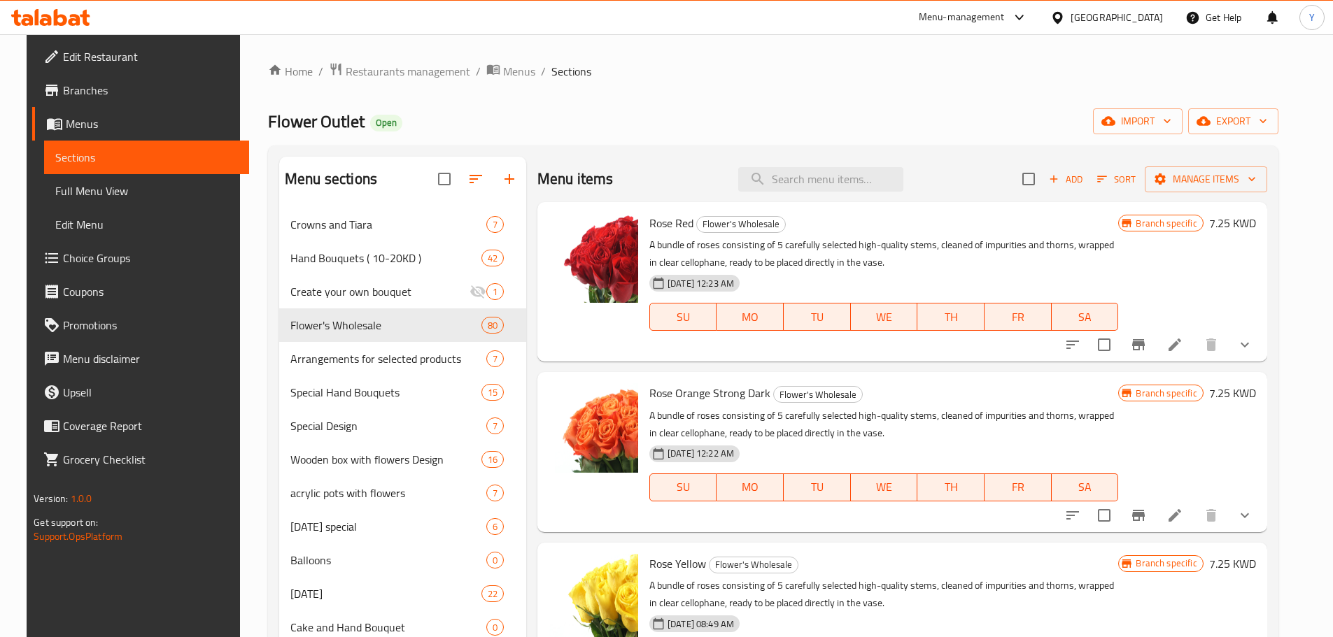
click at [613, 146] on div "Menu sections Crowns and Tiara 7 Hand Bouquets ( 10-20KD ) 42 Create your own b…" at bounding box center [773, 476] width 1010 height 660
click at [369, 74] on span "Restaurants management" at bounding box center [408, 71] width 125 height 17
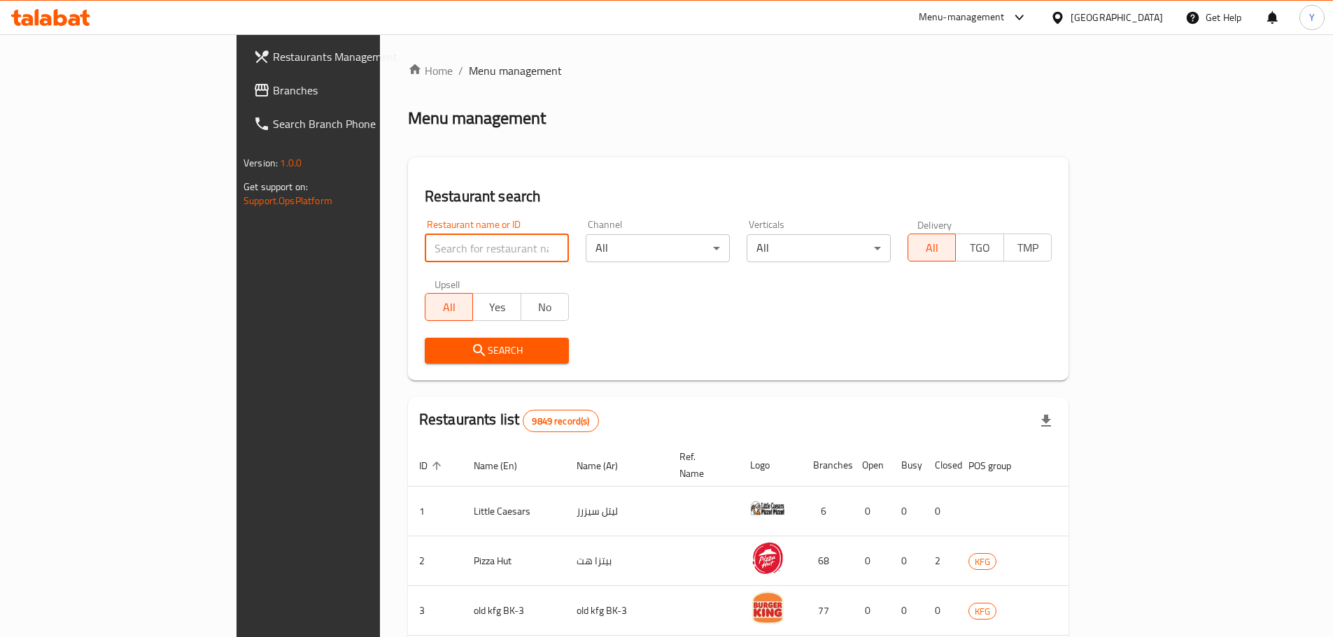
paste input "Twarrad"
click at [425, 248] on input "Twarrad" at bounding box center [497, 248] width 144 height 28
type input "Twarrad"
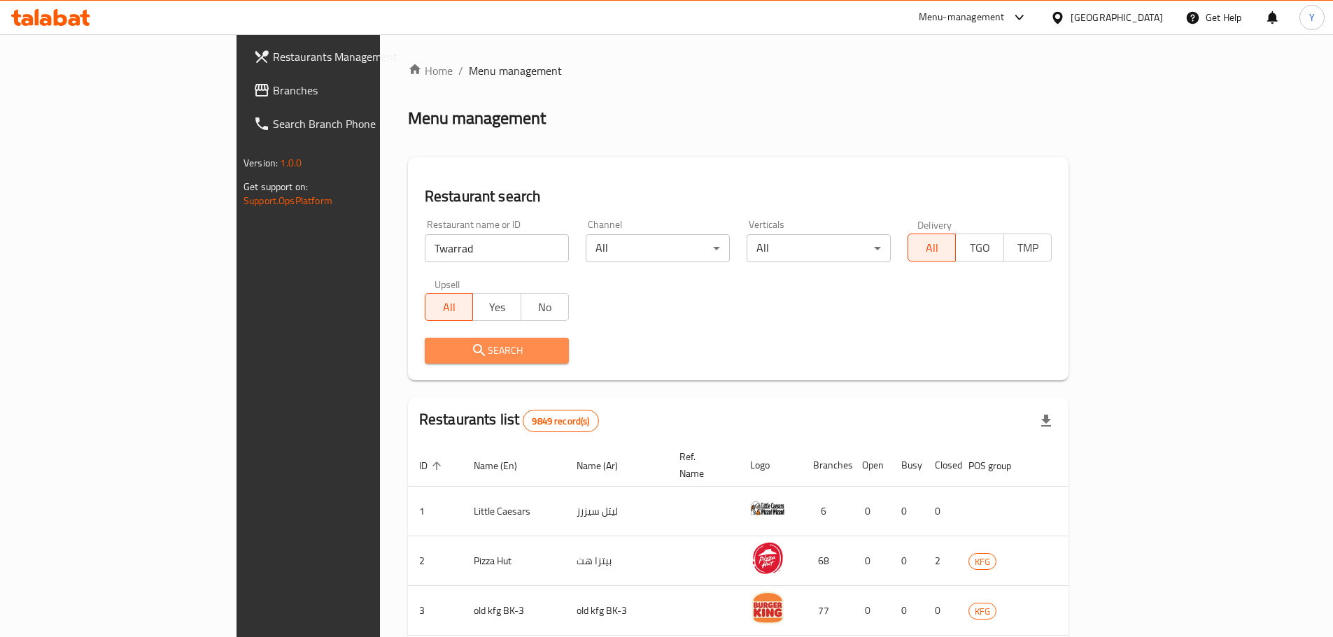
click at [470, 355] on span "Search" at bounding box center [497, 350] width 122 height 17
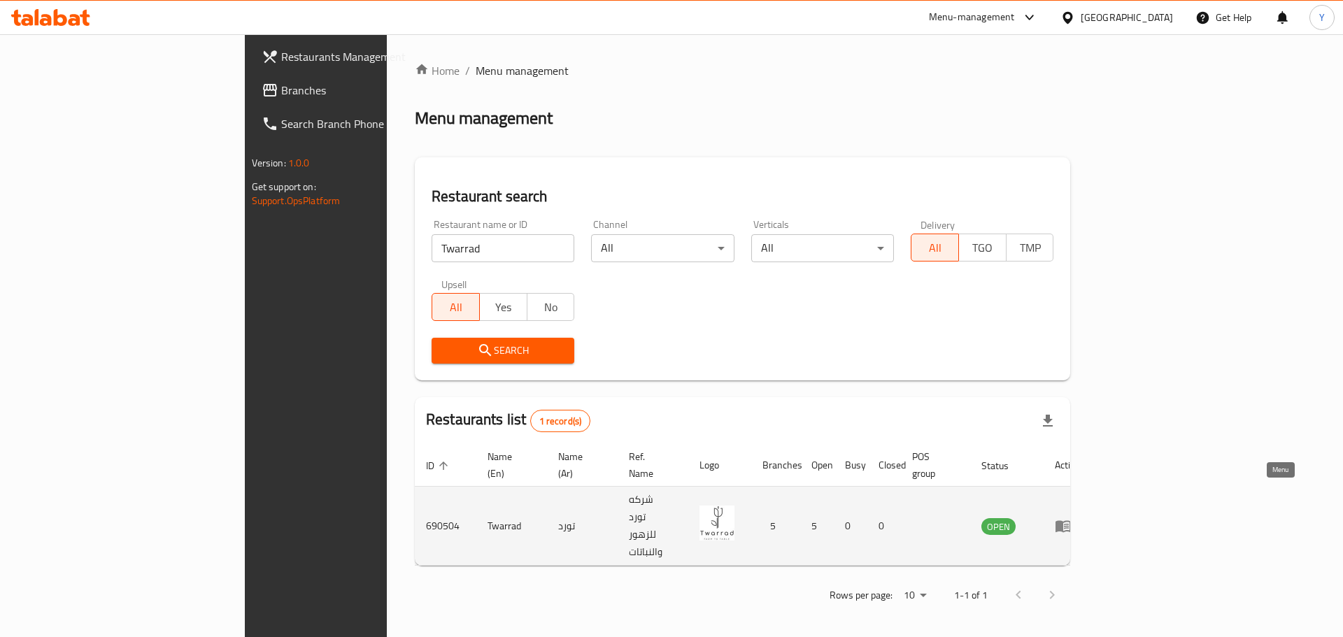
click at [1072, 518] on icon "enhanced table" at bounding box center [1063, 526] width 17 height 17
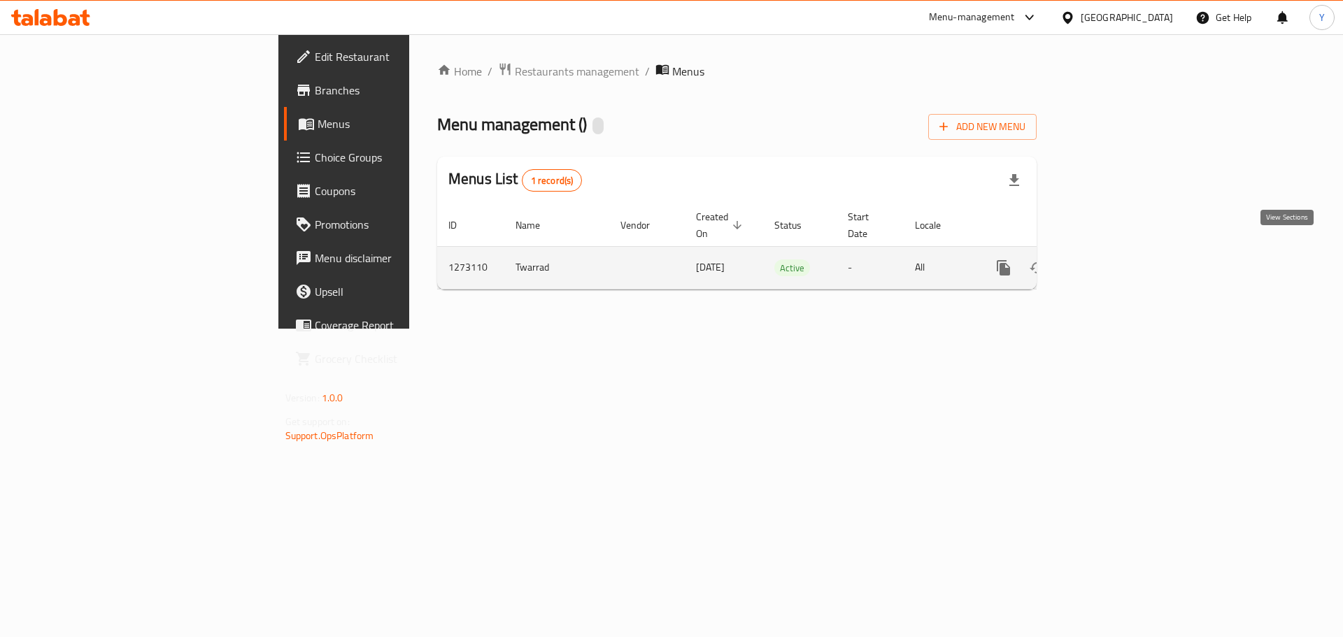
click at [1111, 262] on icon "enhanced table" at bounding box center [1104, 268] width 13 height 13
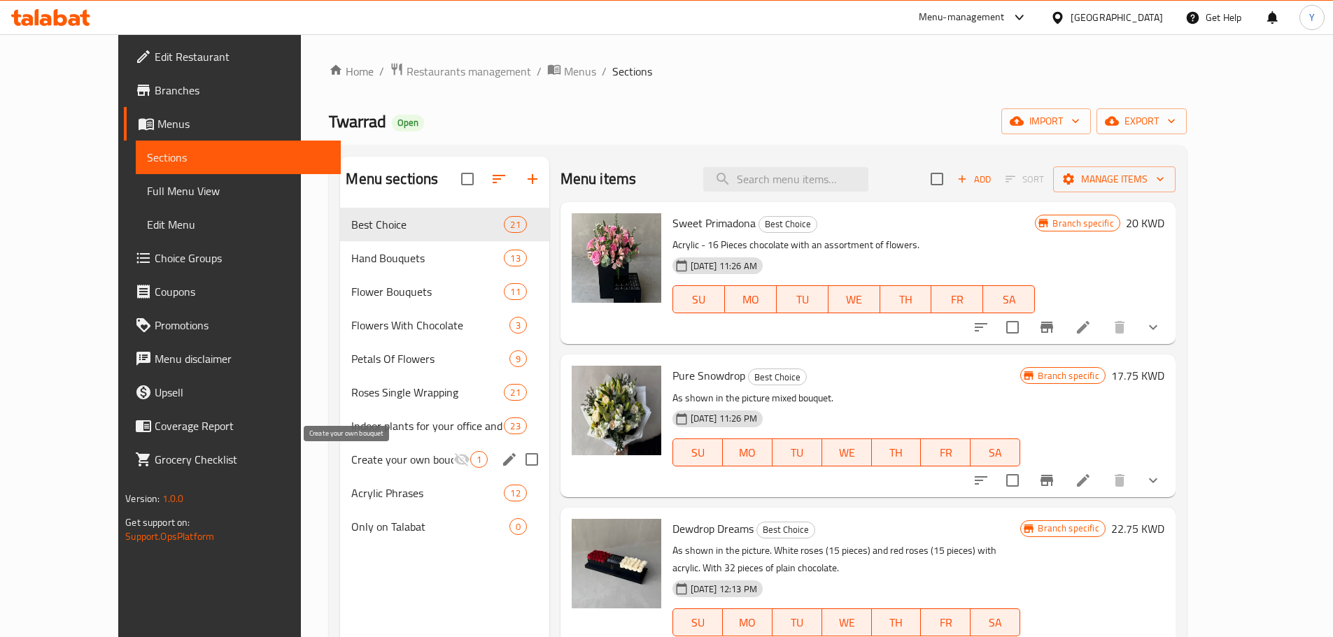
click at [372, 464] on span "Create your own bouquet" at bounding box center [401, 459] width 101 height 17
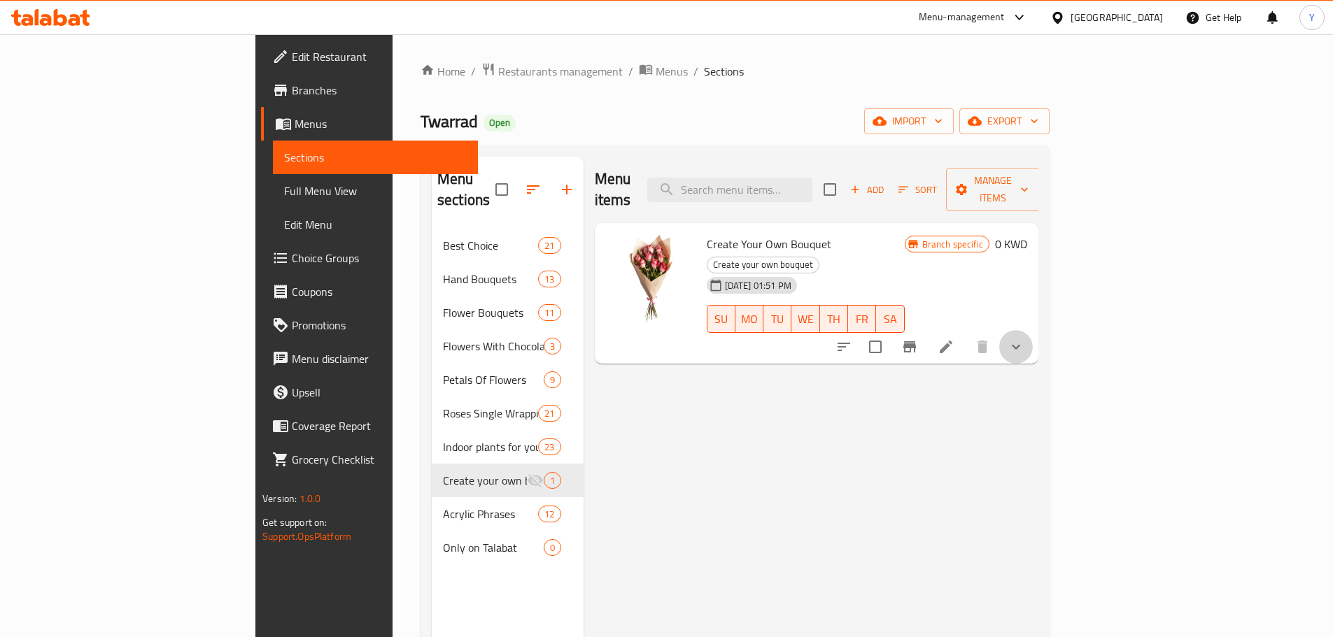
click at [1033, 330] on button "show more" at bounding box center [1016, 347] width 34 height 34
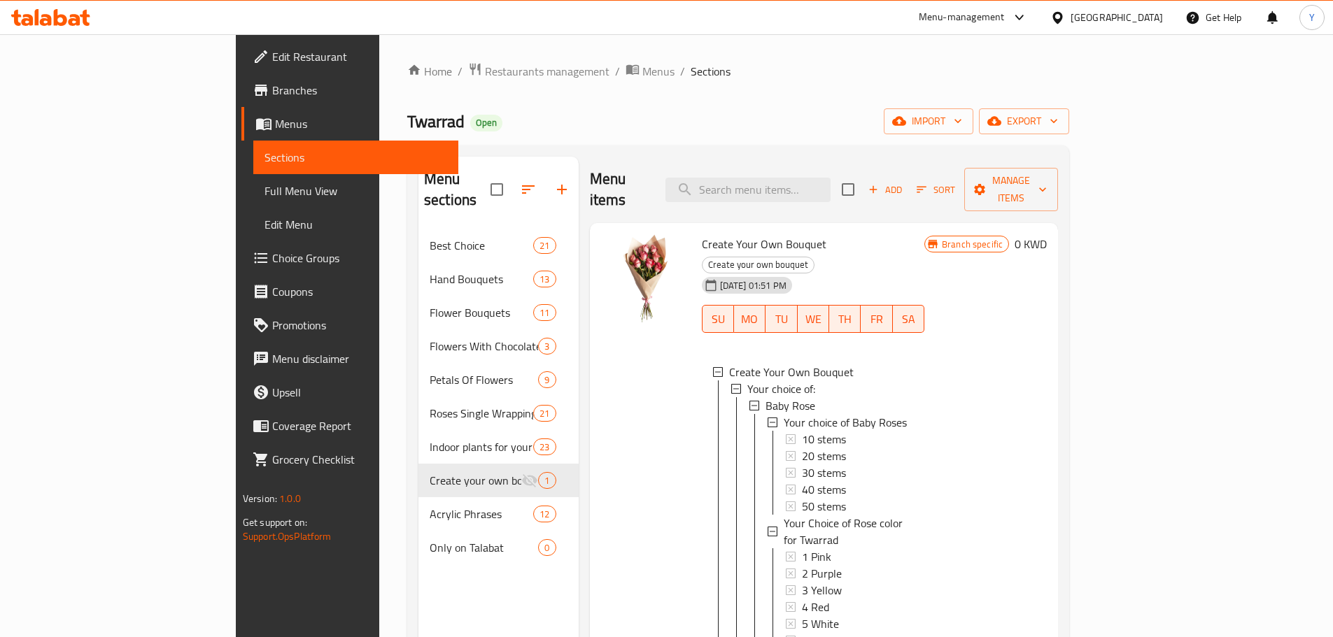
click at [998, 112] on div "Twarrad Open import export" at bounding box center [738, 121] width 662 height 26
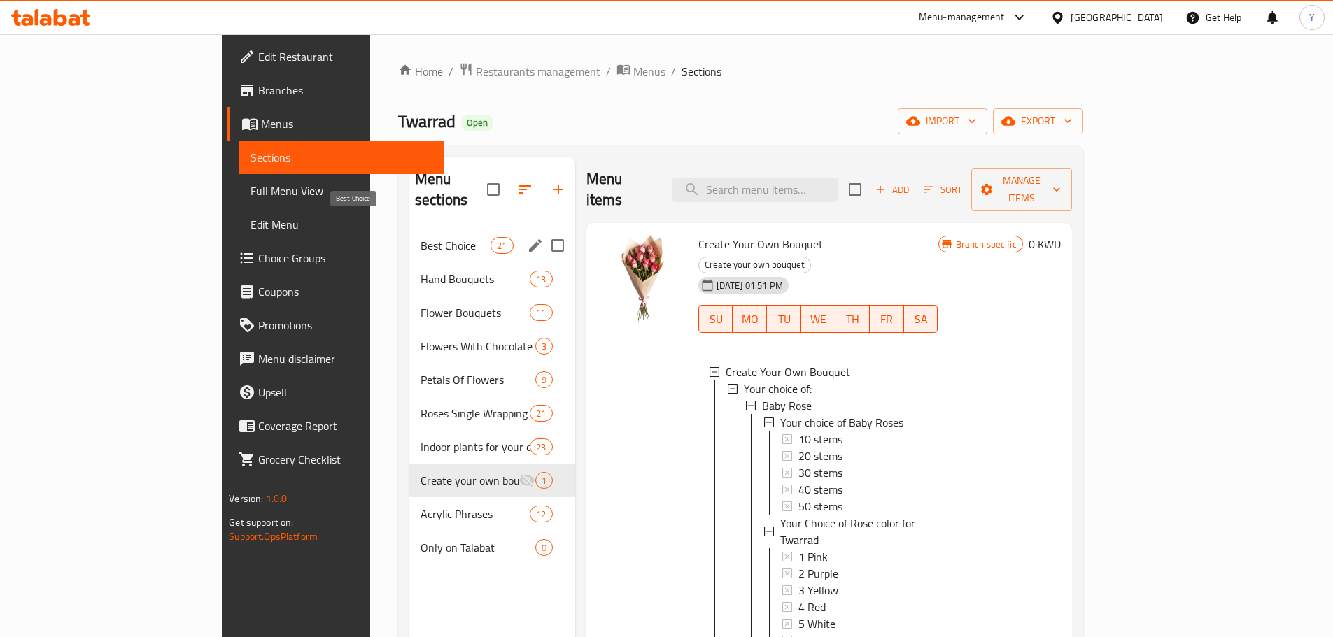
click at [420, 237] on span "Best Choice" at bounding box center [455, 245] width 70 height 17
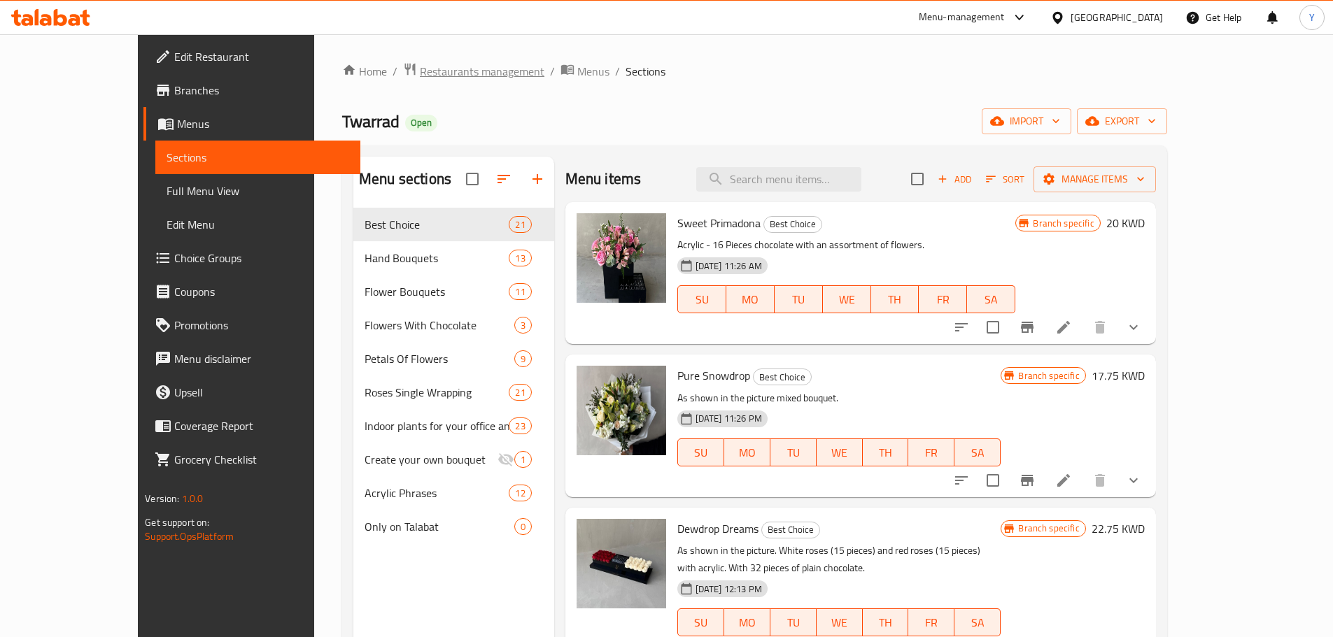
click at [420, 66] on span "Restaurants management" at bounding box center [482, 71] width 125 height 17
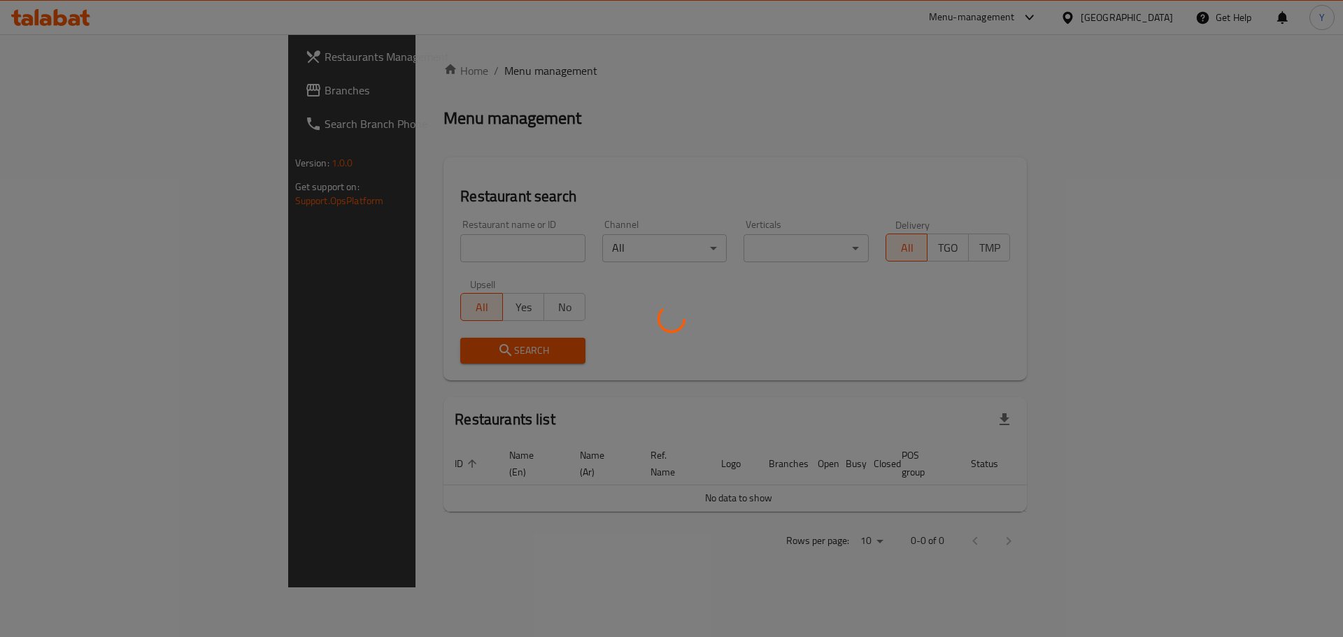
click at [371, 243] on div at bounding box center [671, 318] width 1343 height 637
click at [375, 247] on div at bounding box center [671, 318] width 1343 height 637
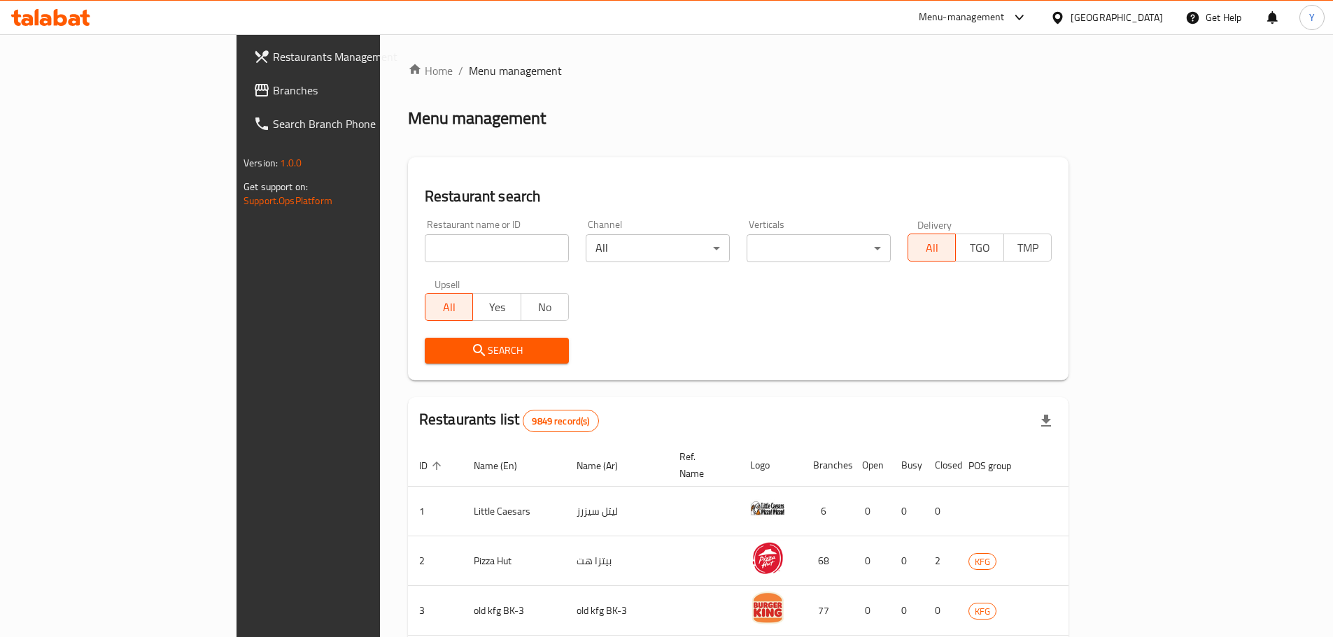
click at [425, 247] on input "search" at bounding box center [497, 248] width 144 height 28
type input "stems"
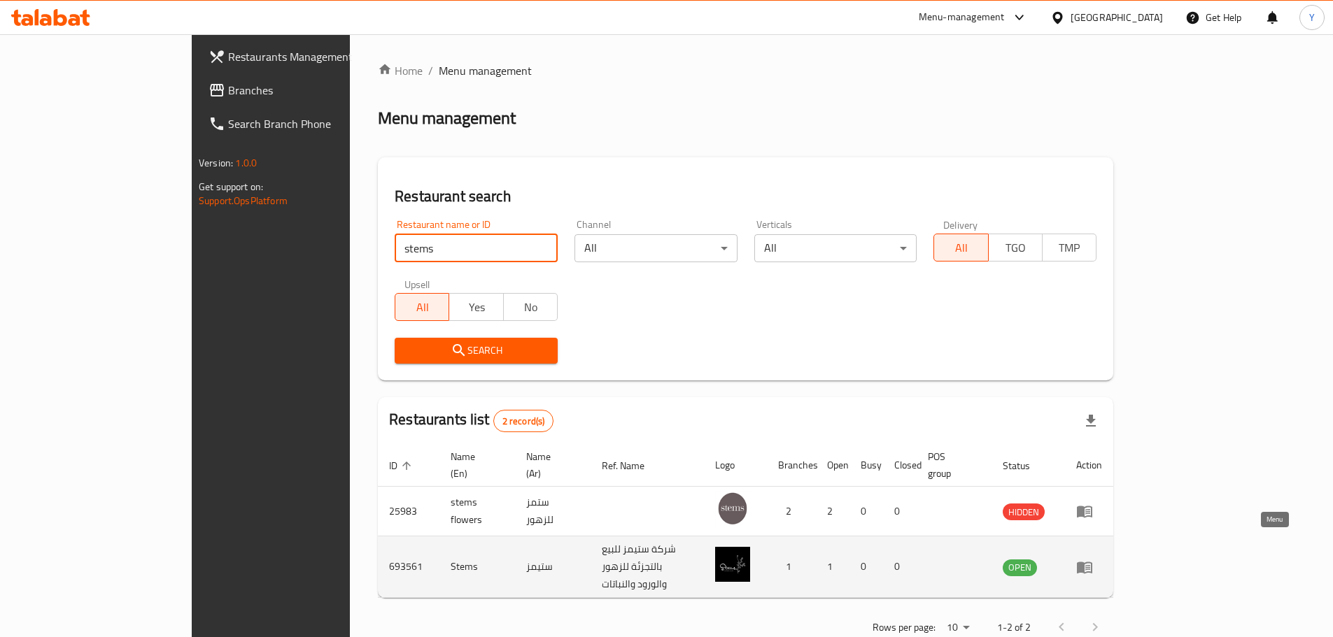
click at [1092, 562] on icon "enhanced table" at bounding box center [1084, 568] width 15 height 12
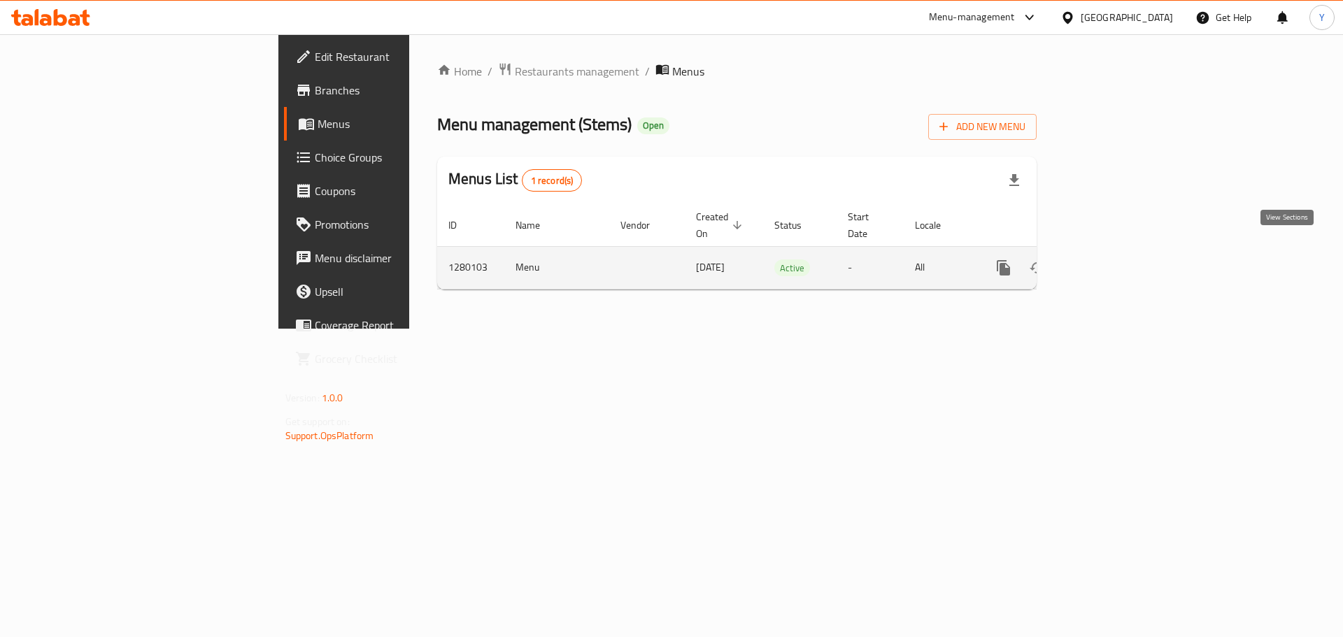
click at [1113, 260] on icon "enhanced table" at bounding box center [1104, 268] width 17 height 17
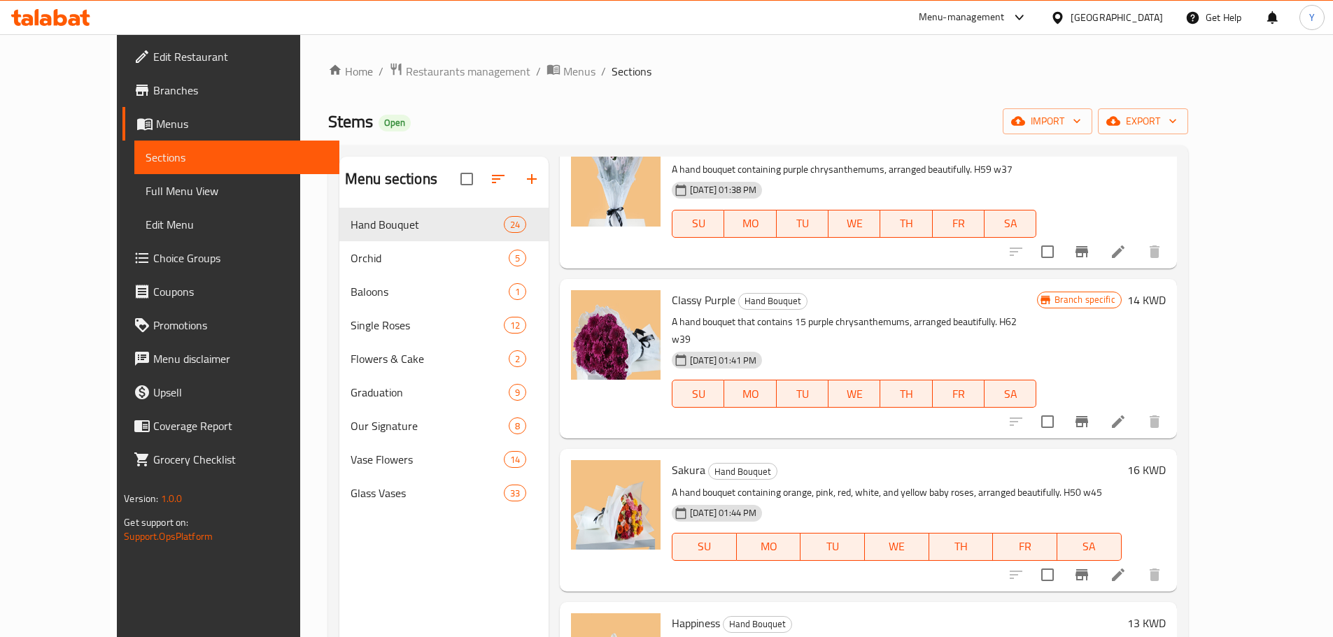
scroll to position [3101, 0]
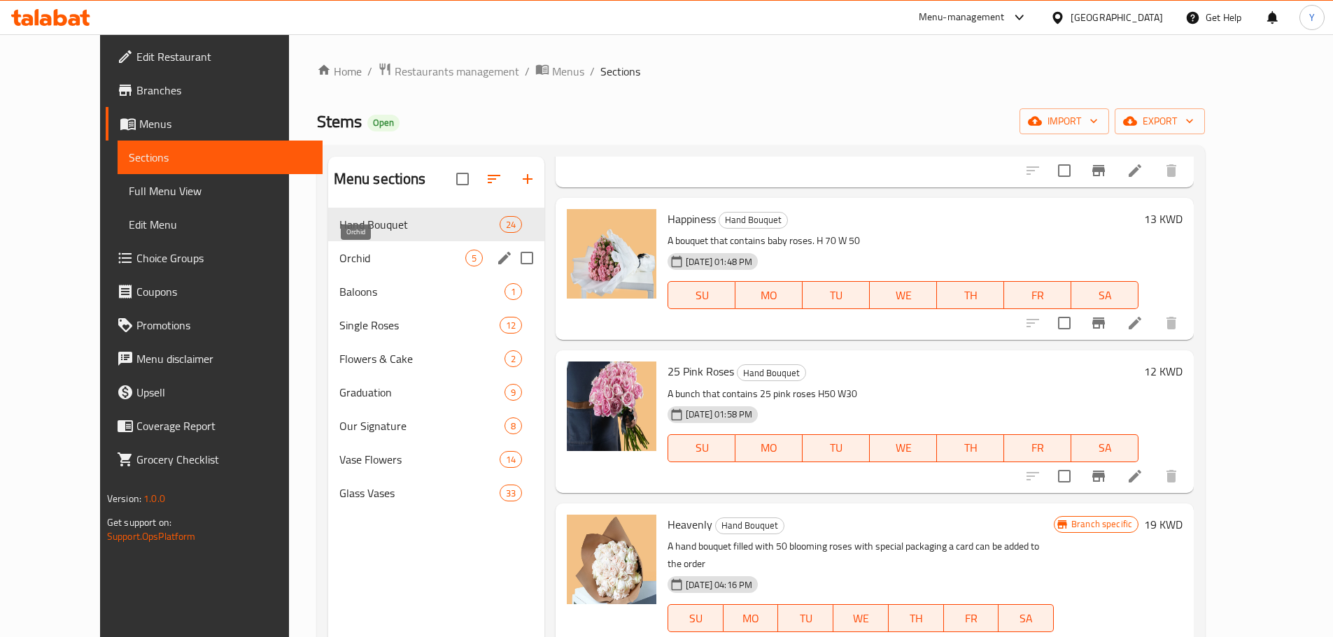
click at [342, 250] on span "Orchid" at bounding box center [402, 258] width 126 height 17
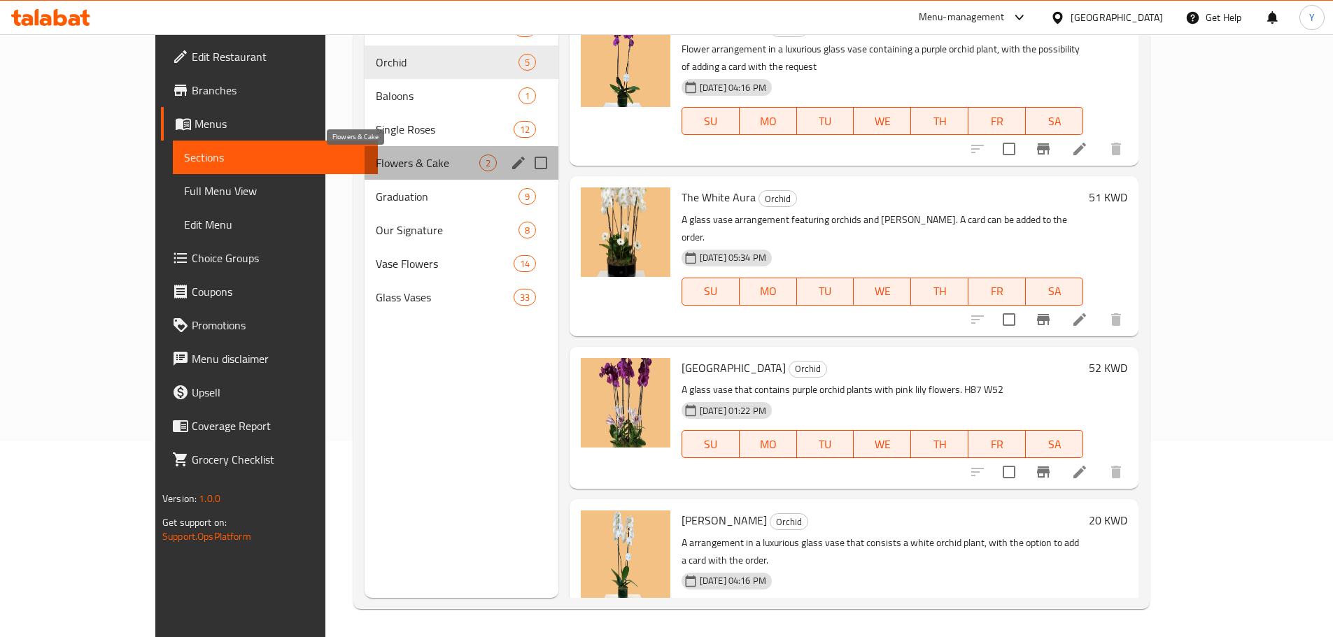
click at [376, 165] on span "Flowers & Cake" at bounding box center [427, 163] width 103 height 17
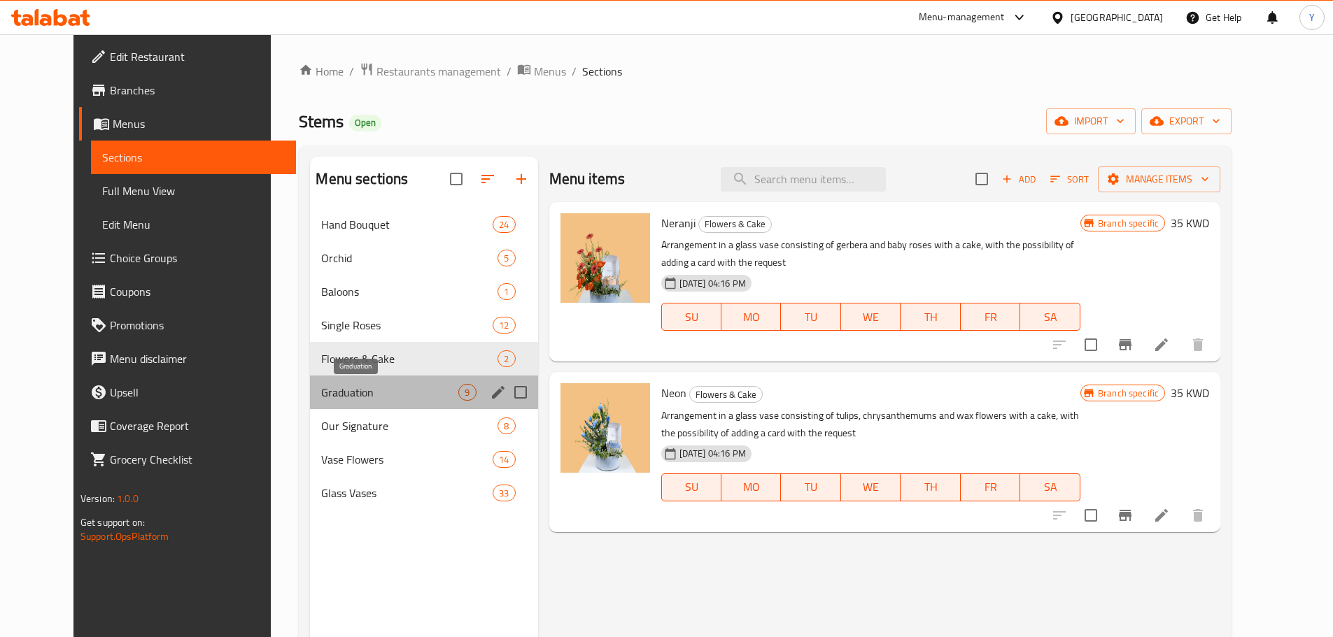
click at [321, 393] on span "Graduation" at bounding box center [389, 392] width 137 height 17
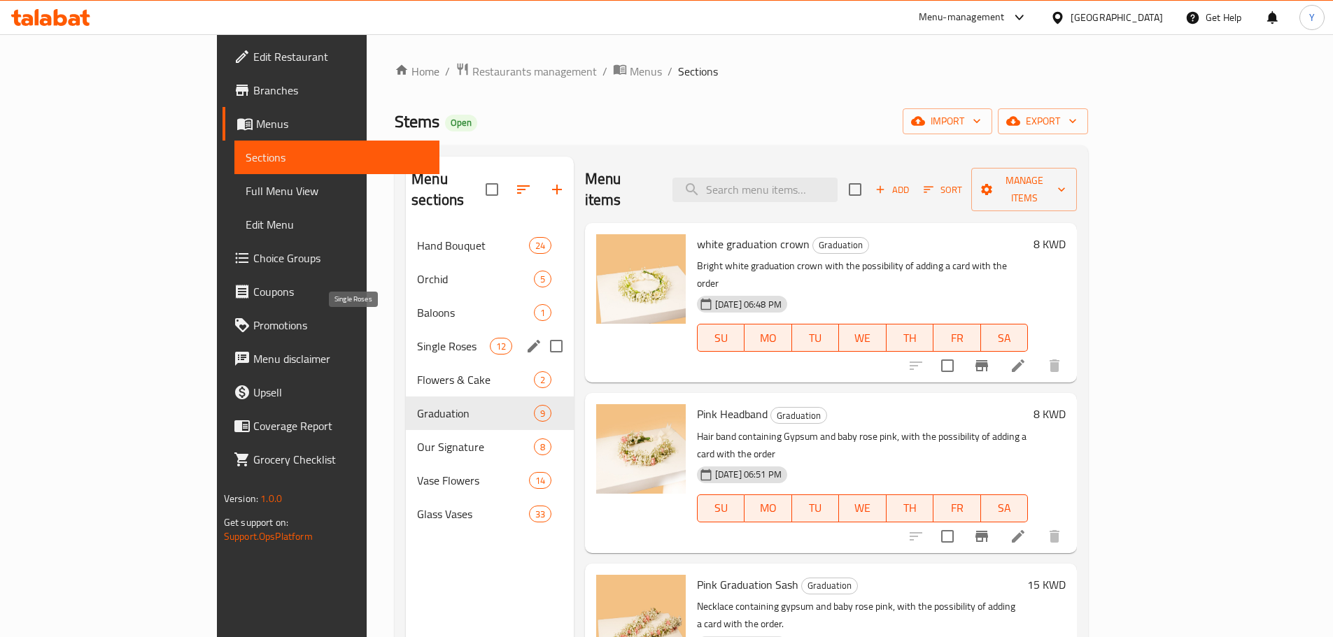
click at [417, 338] on span "Single Roses" at bounding box center [453, 346] width 72 height 17
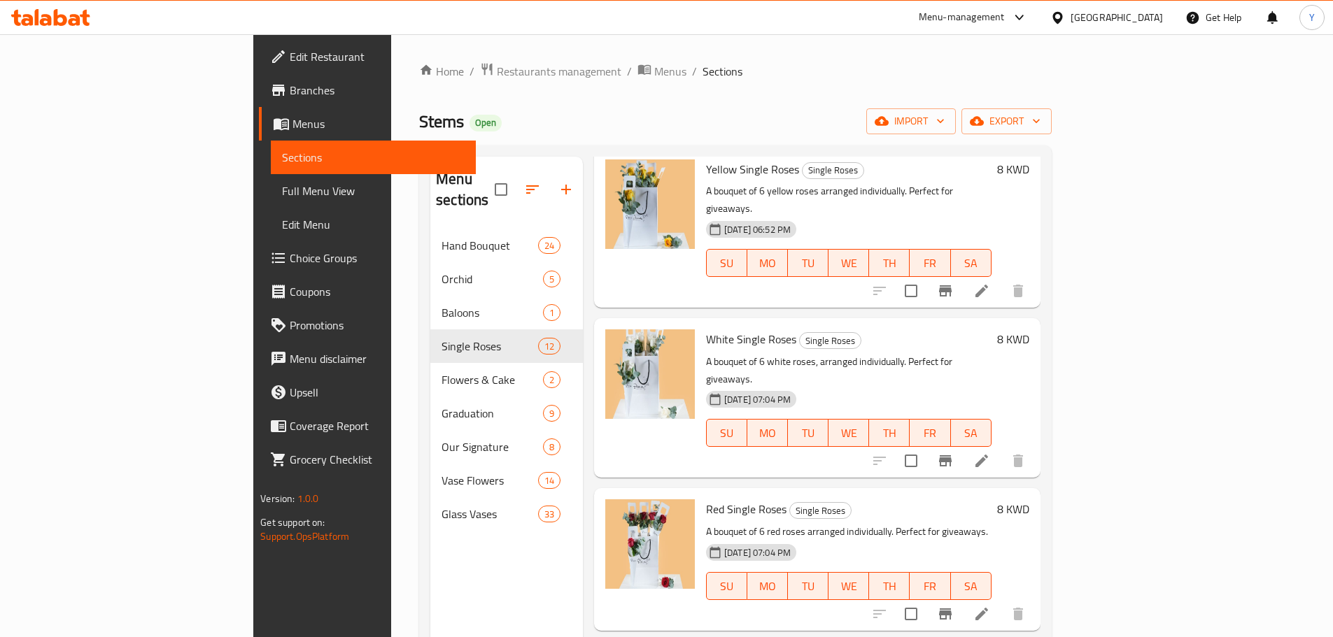
scroll to position [1231, 0]
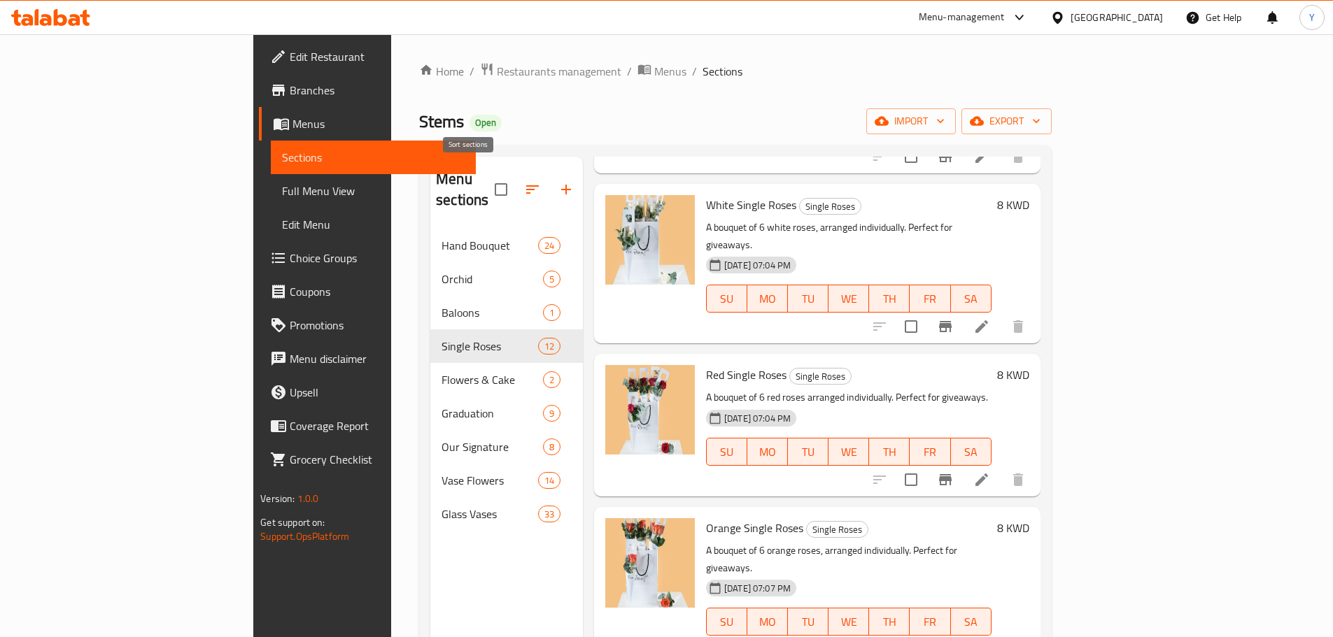
click at [524, 181] on icon "button" at bounding box center [532, 189] width 17 height 17
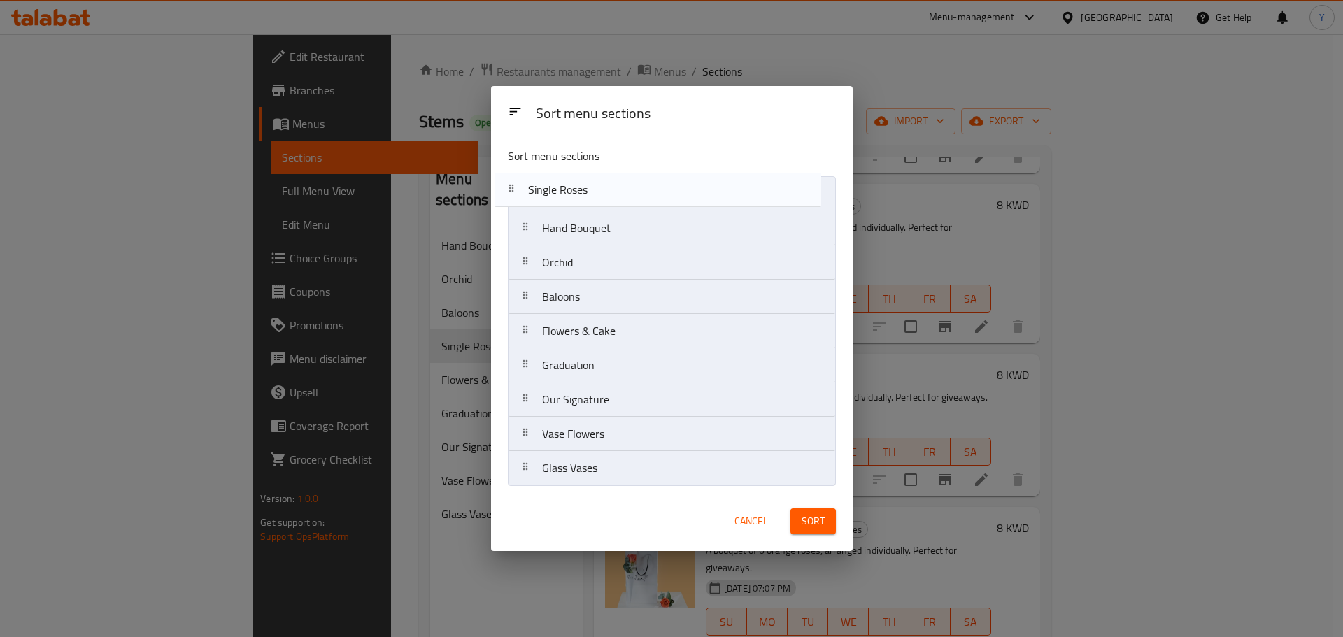
drag, startPoint x: 623, startPoint y: 304, endPoint x: 607, endPoint y: 192, distance: 113.1
click at [607, 192] on nav "Hand Bouquet Orchid Baloons Single Roses Flowers & Cake Graduation Our Signatur…" at bounding box center [672, 331] width 328 height 310
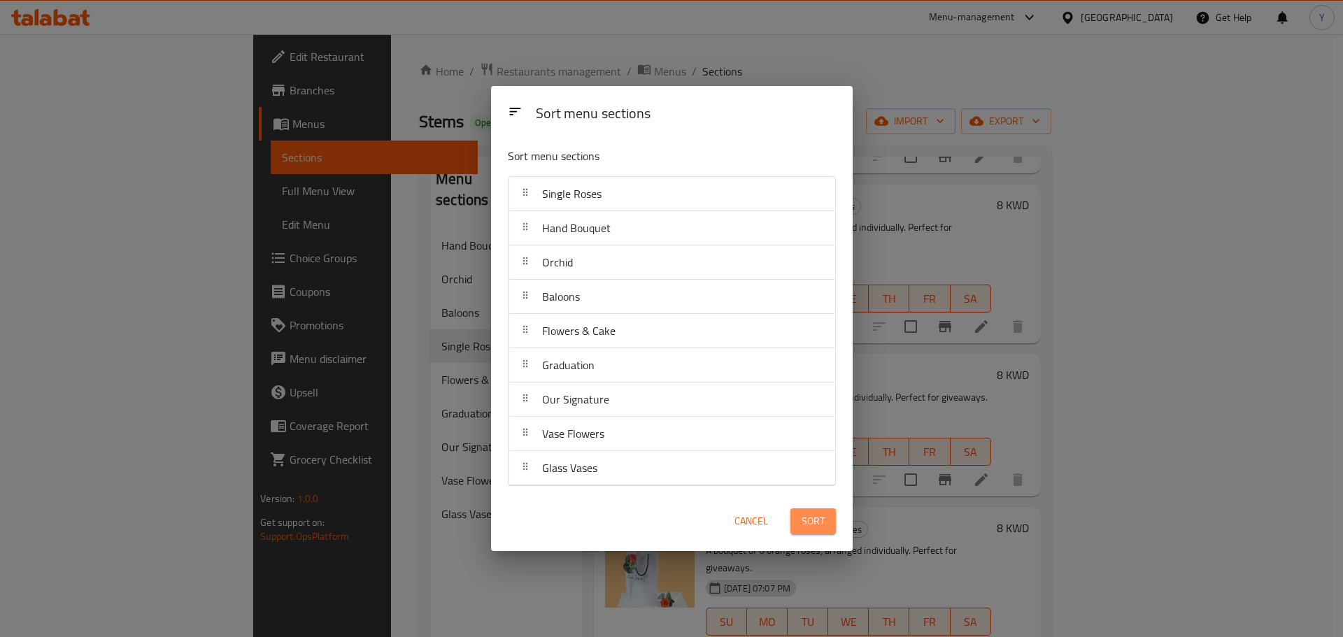
click at [825, 515] on button "Sort" at bounding box center [813, 522] width 45 height 26
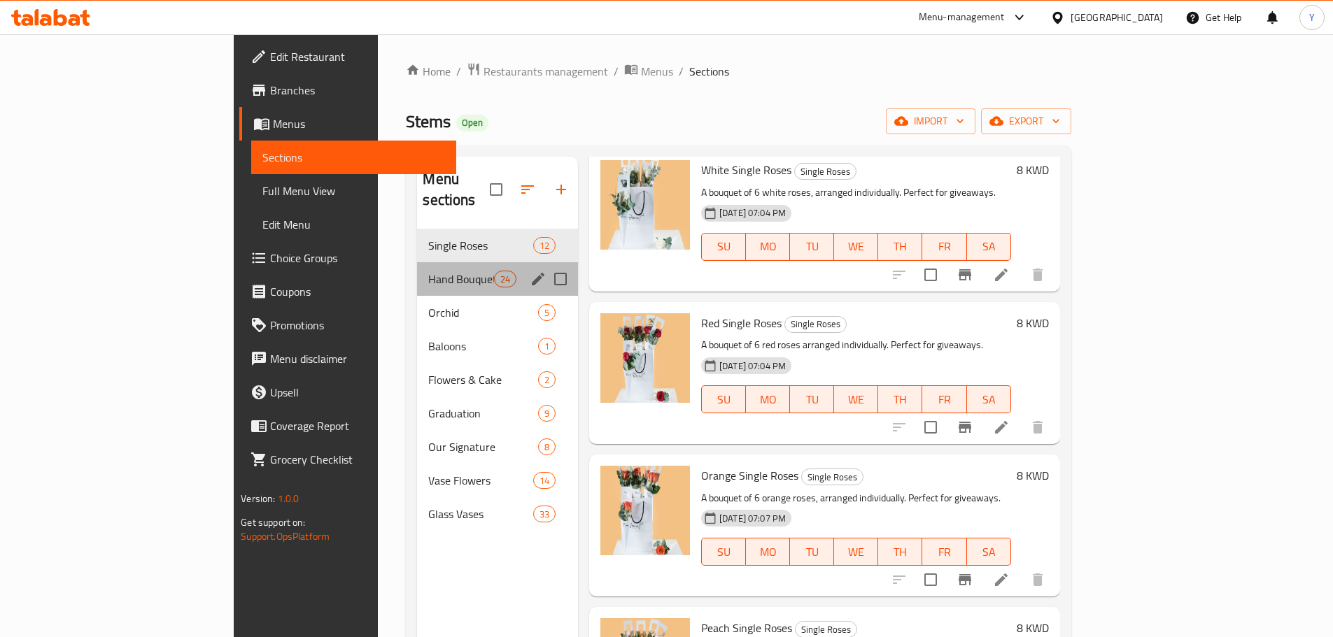
click at [428, 271] on span "Hand Bouquet" at bounding box center [460, 279] width 65 height 17
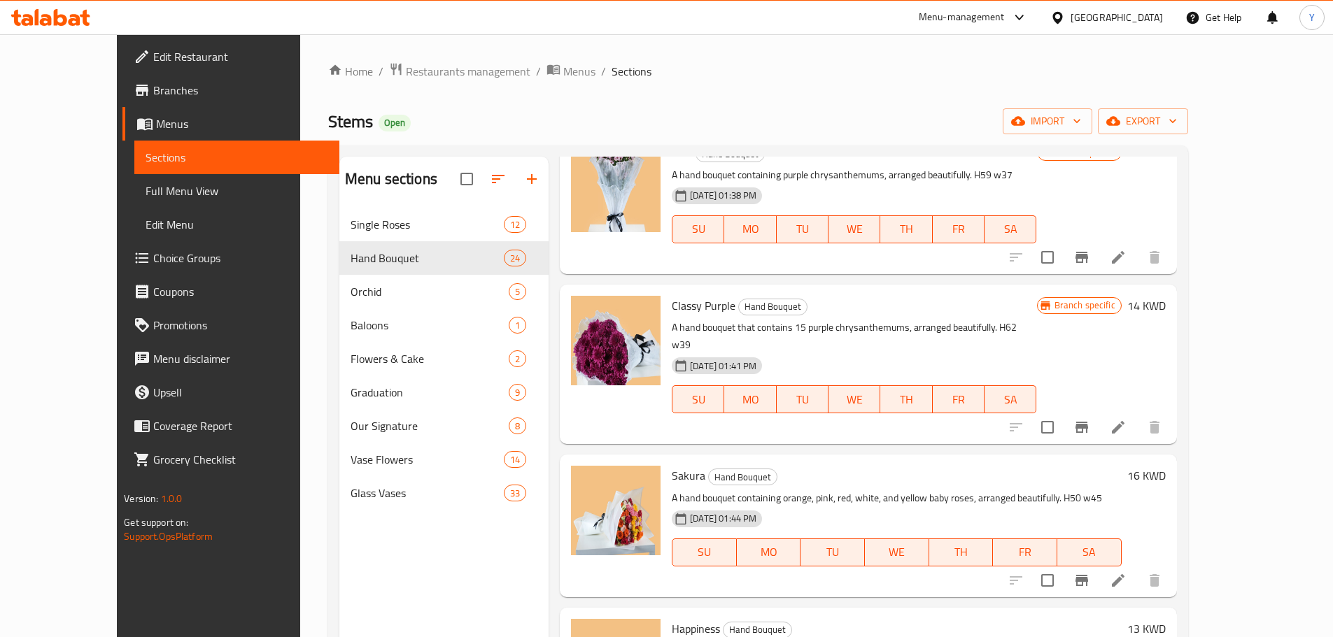
scroll to position [3101, 0]
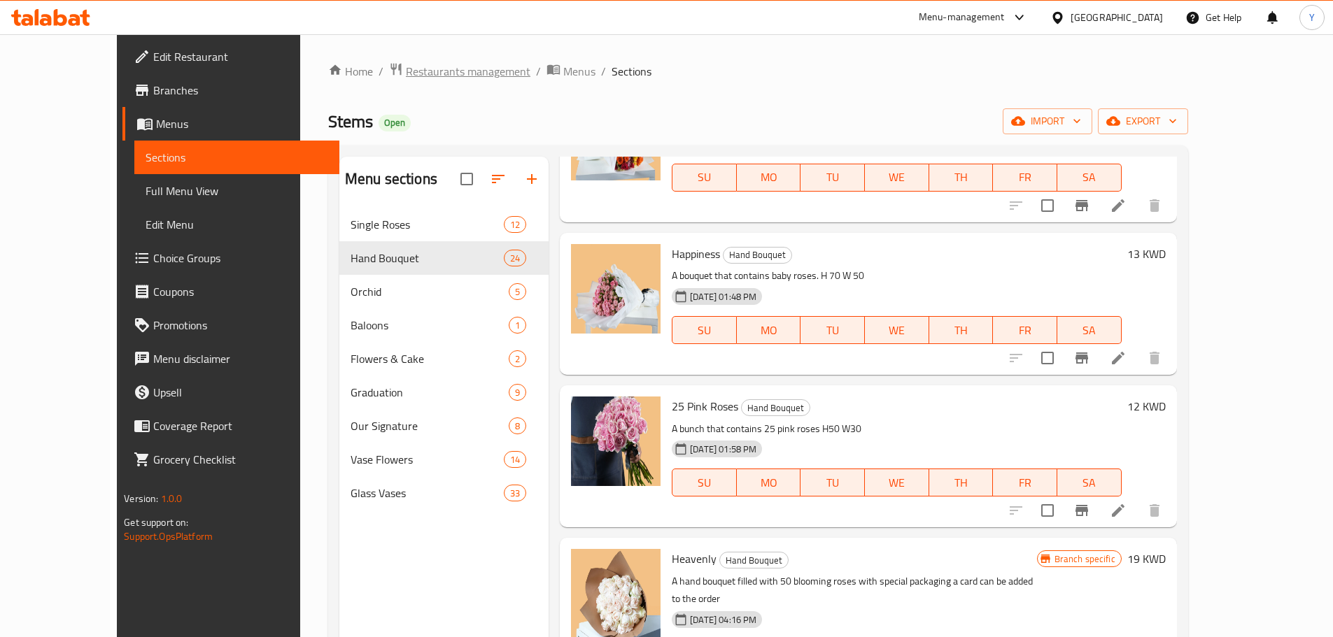
click at [406, 74] on span "Restaurants management" at bounding box center [468, 71] width 125 height 17
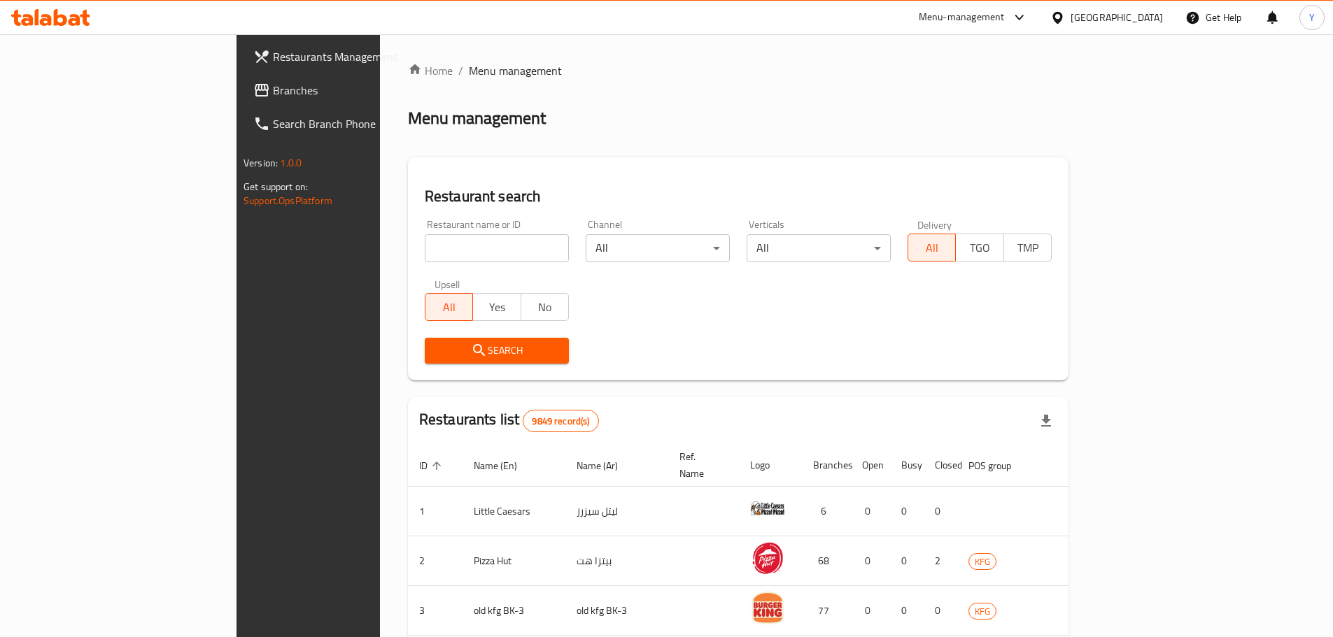
click at [425, 248] on input "search" at bounding box center [497, 248] width 144 height 28
type input "ق"
type input "rehana"
click button "Search" at bounding box center [497, 351] width 144 height 26
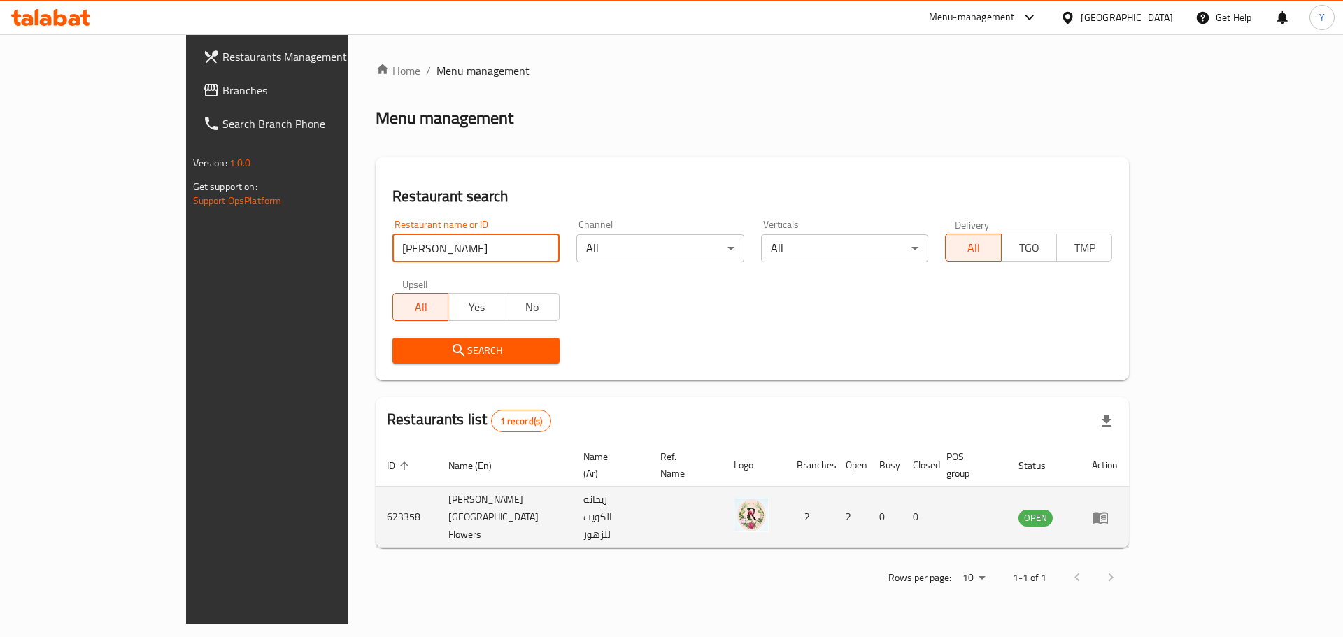
click at [1129, 503] on td "enhanced table" at bounding box center [1105, 518] width 48 height 62
click at [1109, 509] on icon "enhanced table" at bounding box center [1100, 517] width 17 height 17
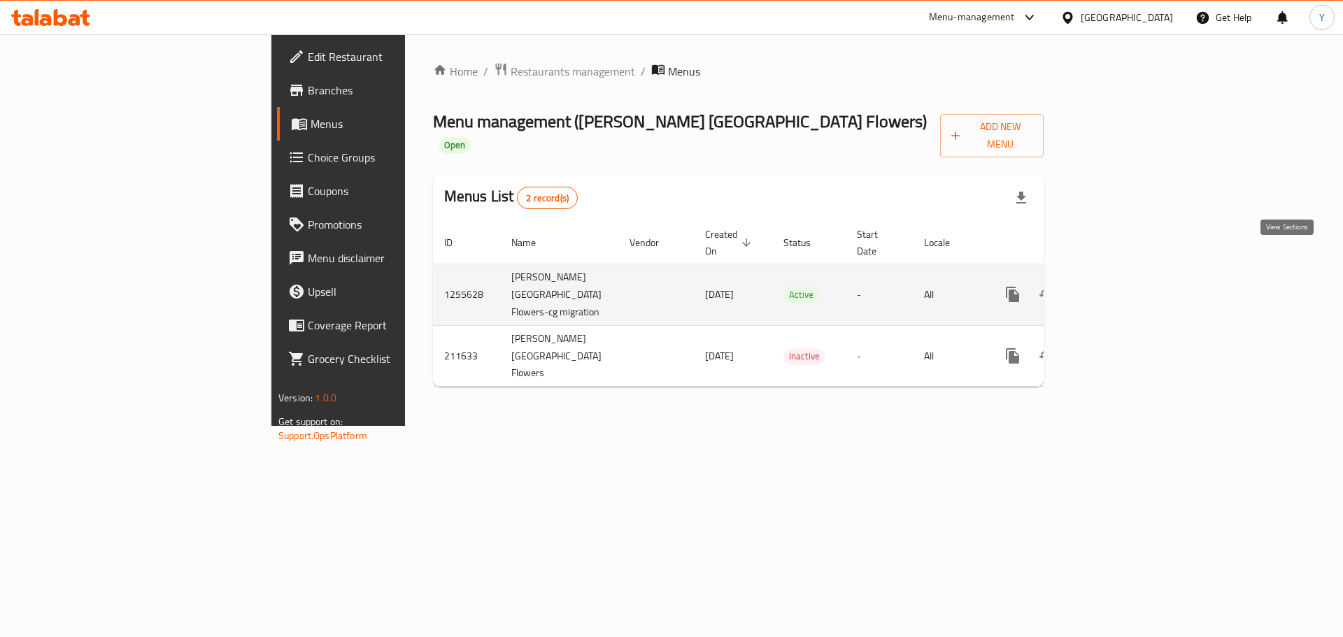
click at [1122, 286] on icon "enhanced table" at bounding box center [1113, 294] width 17 height 17
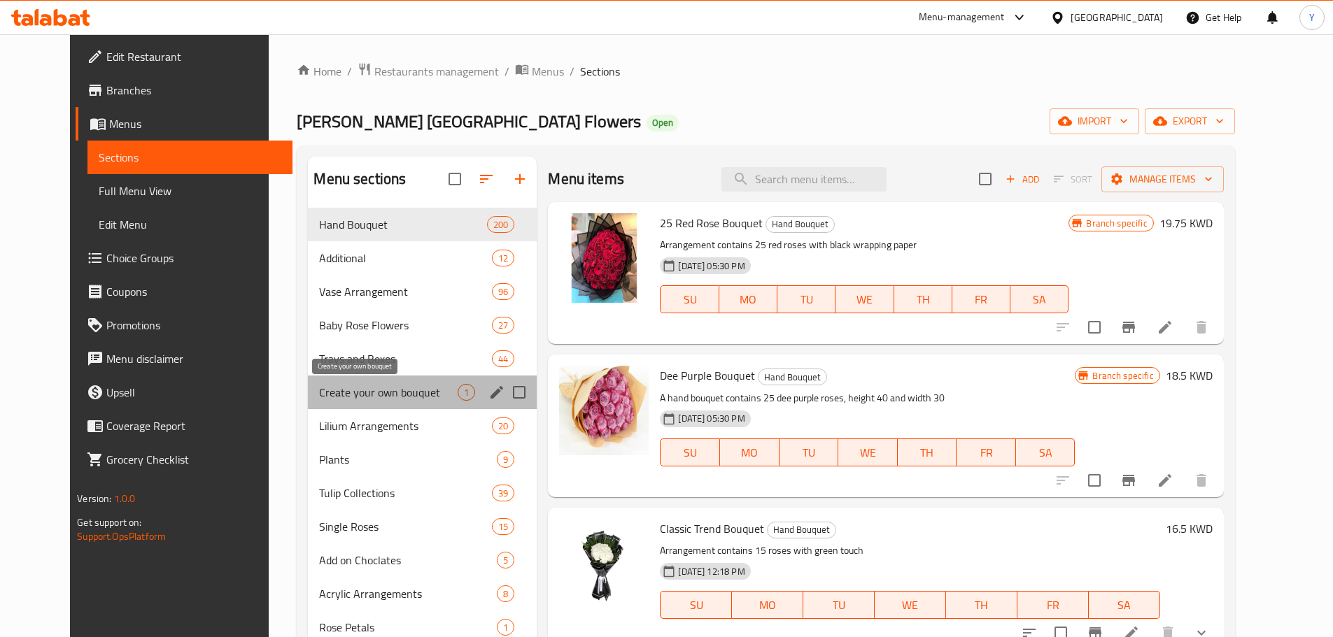
click at [400, 388] on span "Create your own bouquet" at bounding box center [388, 392] width 139 height 17
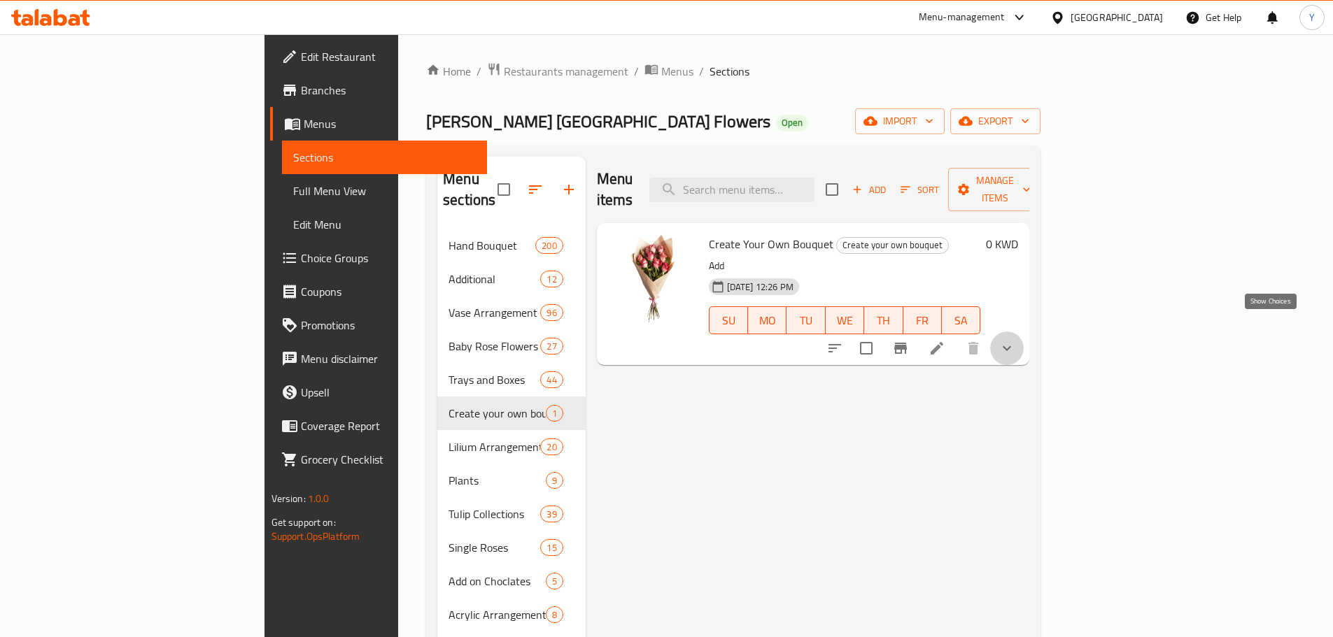
click at [1011, 346] on icon "show more" at bounding box center [1007, 348] width 8 height 5
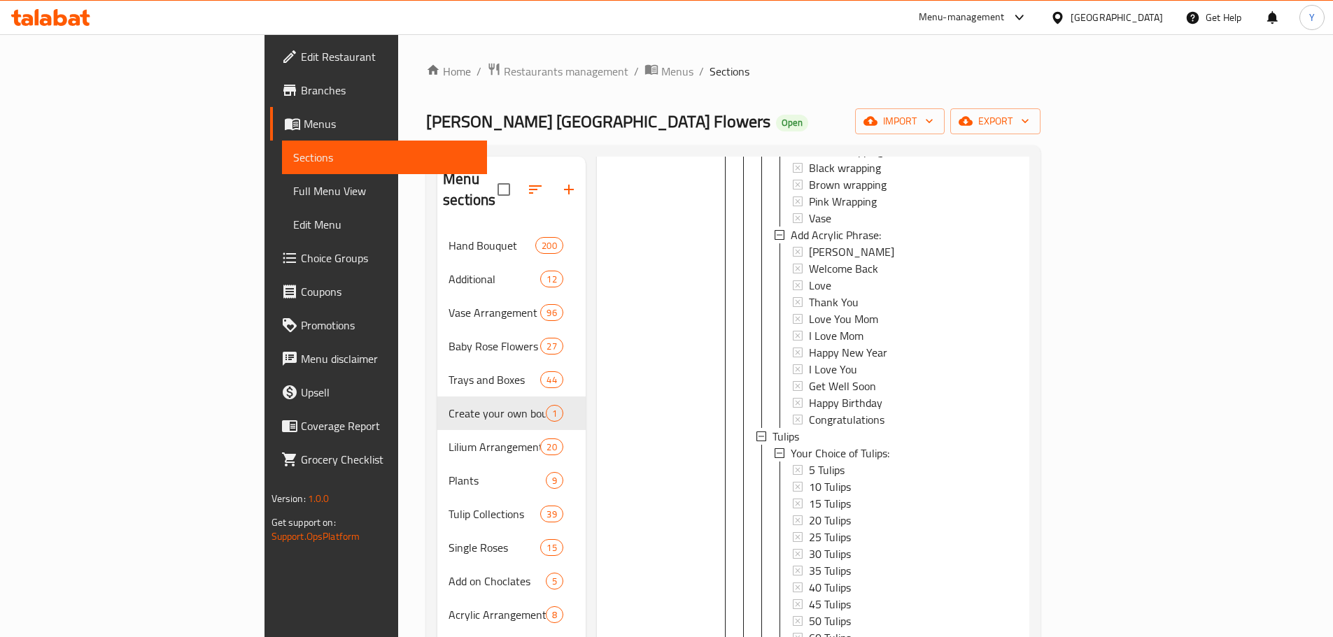
scroll to position [757, 0]
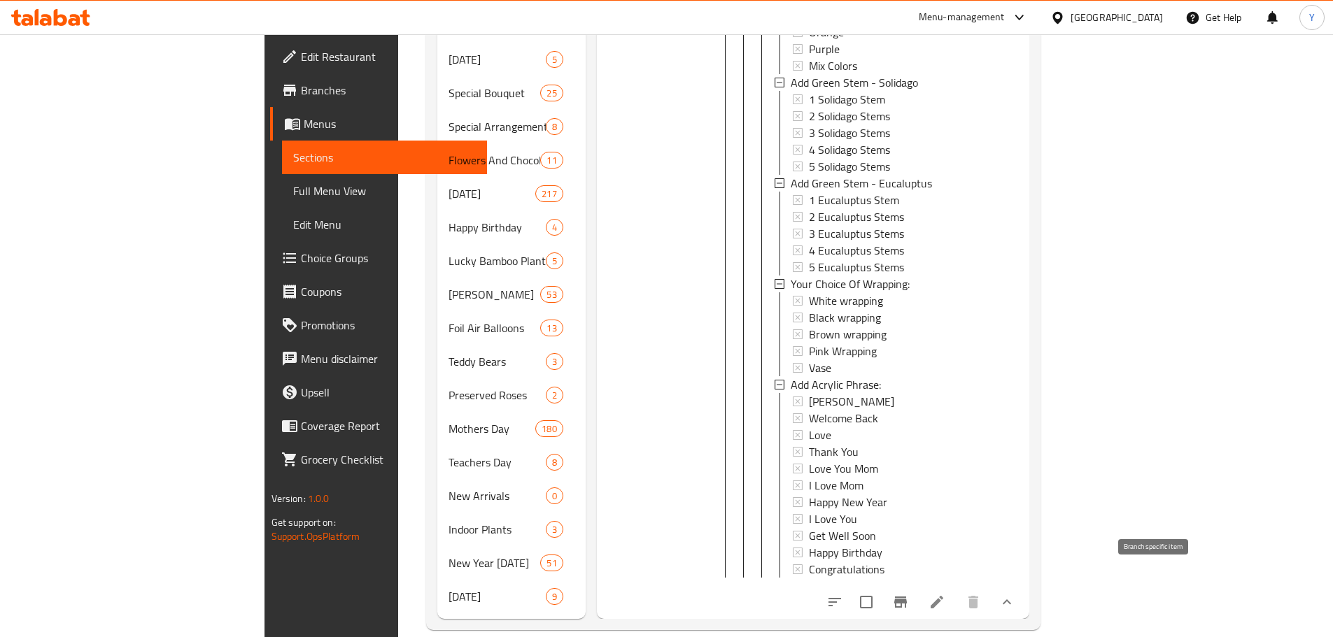
click at [907, 597] on icon "Branch-specific-item" at bounding box center [900, 602] width 13 height 11
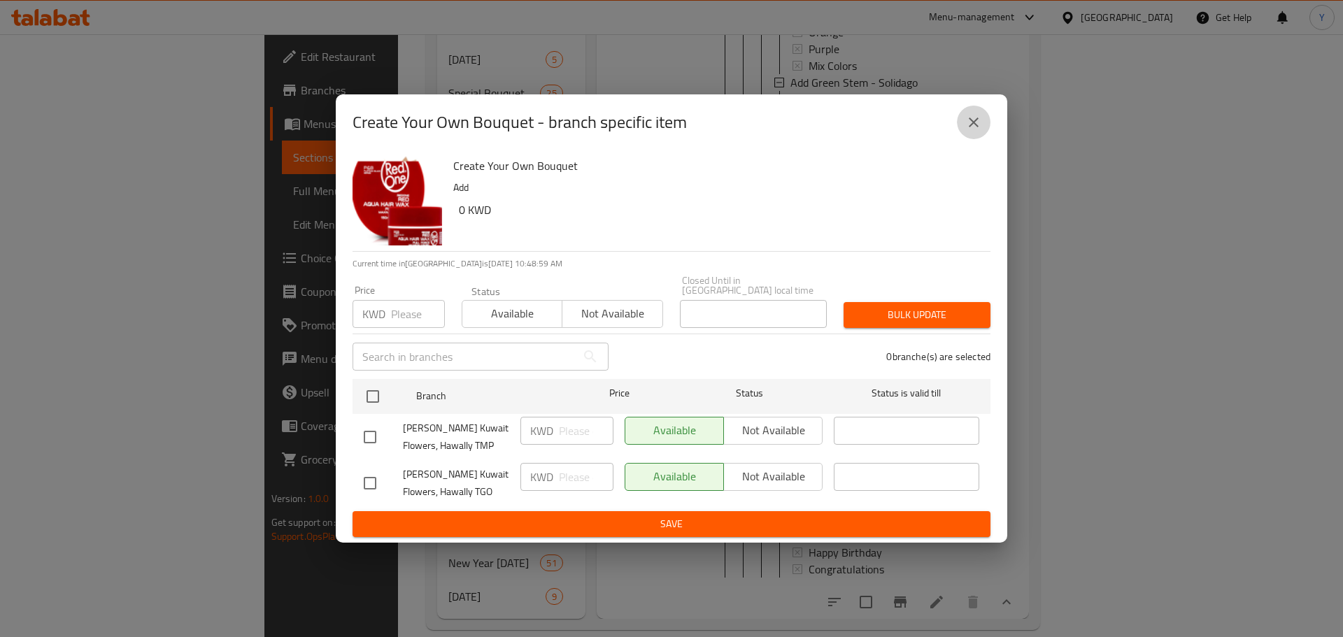
click at [972, 122] on icon "close" at bounding box center [974, 122] width 17 height 17
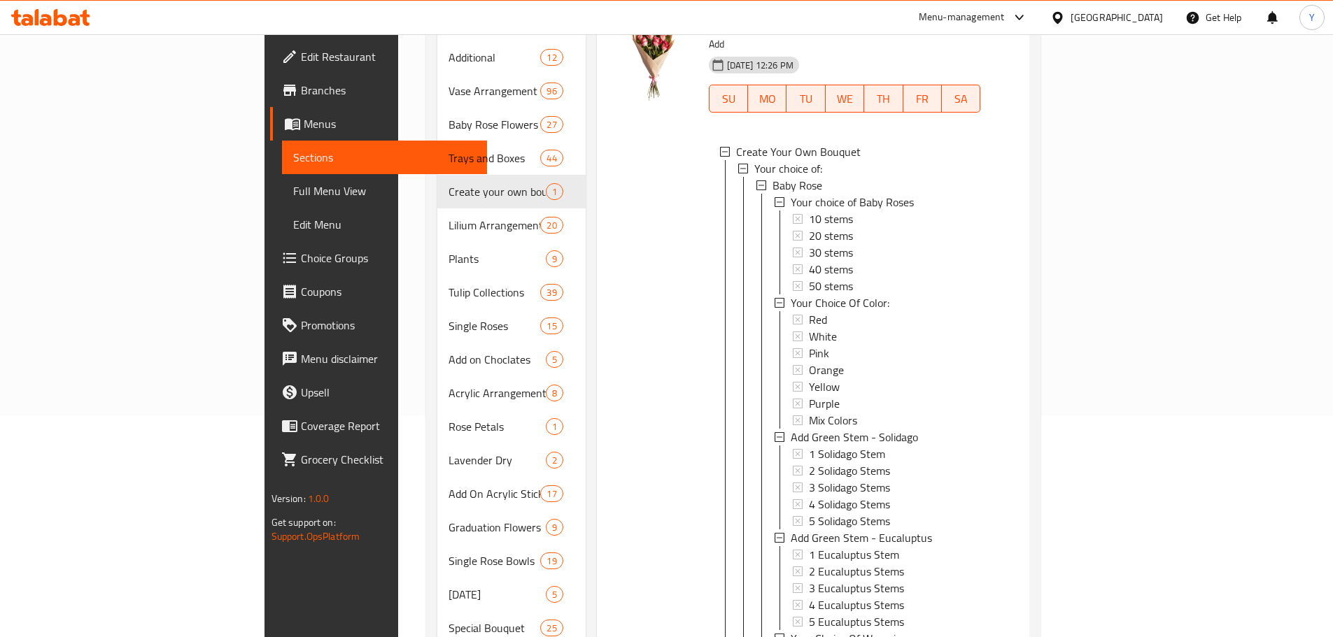
scroll to position [0, 0]
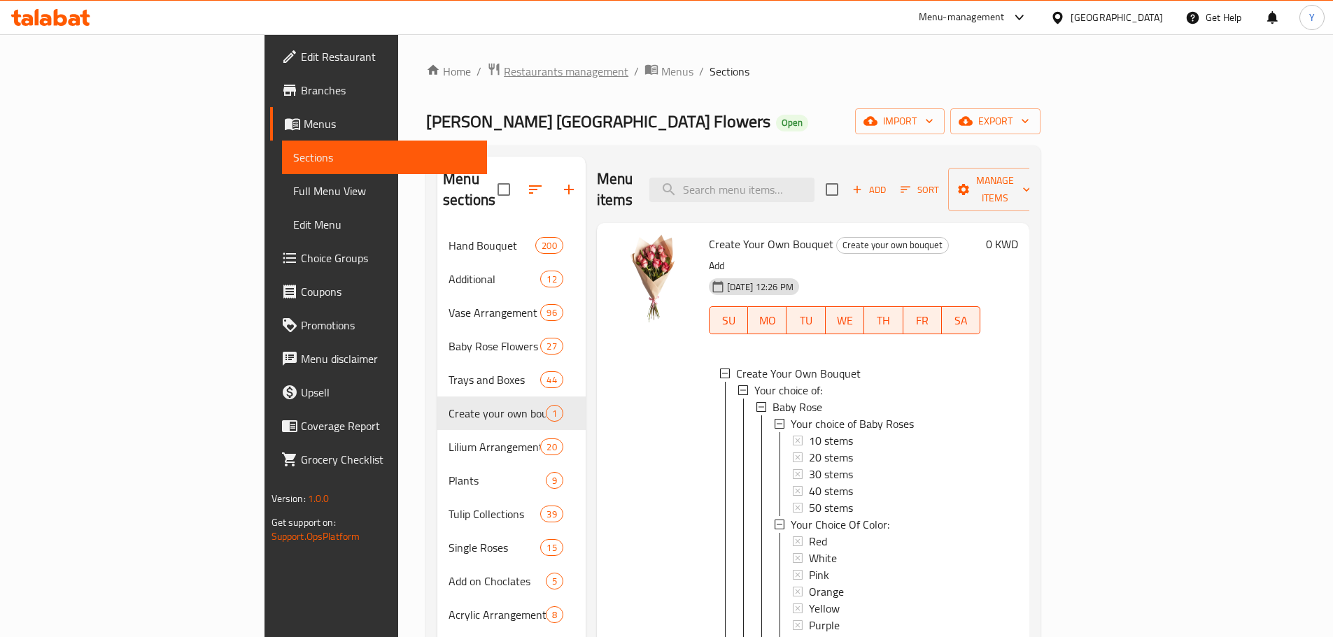
click at [504, 80] on span "Restaurants management" at bounding box center [566, 71] width 125 height 17
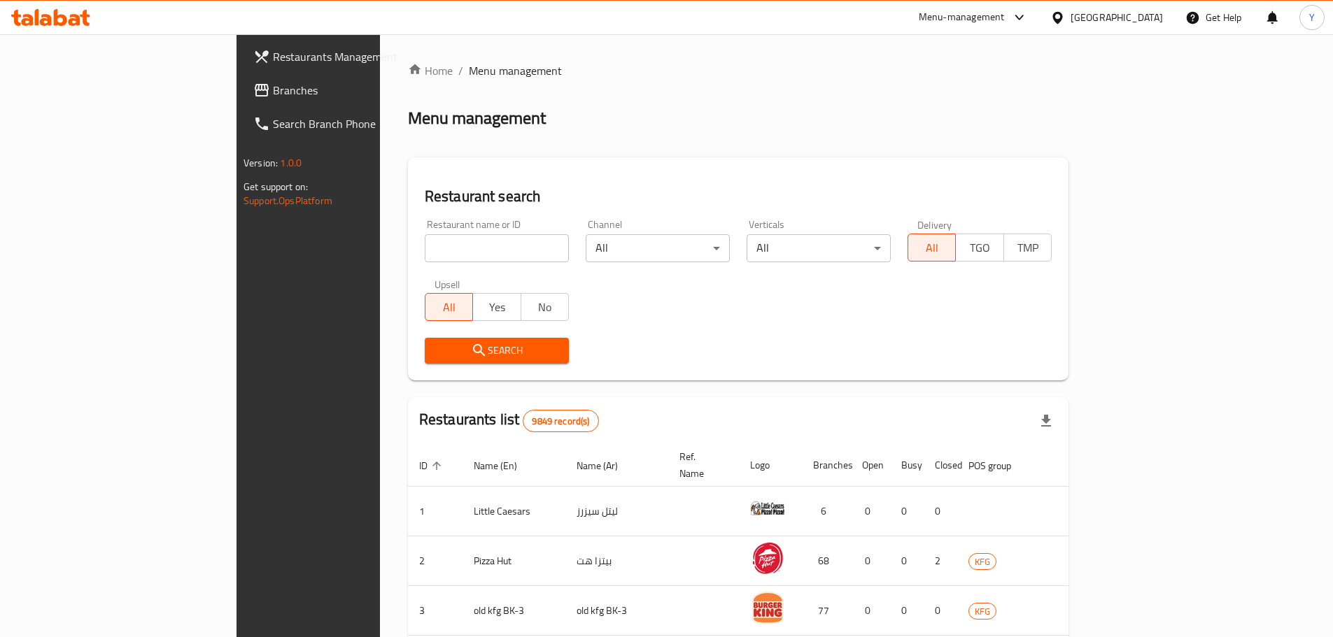
click at [425, 234] on input "search" at bounding box center [497, 248] width 144 height 28
paste input "Madame Lily Florist"
type input "Madame Lily Florist"
click button "Search" at bounding box center [497, 351] width 144 height 26
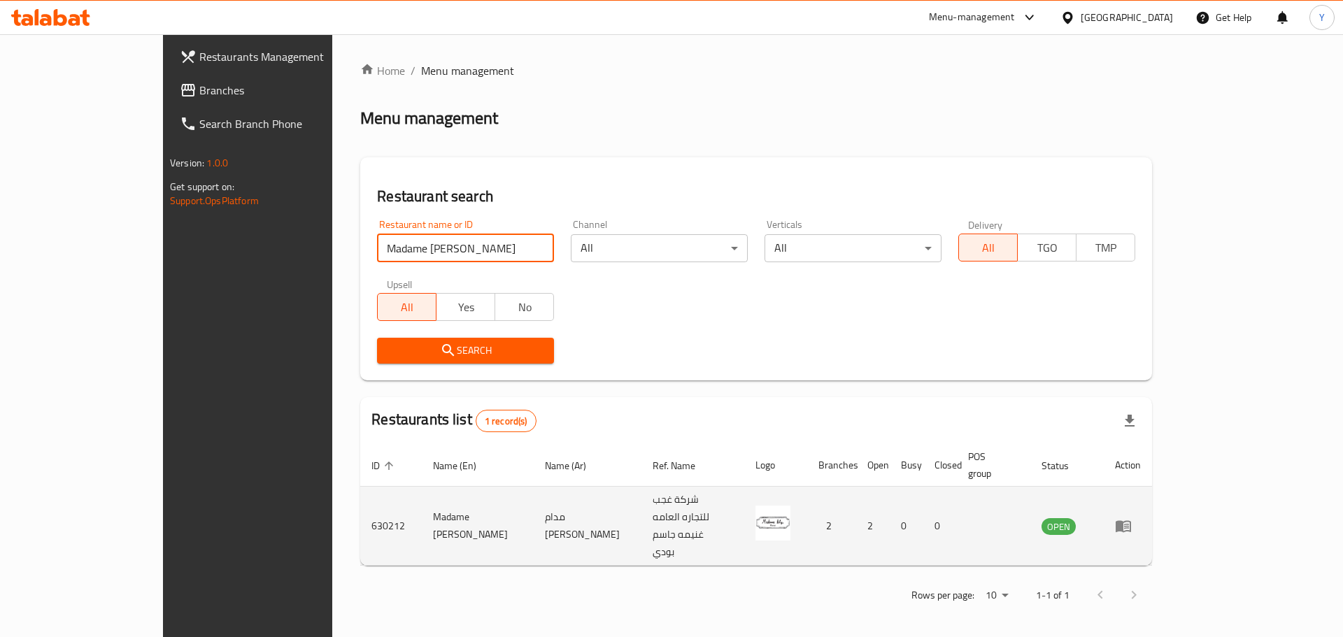
click at [1129, 524] on icon "enhanced table" at bounding box center [1126, 527] width 5 height 6
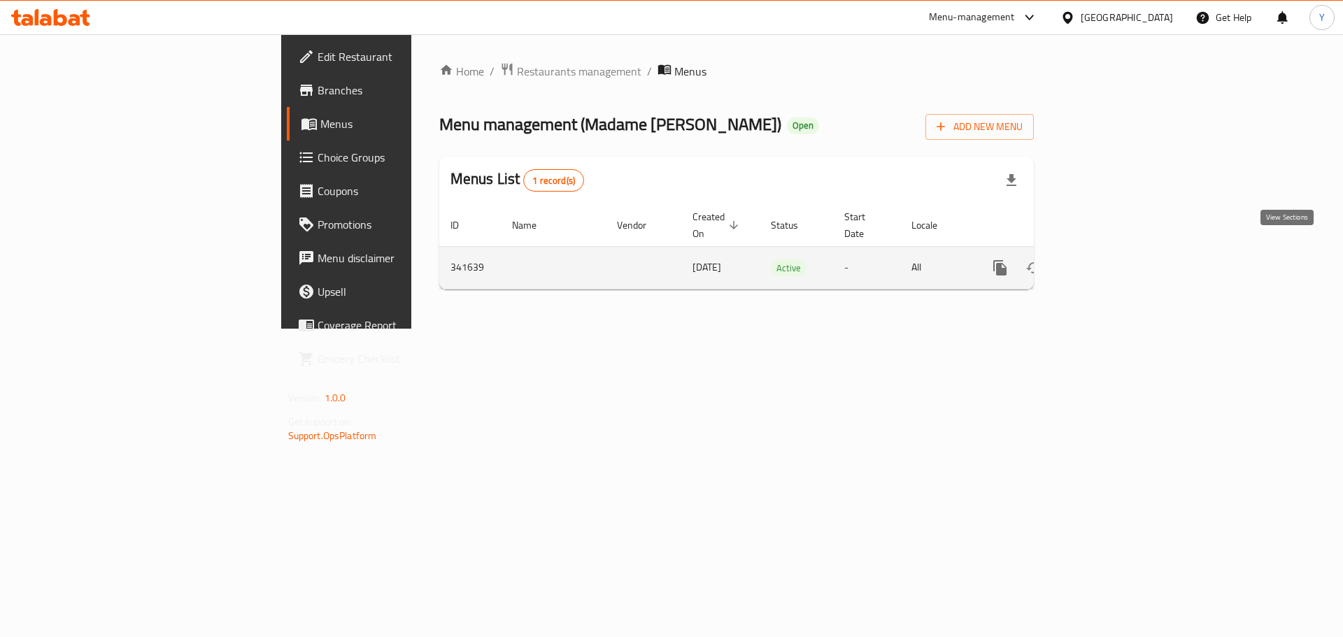
click at [1108, 262] on icon "enhanced table" at bounding box center [1101, 268] width 13 height 13
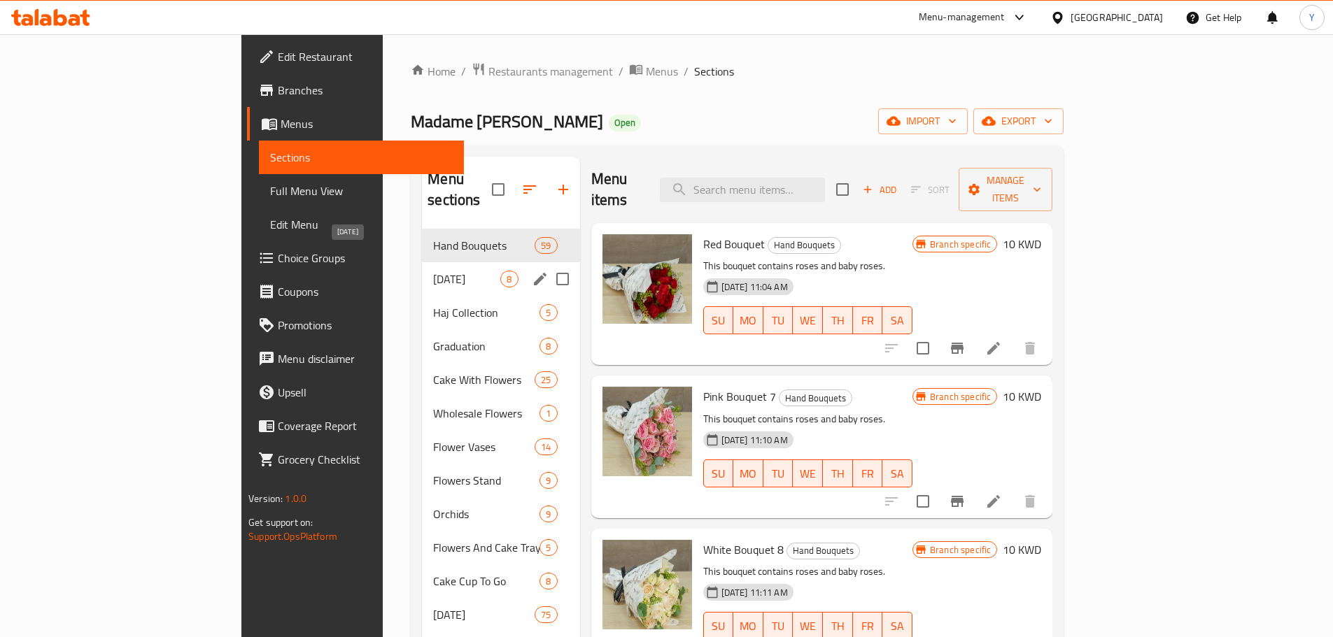
click at [433, 271] on span "Father's Day" at bounding box center [466, 279] width 67 height 17
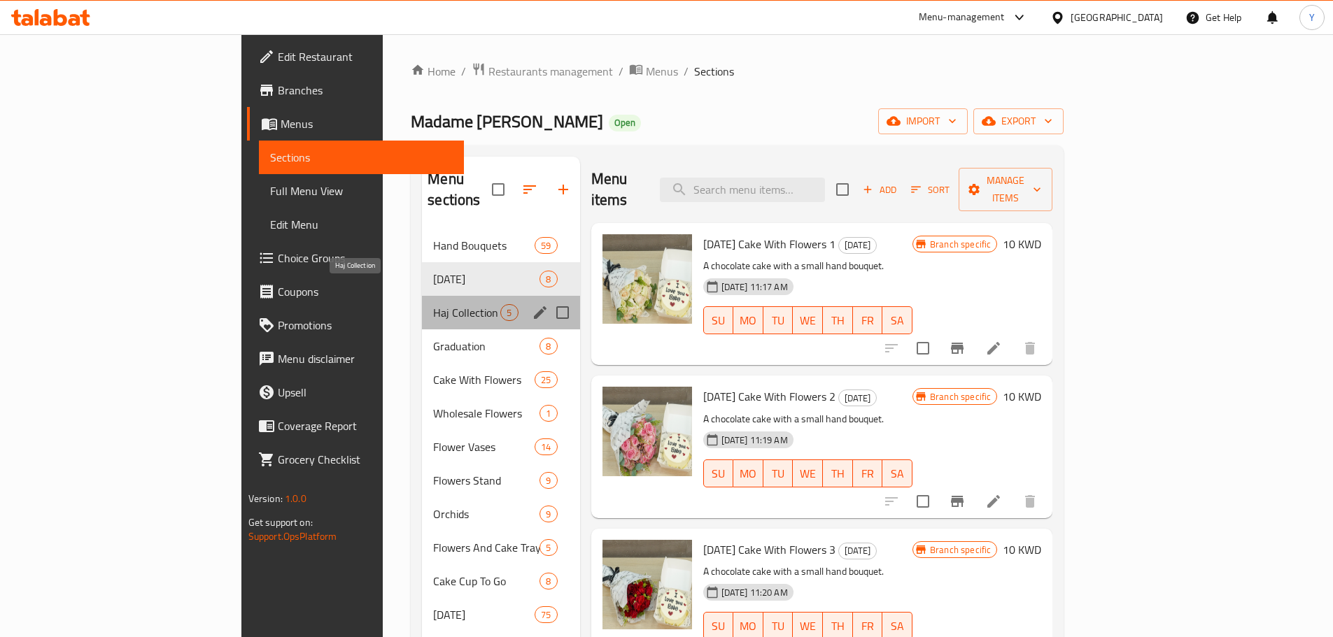
click at [433, 304] on span "Haj Collection" at bounding box center [466, 312] width 67 height 17
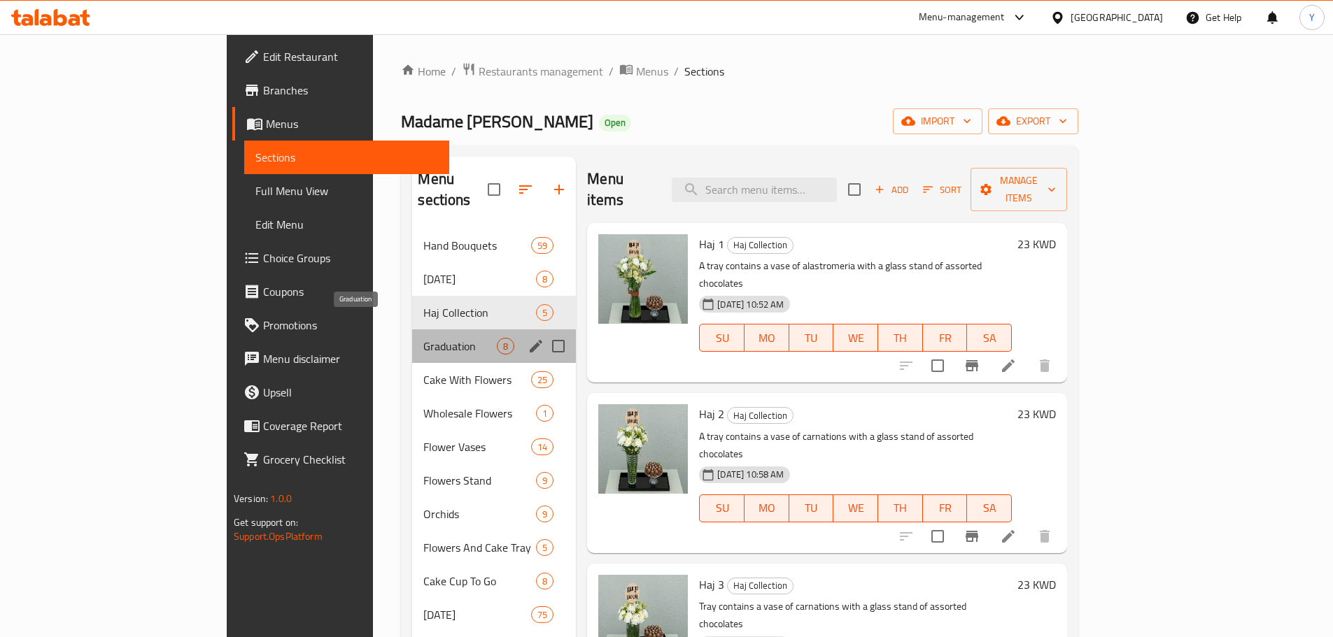
click at [423, 338] on span "Graduation" at bounding box center [459, 346] width 73 height 17
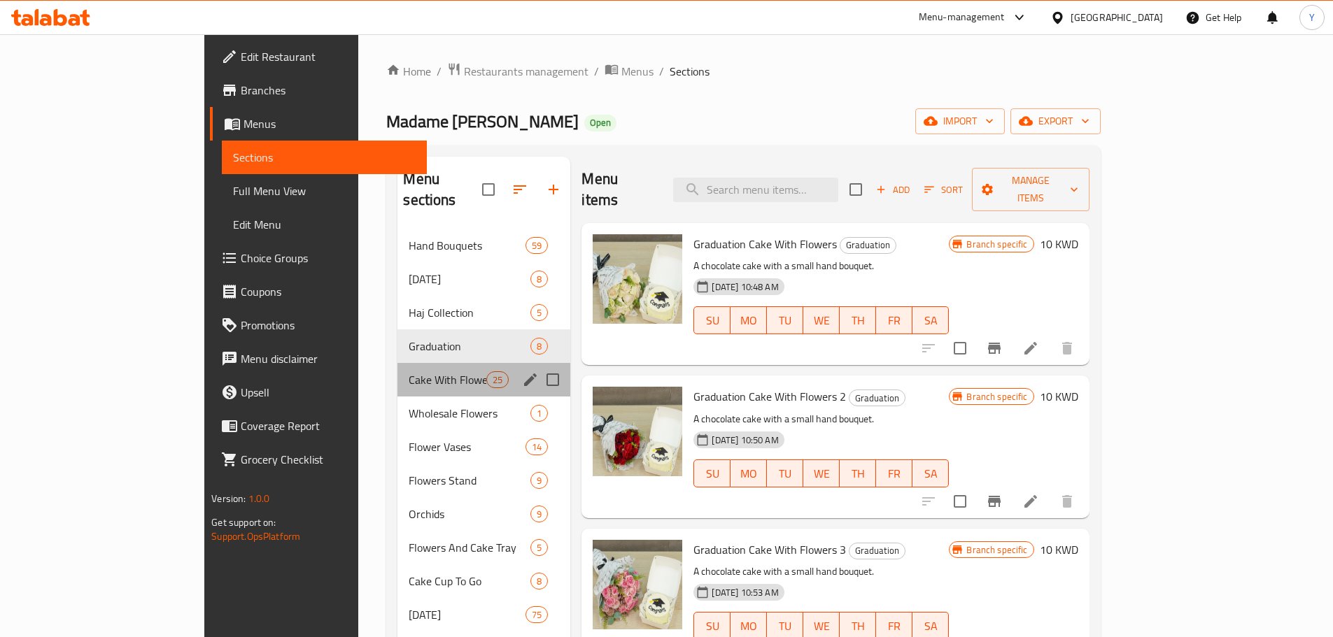
click at [397, 368] on div "Cake With Flowers 25" at bounding box center [483, 380] width 173 height 34
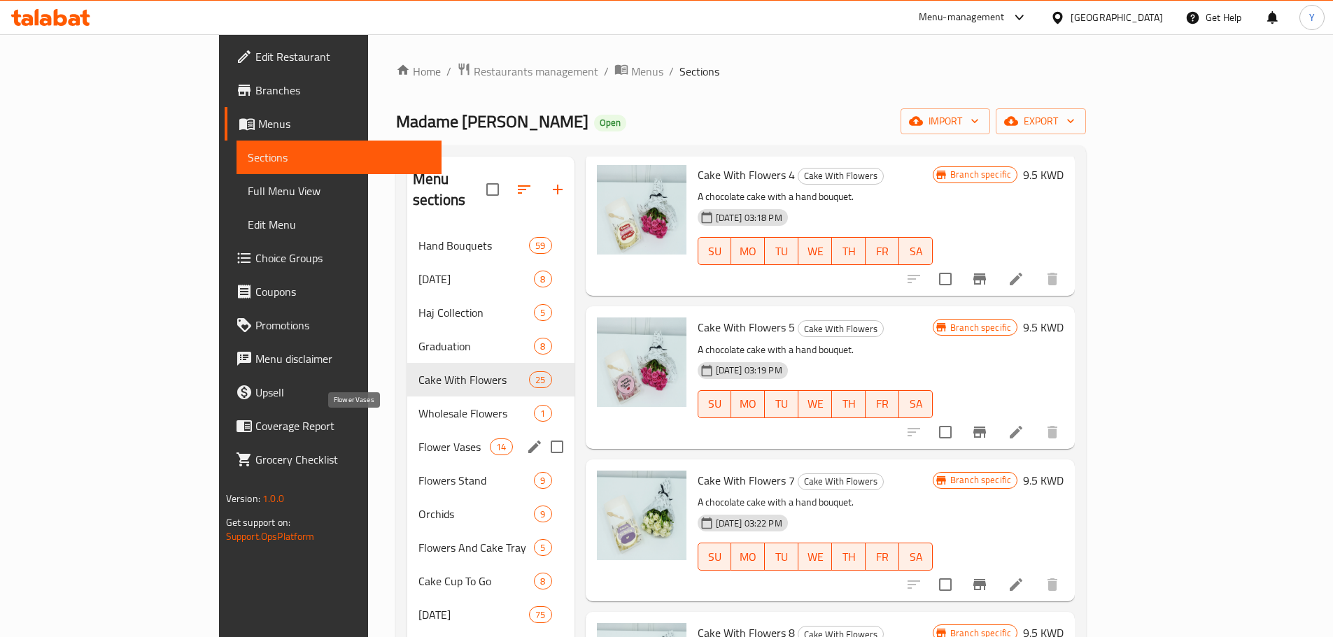
click at [418, 439] on span "Flower Vases" at bounding box center [453, 447] width 71 height 17
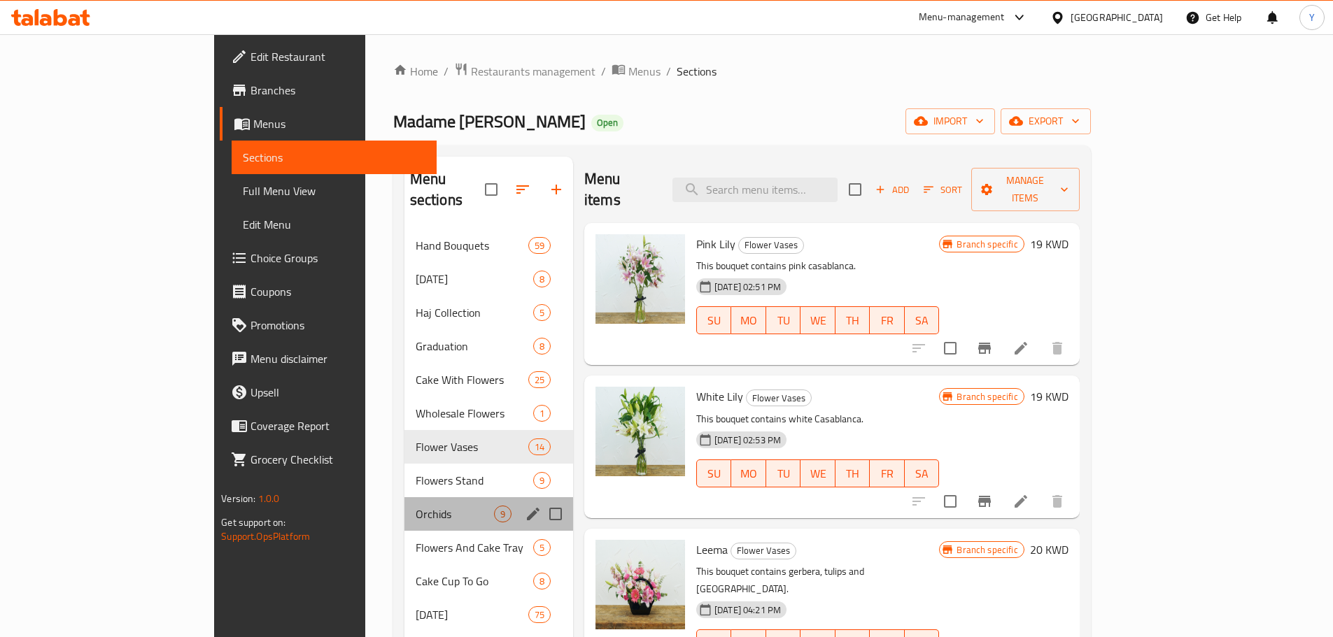
click at [404, 497] on div "Orchids 9" at bounding box center [488, 514] width 169 height 34
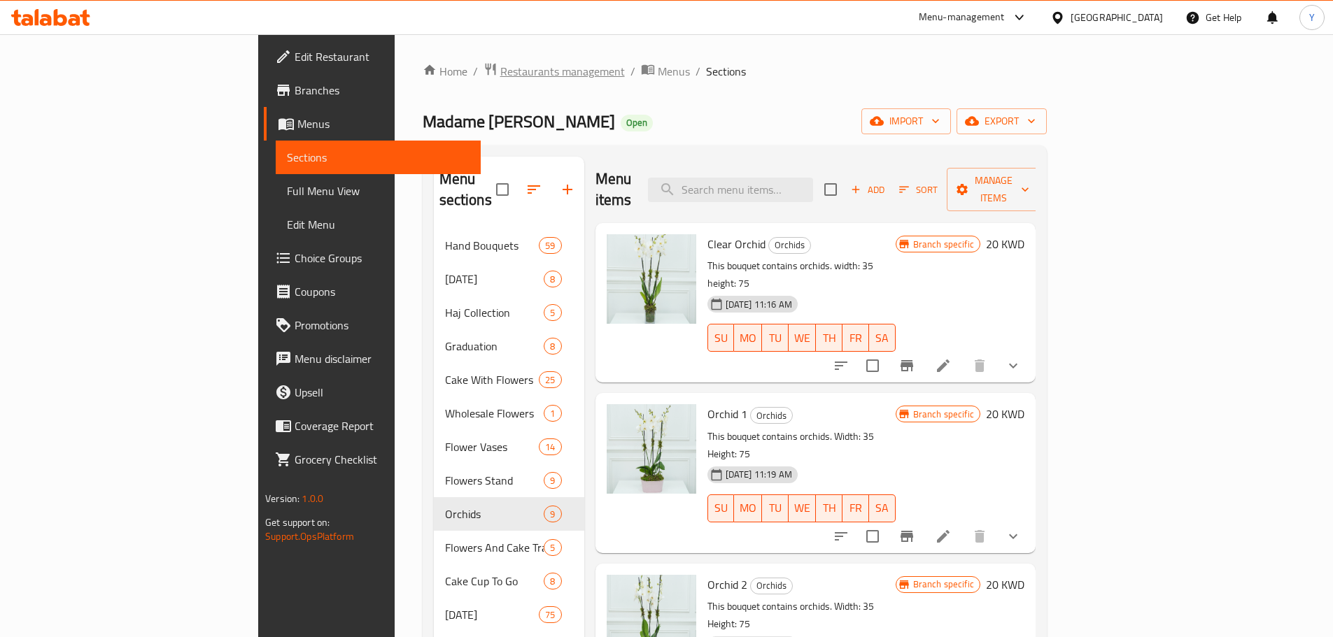
click at [500, 73] on span "Restaurants management" at bounding box center [562, 71] width 125 height 17
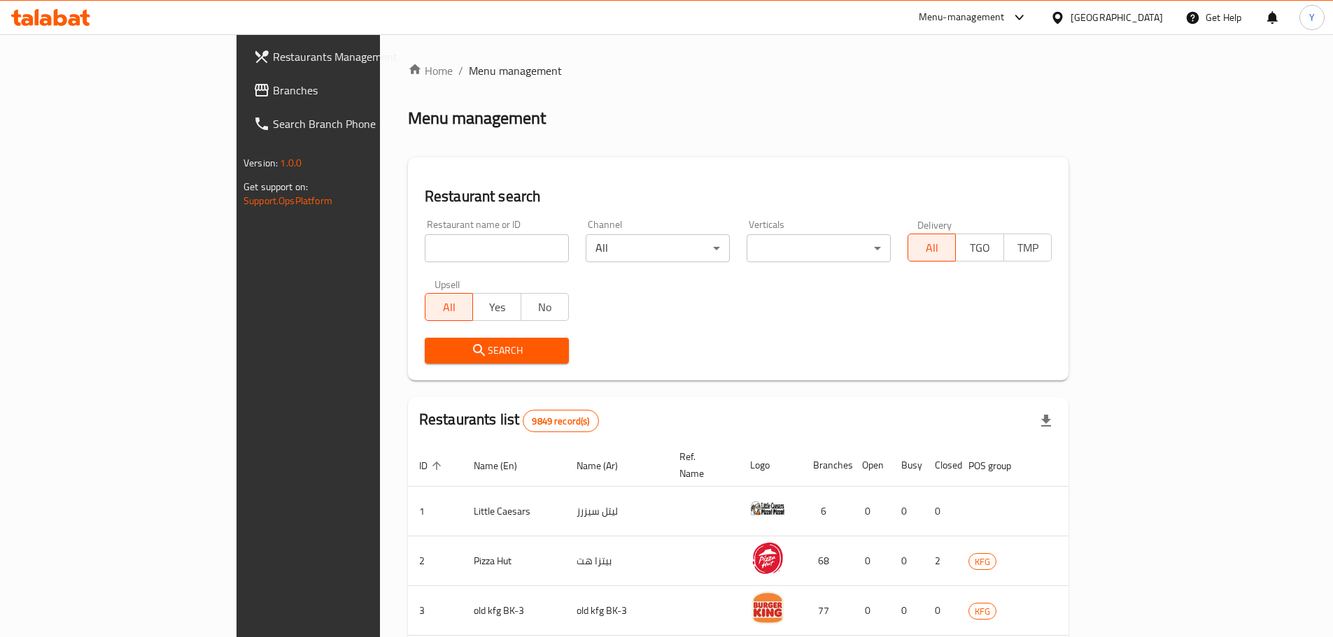
click at [425, 253] on input "search" at bounding box center [497, 248] width 144 height 28
type input "lucky"
click button "Search" at bounding box center [497, 351] width 144 height 26
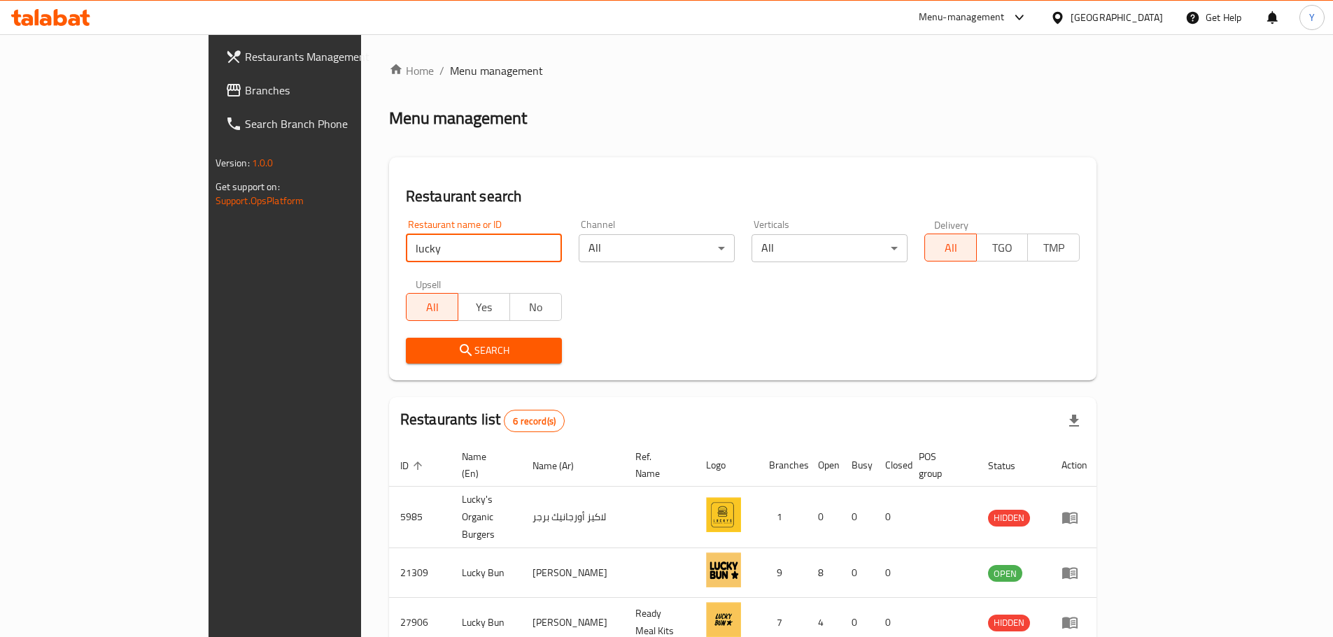
scroll to position [208, 0]
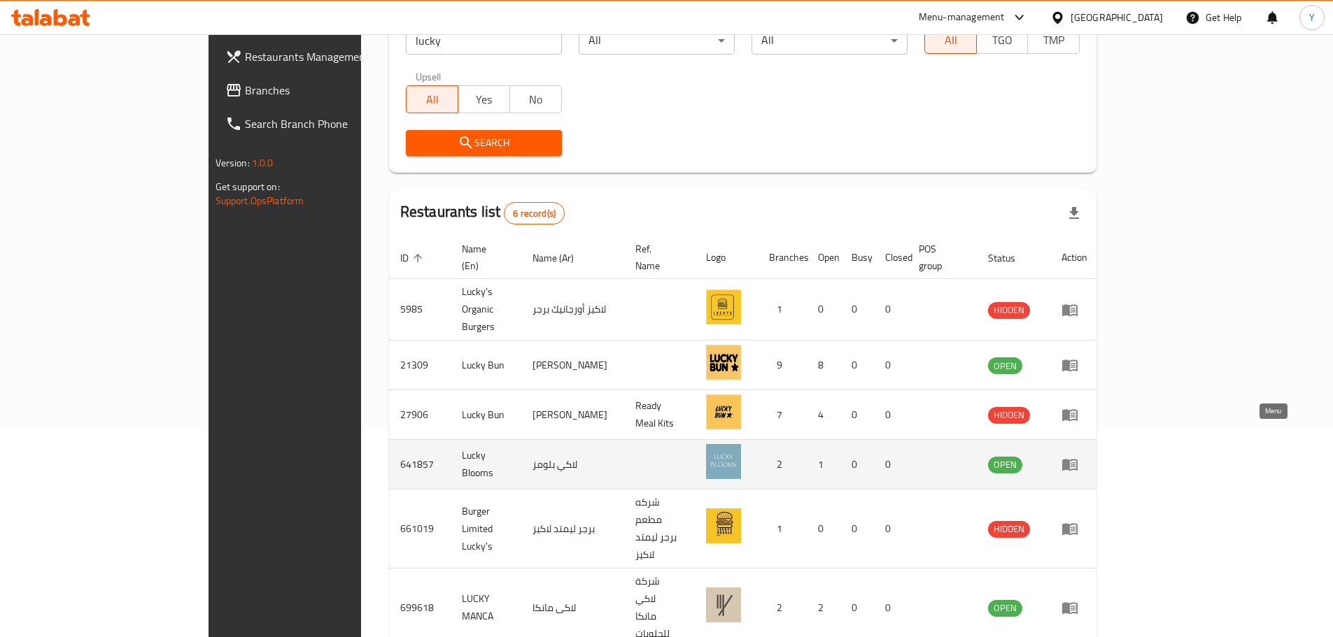
click at [1078, 456] on icon "enhanced table" at bounding box center [1069, 464] width 17 height 17
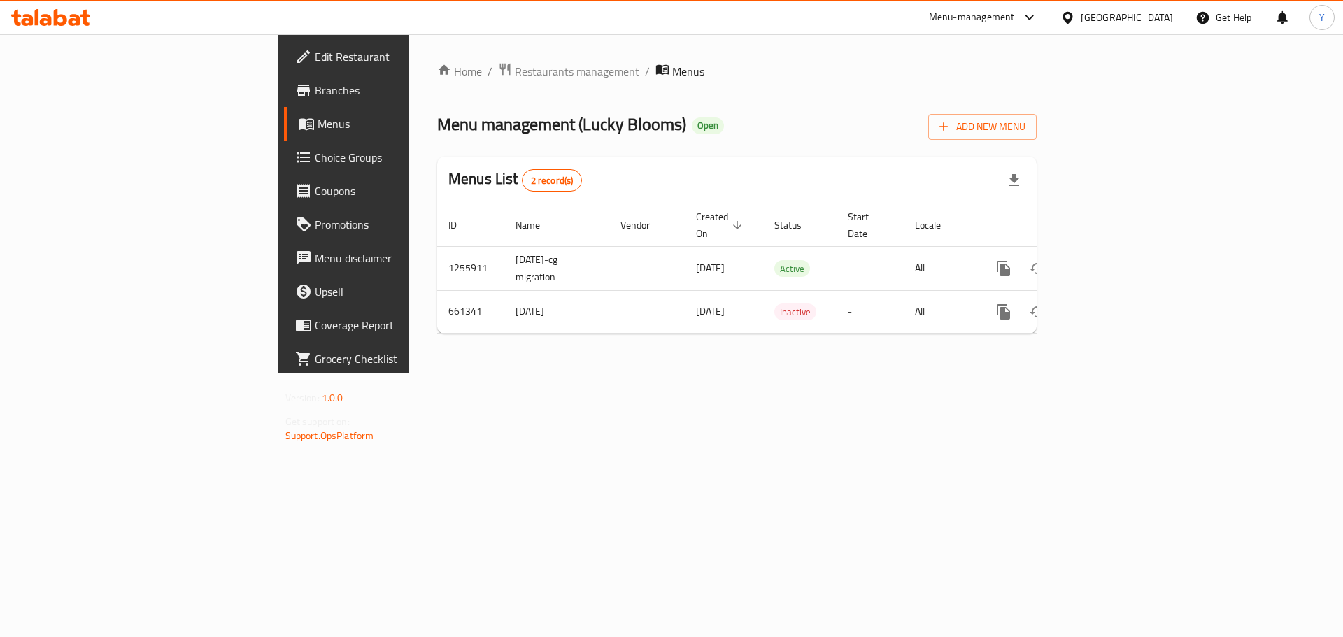
click at [1065, 373] on div "Home / Restaurants management / Menus Menu management ( Lucky Blooms ) Open Add…" at bounding box center [737, 203] width 656 height 339
